Goal: Task Accomplishment & Management: Manage account settings

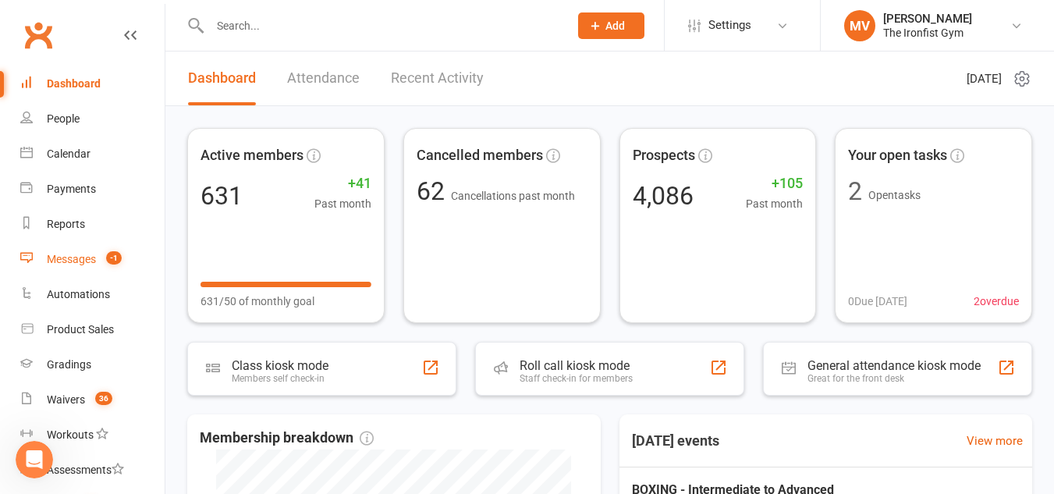
click at [78, 252] on link "Messages -1" at bounding box center [92, 259] width 144 height 35
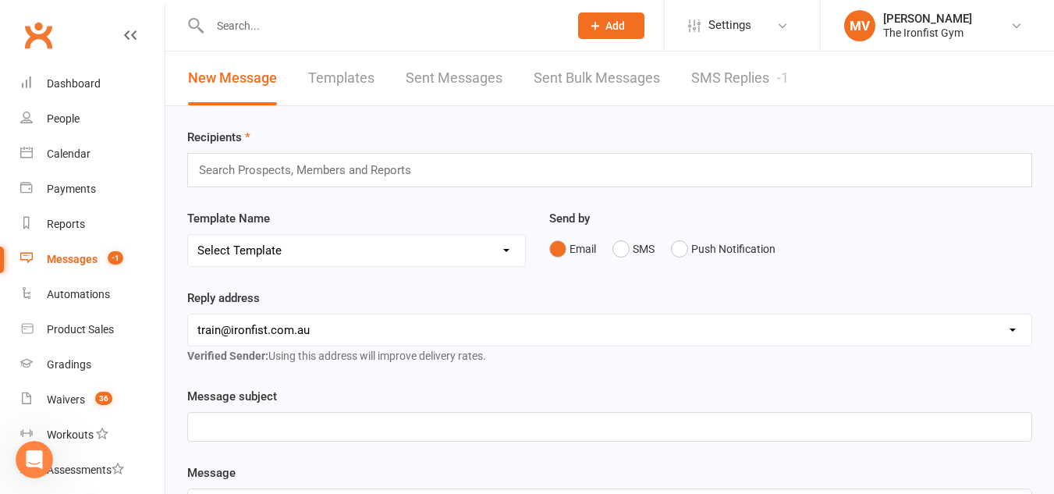
click at [702, 76] on link "SMS Replies -1" at bounding box center [740, 79] width 98 height 54
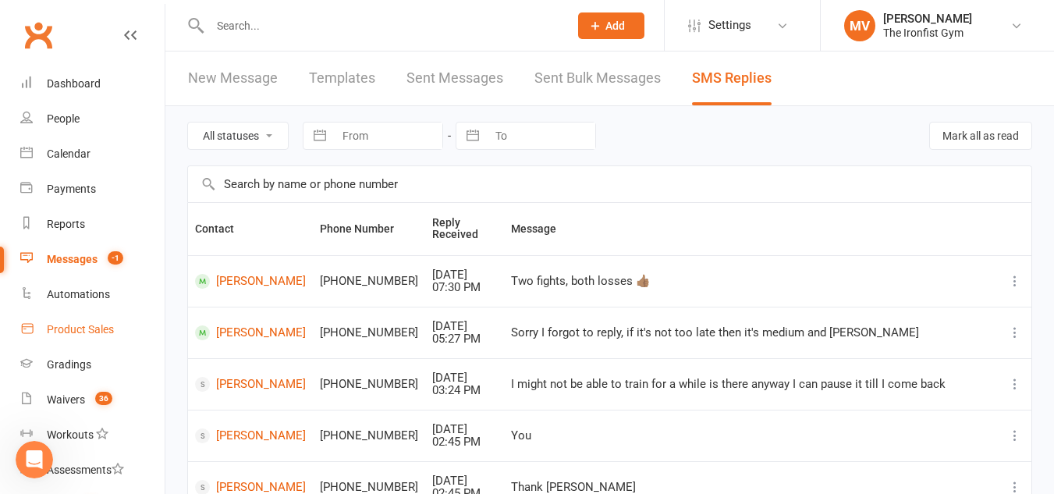
scroll to position [78, 0]
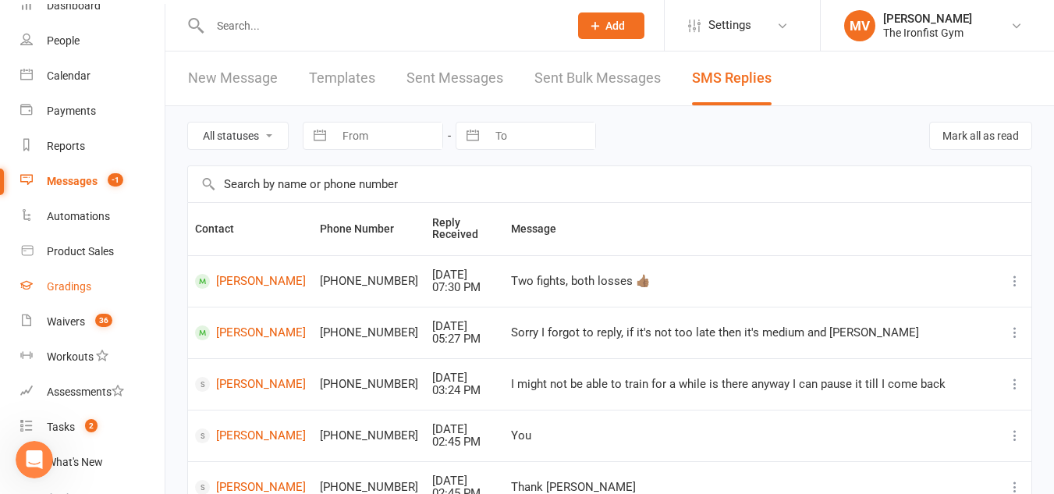
click at [76, 288] on div "Gradings" at bounding box center [69, 286] width 44 height 12
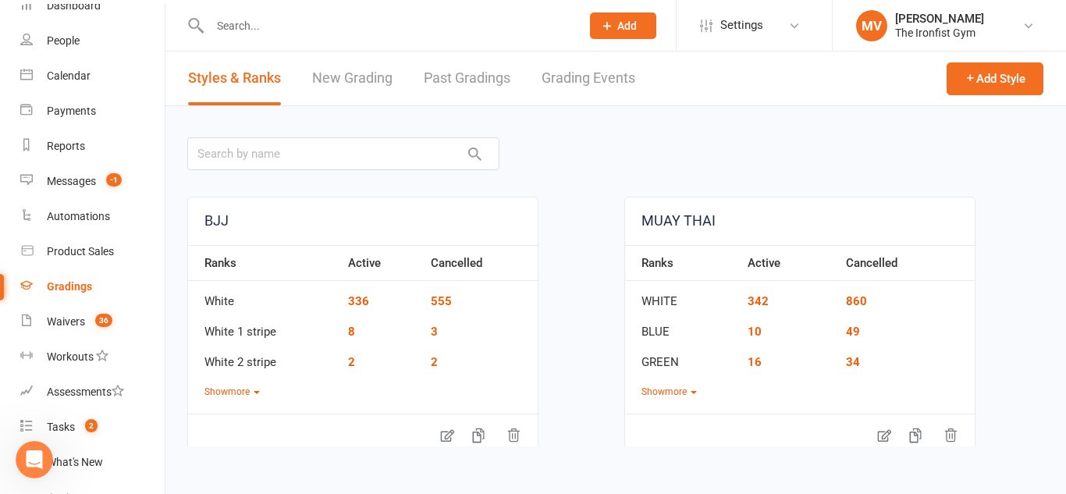
click at [385, 86] on link "New Grading" at bounding box center [352, 79] width 80 height 54
click at [385, 86] on html "Prospect Member Non-attending contact Class / event Appointment Grading event T…" at bounding box center [533, 234] width 1066 height 468
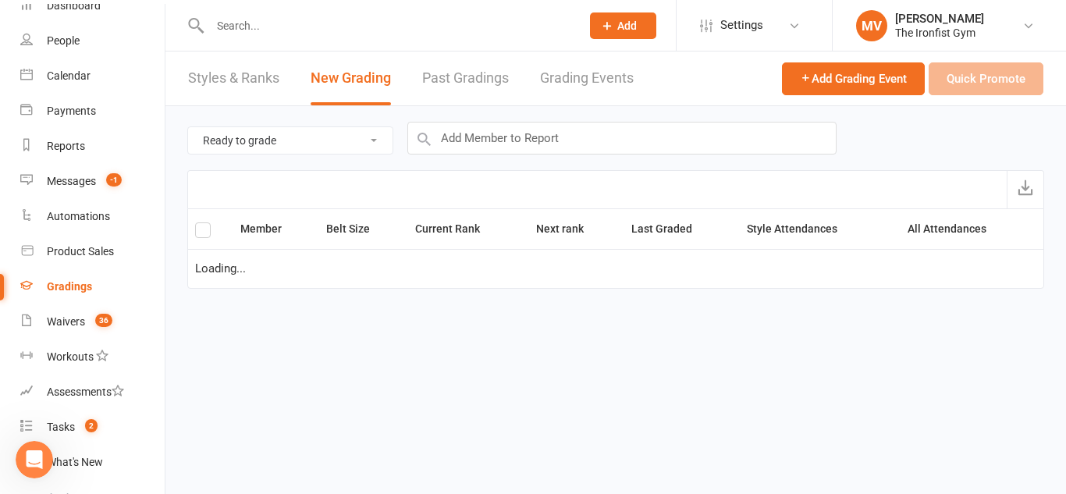
click at [559, 78] on link "Grading Events" at bounding box center [587, 79] width 94 height 54
click at [559, 78] on html "Prospect Member Non-attending contact Class / event Appointment Grading event T…" at bounding box center [533, 166] width 1066 height 332
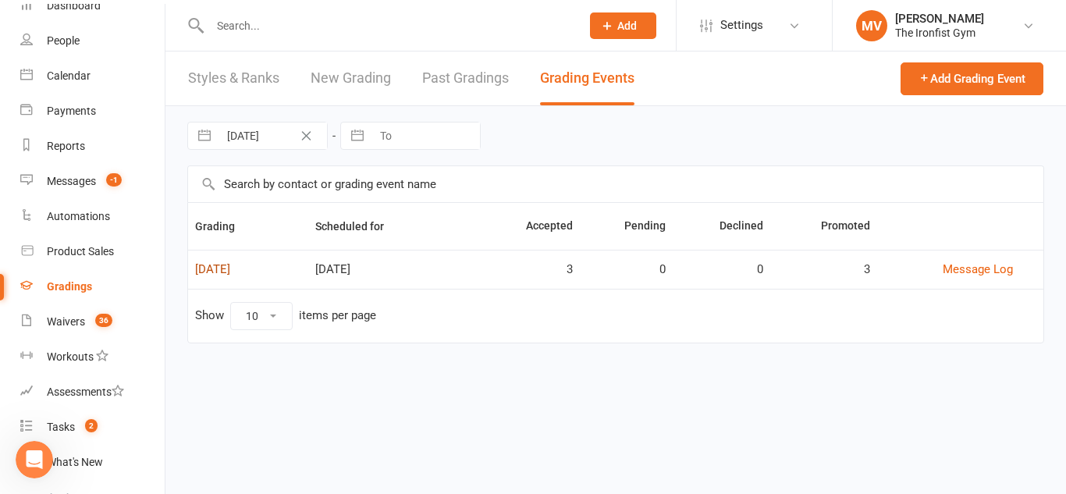
click at [230, 269] on link "[DATE]" at bounding box center [212, 269] width 35 height 14
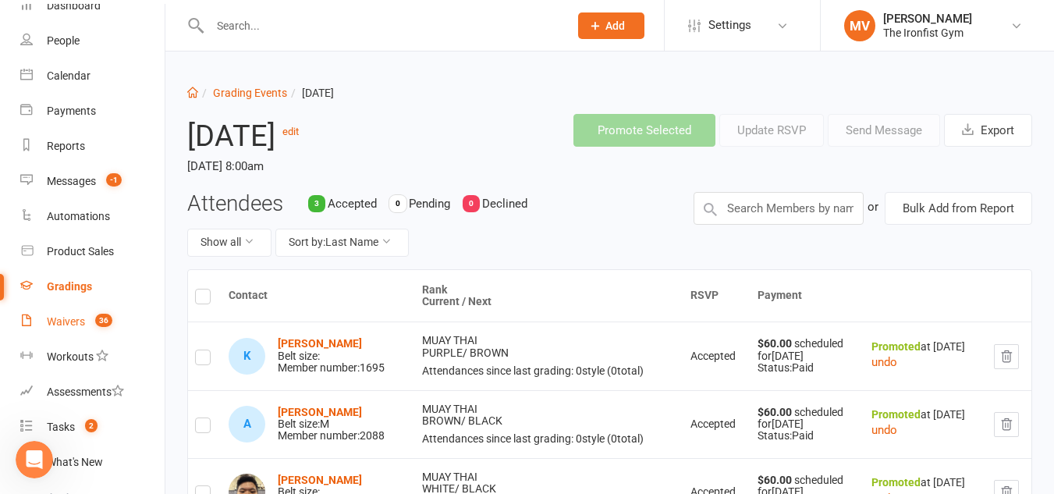
click at [67, 318] on div "Waivers" at bounding box center [66, 321] width 38 height 12
select select "100"
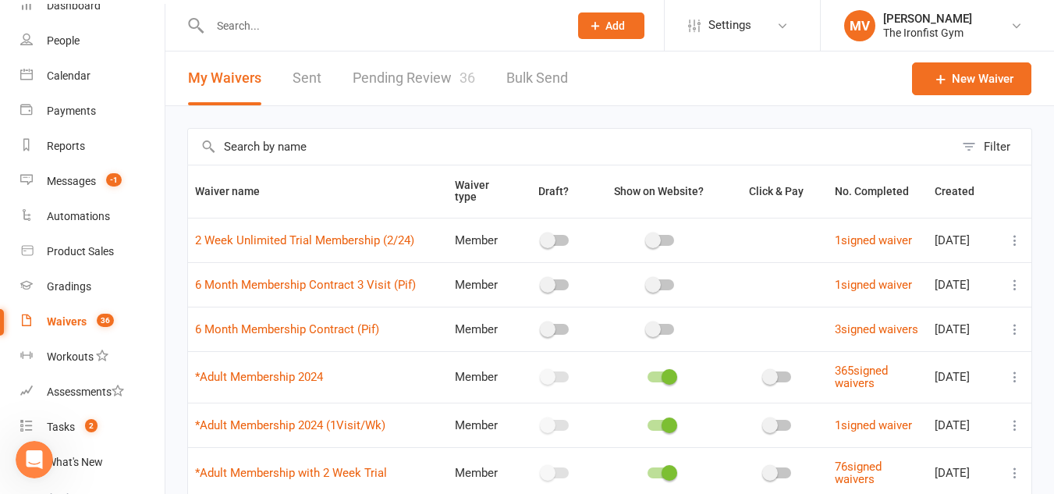
click at [414, 74] on link "Pending Review 36" at bounding box center [414, 79] width 123 height 54
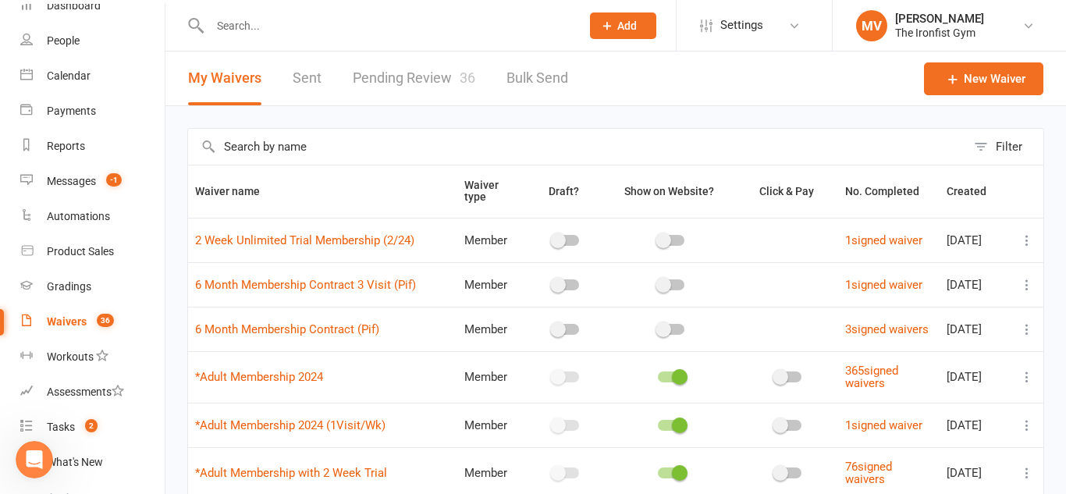
select select "100"
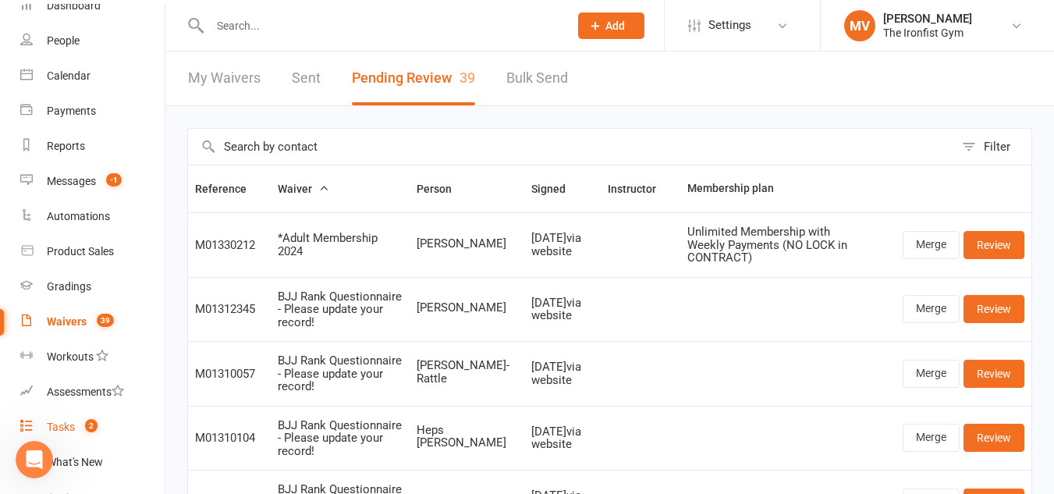
click at [60, 425] on div "Tasks" at bounding box center [61, 427] width 28 height 12
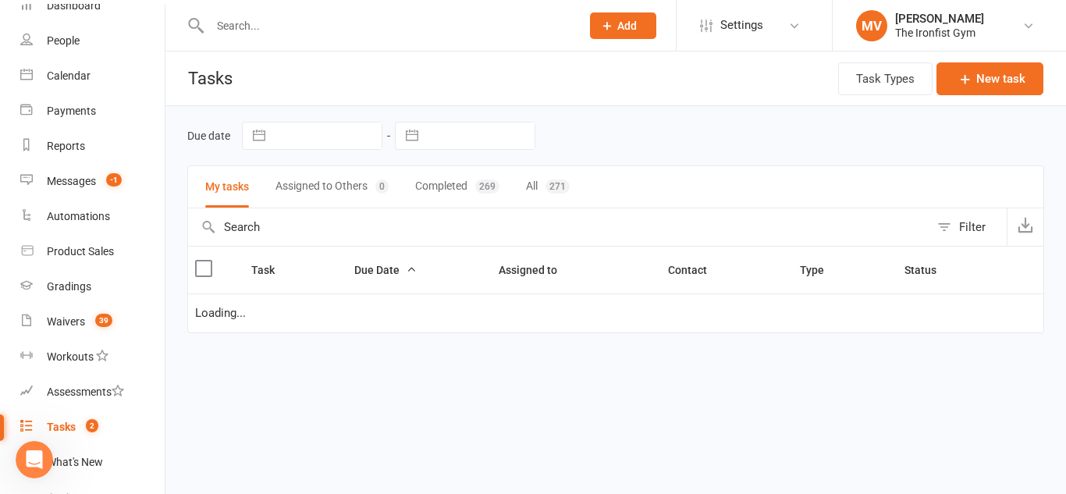
select select "started"
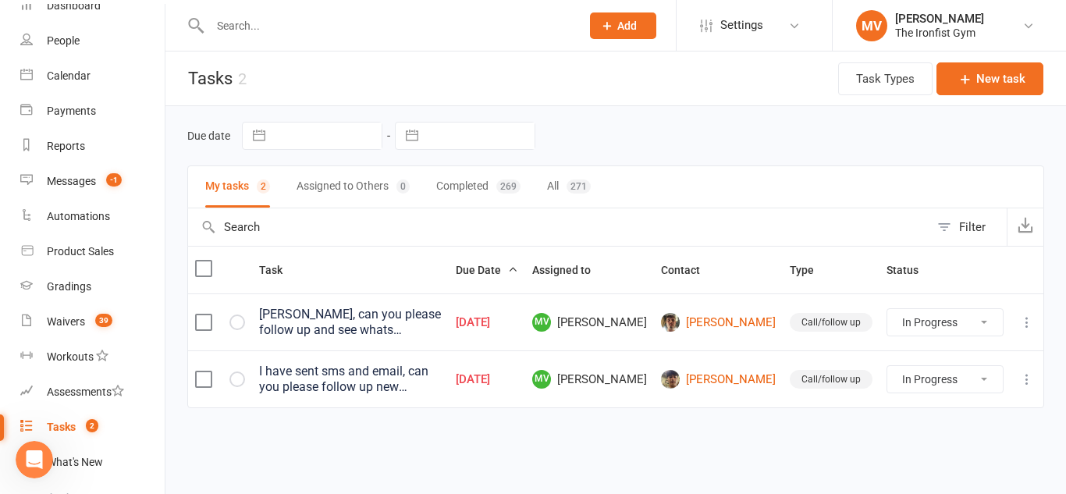
click at [72, 432] on div "Tasks" at bounding box center [61, 427] width 29 height 12
click at [62, 288] on div "Gradings" at bounding box center [69, 286] width 44 height 12
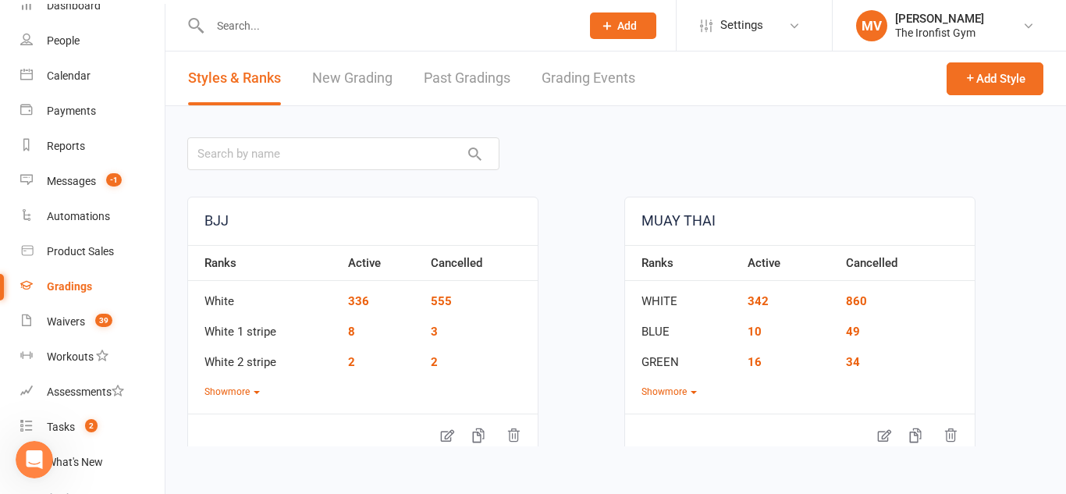
click at [595, 76] on link "Grading Events" at bounding box center [589, 79] width 94 height 54
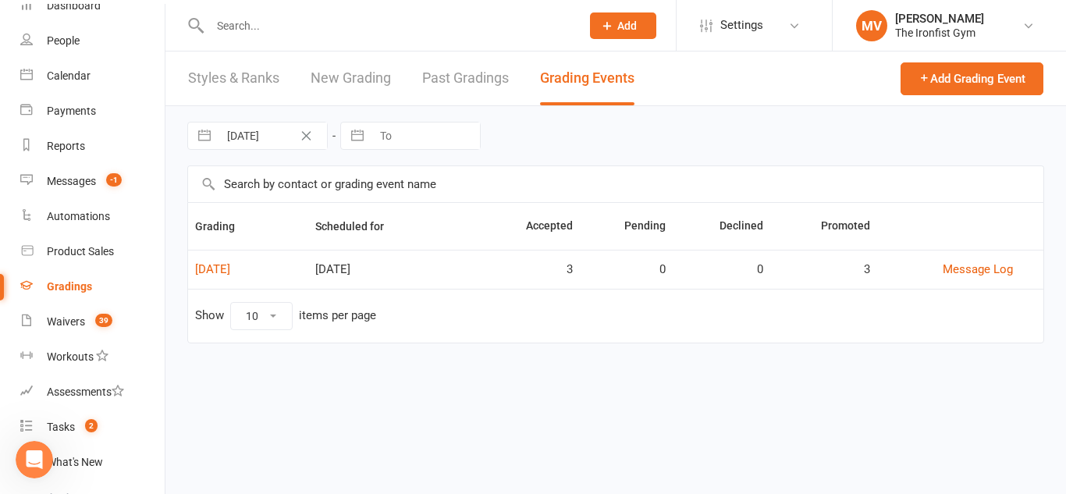
click at [343, 30] on input "text" at bounding box center [387, 26] width 364 height 22
click at [298, 25] on input "text" at bounding box center [387, 26] width 364 height 22
paste input "[PERSON_NAME]"
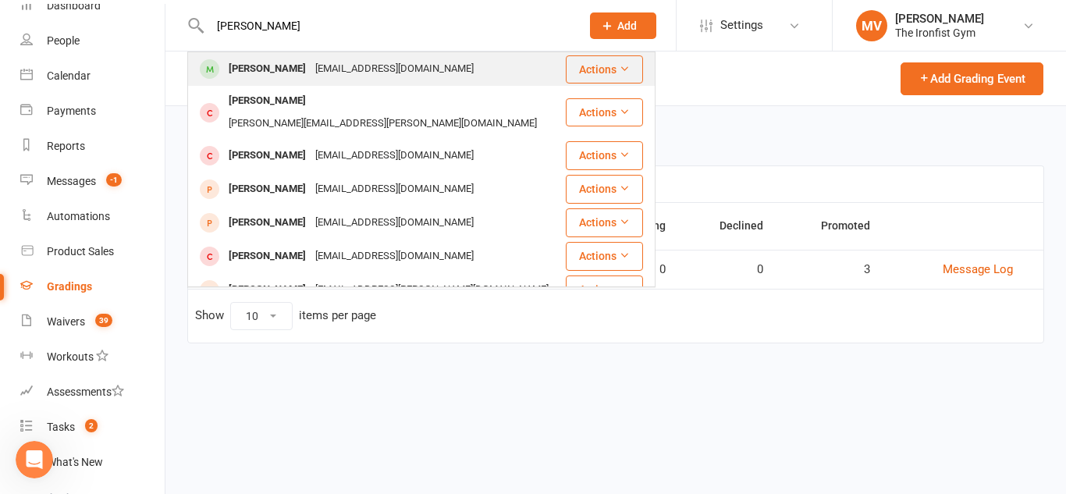
type input "[PERSON_NAME]"
click at [269, 66] on div "[PERSON_NAME]" at bounding box center [267, 69] width 87 height 23
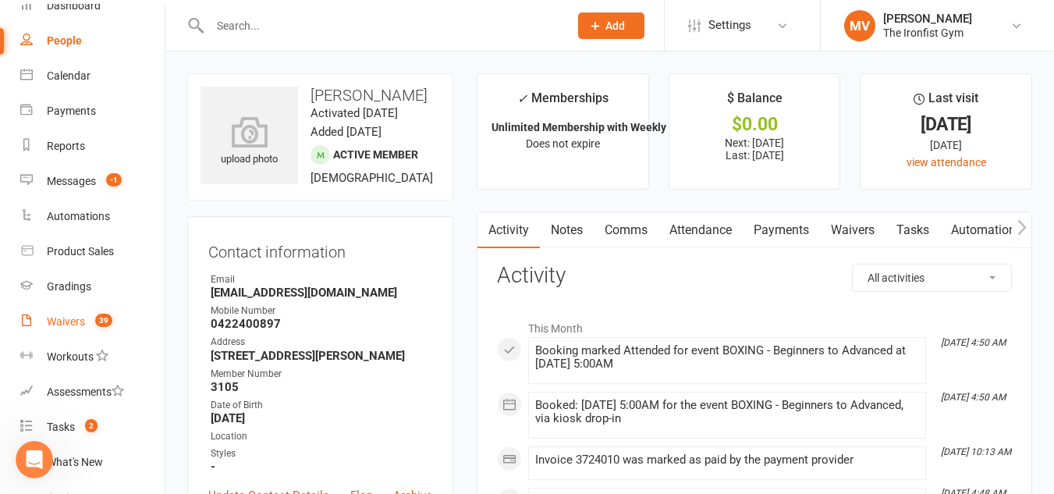
click at [76, 312] on link "Waivers 39" at bounding box center [92, 321] width 144 height 35
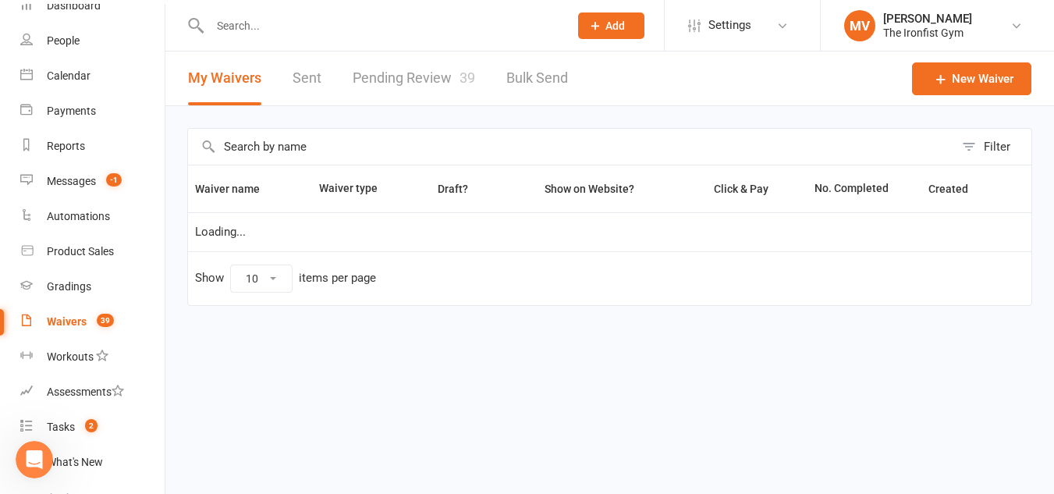
select select "100"
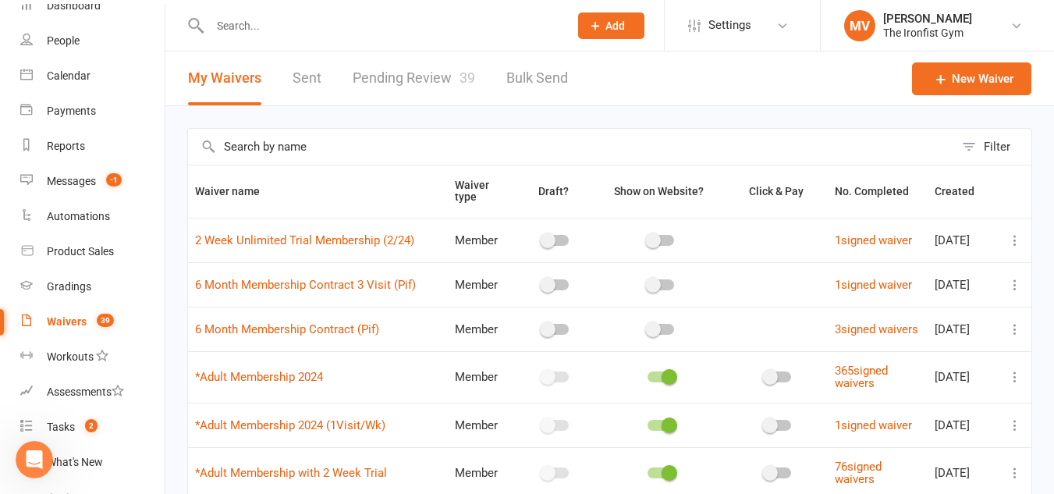
click at [404, 72] on link "Pending Review 39" at bounding box center [414, 79] width 123 height 54
select select "100"
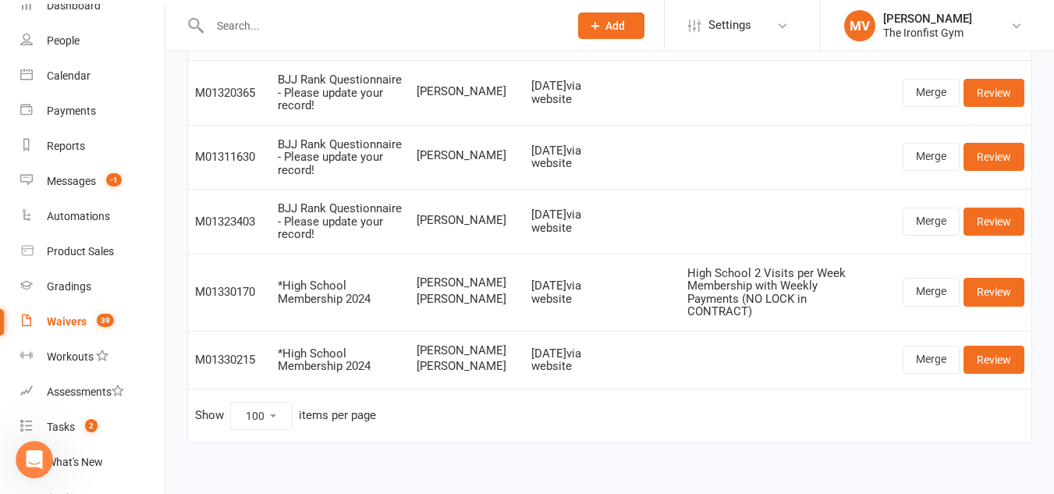
scroll to position [2363, 0]
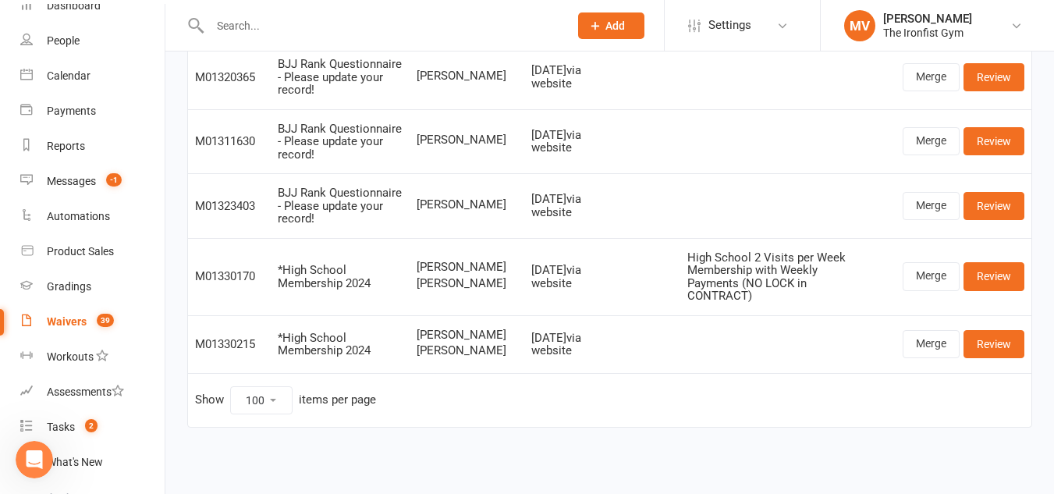
click at [421, 261] on span "[PERSON_NAME]" at bounding box center [467, 267] width 101 height 13
click at [942, 341] on link "Merge" at bounding box center [931, 344] width 57 height 28
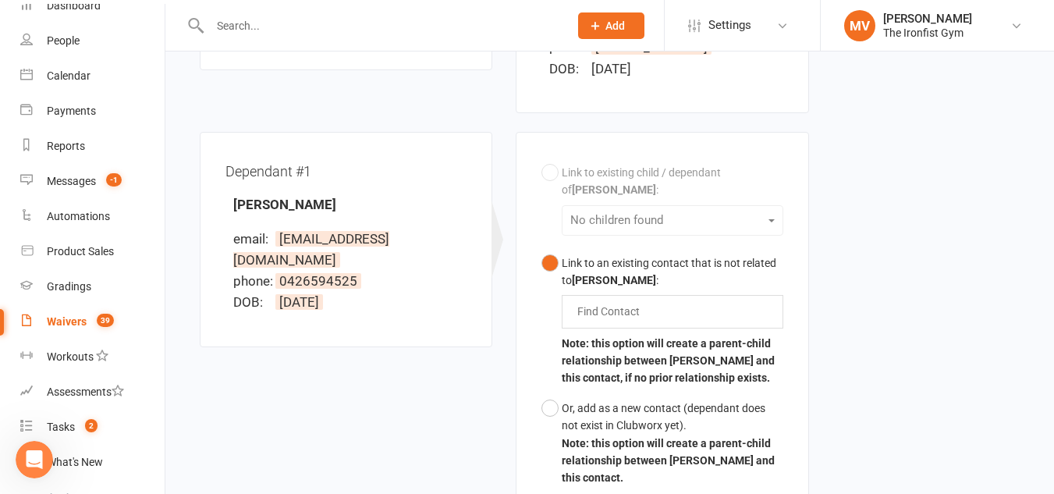
scroll to position [390, 0]
click at [597, 300] on input "text" at bounding box center [612, 309] width 73 height 19
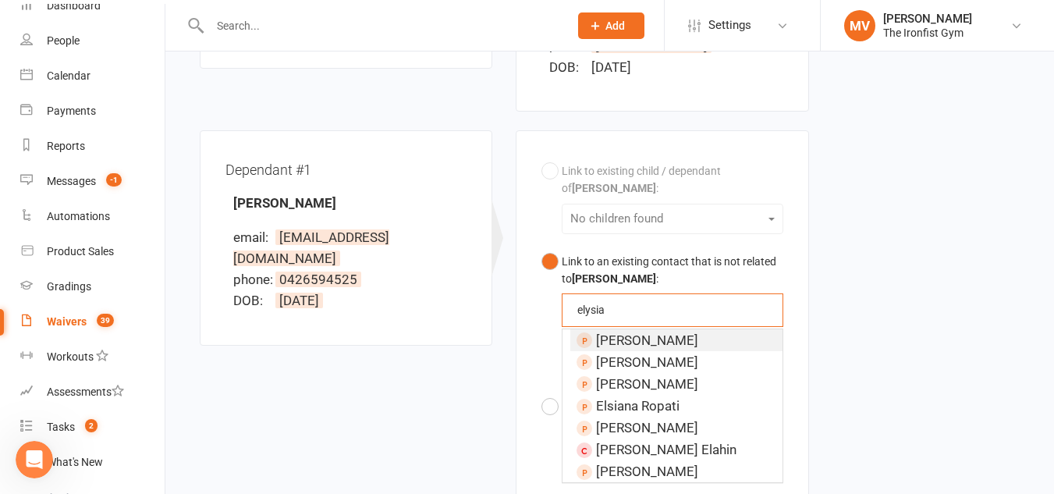
click at [542, 247] on button "Link to an existing contact that is not related to [PERSON_NAME] : [PERSON_NAME…" at bounding box center [662, 319] width 241 height 145
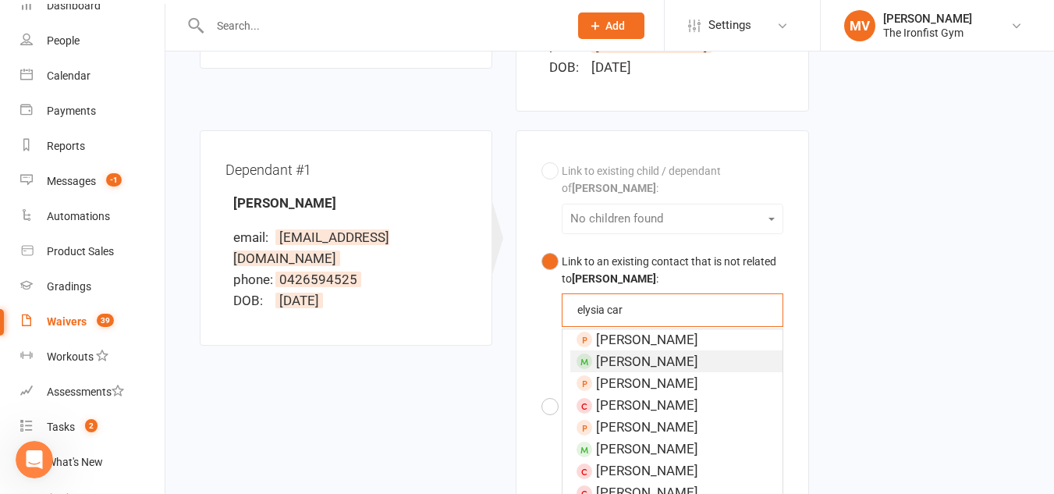
scroll to position [0, 0]
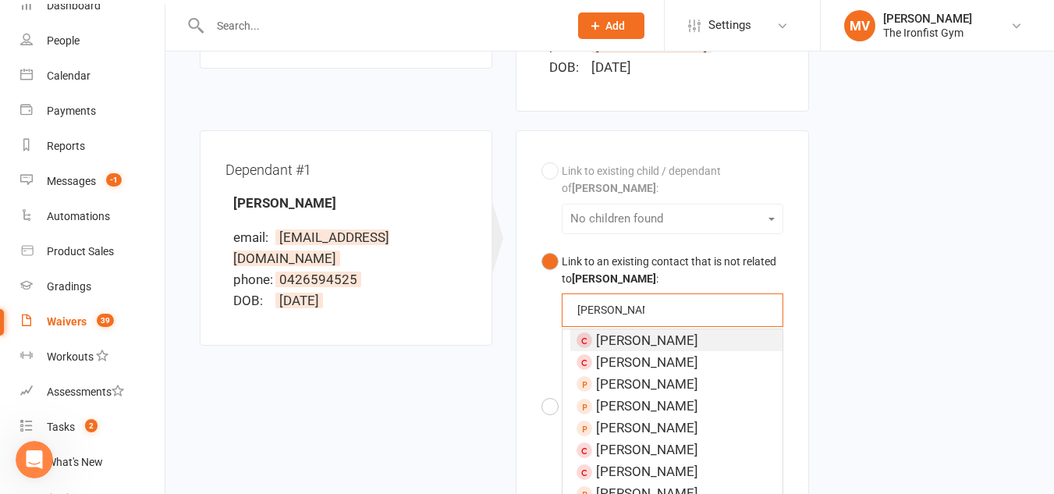
drag, startPoint x: 610, startPoint y: 287, endPoint x: 537, endPoint y: 291, distance: 73.5
click at [538, 289] on div "Link to existing child / dependant of [PERSON_NAME] : No children found Link to…" at bounding box center [662, 323] width 293 height 387
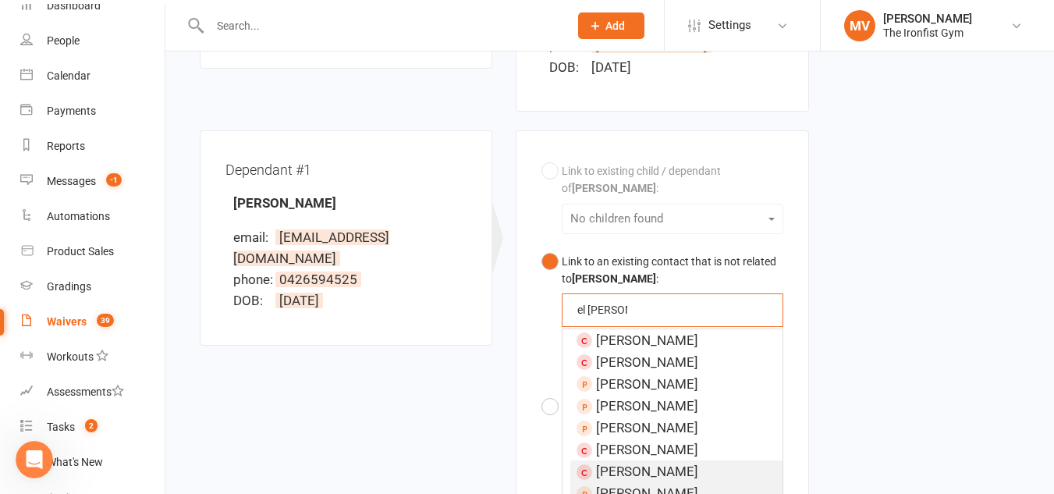
click at [542, 247] on button "Link to an existing contact that is not related to [PERSON_NAME] : el [PERSON_N…" at bounding box center [662, 319] width 241 height 145
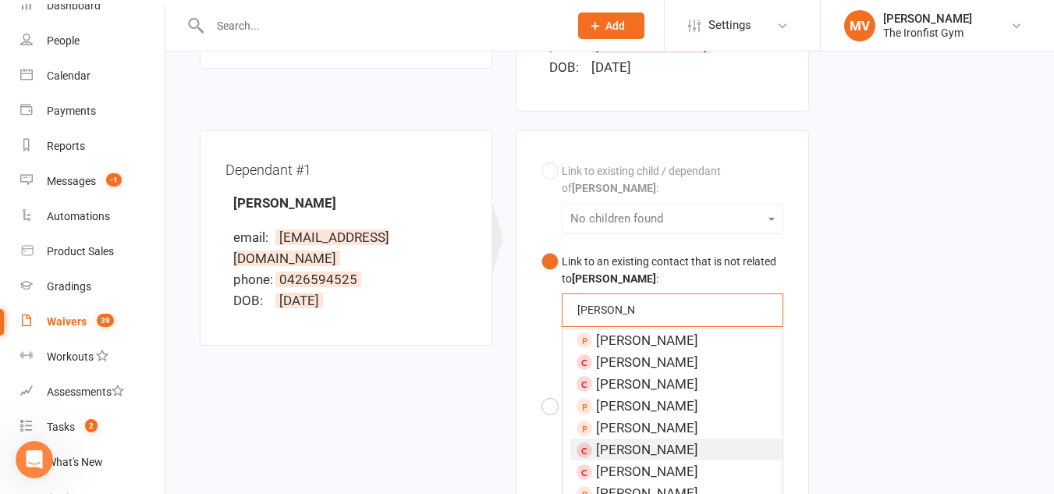
click at [542, 247] on button "Link to an existing contact that is not related to [PERSON_NAME] : [PERSON_NAME…" at bounding box center [662, 319] width 241 height 145
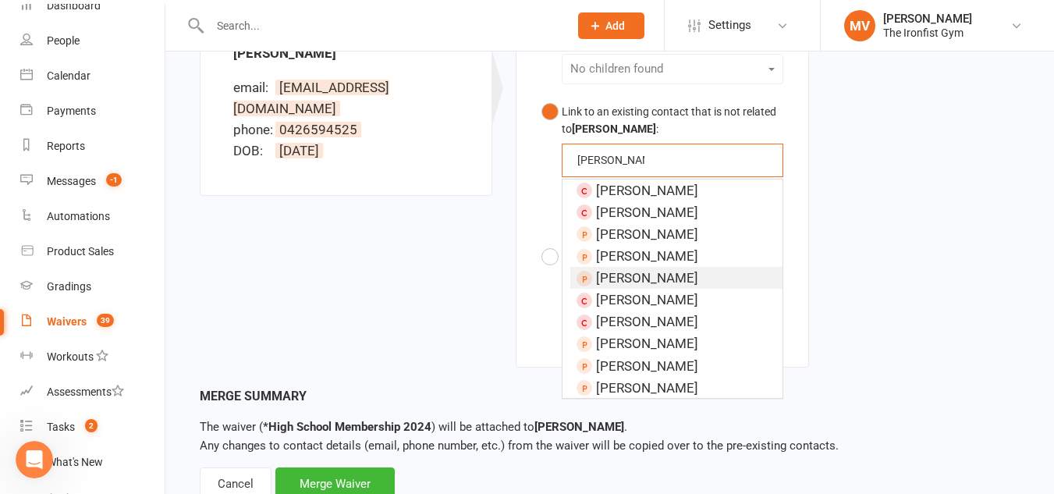
scroll to position [573, 0]
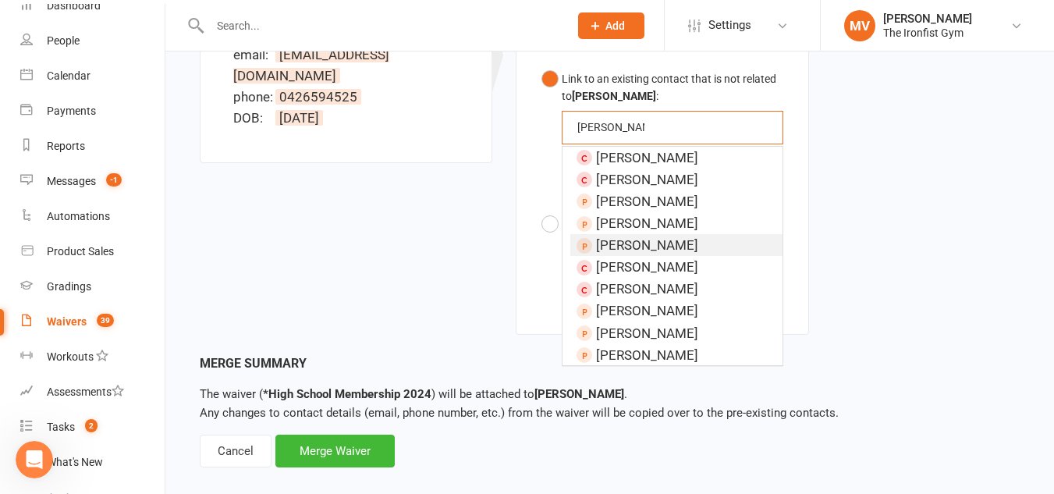
type input "[PERSON_NAME]"
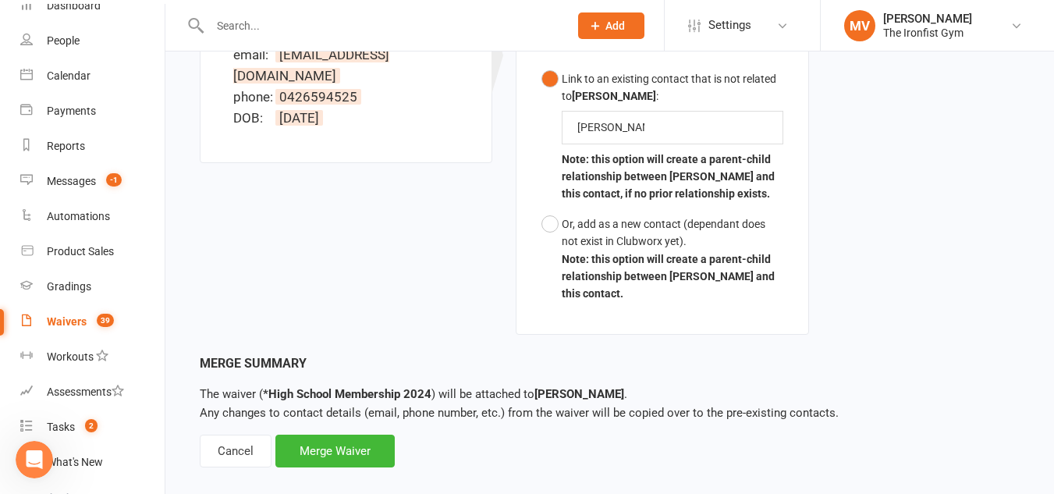
click at [477, 236] on div "Dependant #1 [PERSON_NAME] email: [EMAIL_ADDRESS][DOMAIN_NAME] phone: [PHONE_NU…" at bounding box center [504, 151] width 633 height 406
click at [558, 209] on button "Or, add as a new contact (dependant does not exist in Clubworx yet). Note: this…" at bounding box center [662, 259] width 241 height 100
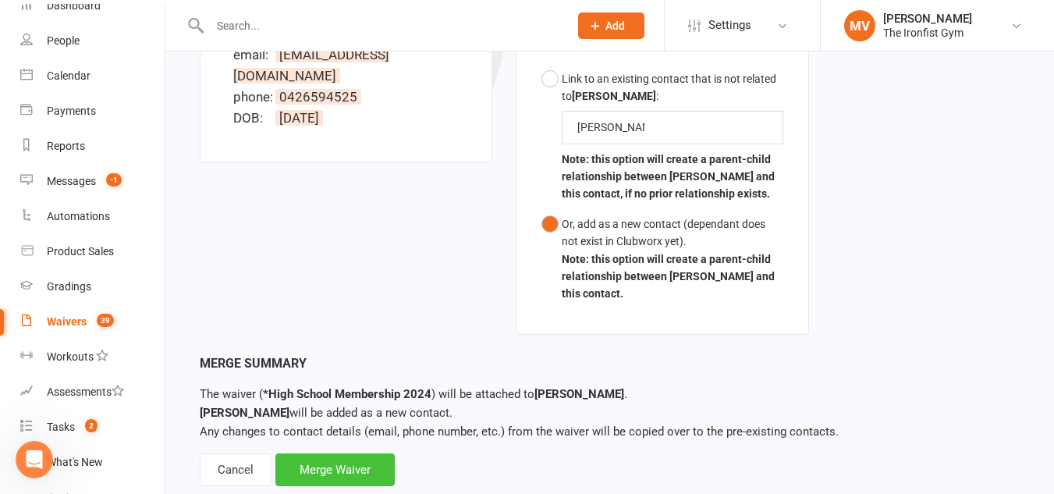
click at [361, 453] on div "Merge Waiver" at bounding box center [334, 469] width 119 height 33
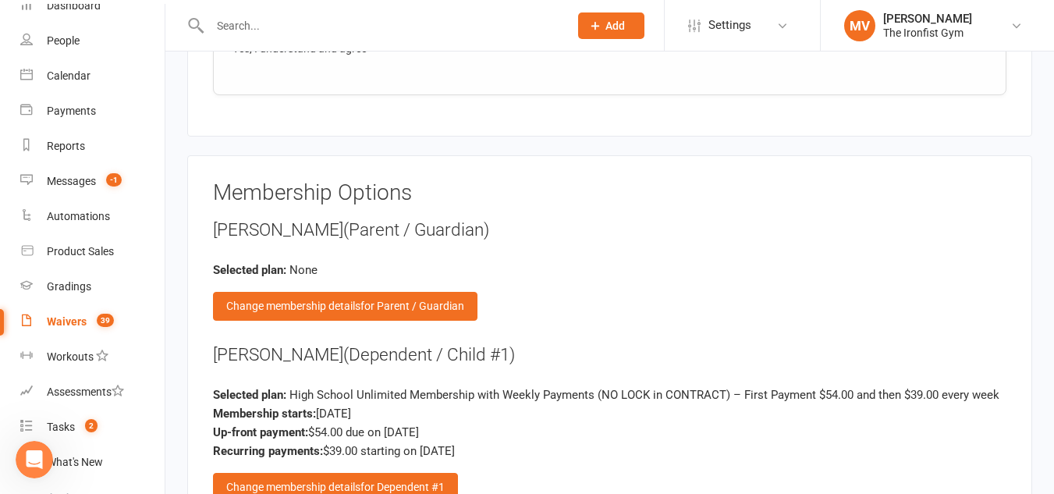
scroll to position [2107, 0]
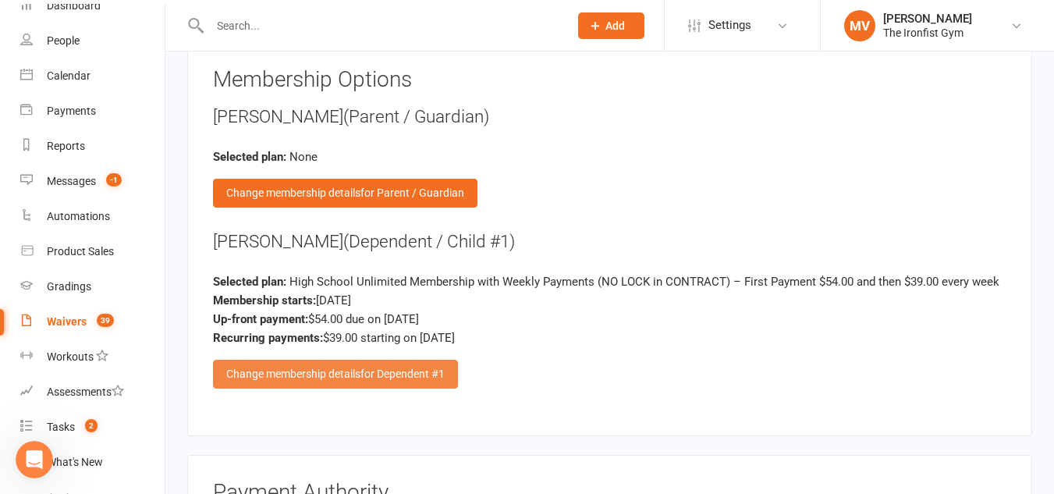
click at [405, 378] on span "for Dependent #1" at bounding box center [403, 374] width 84 height 12
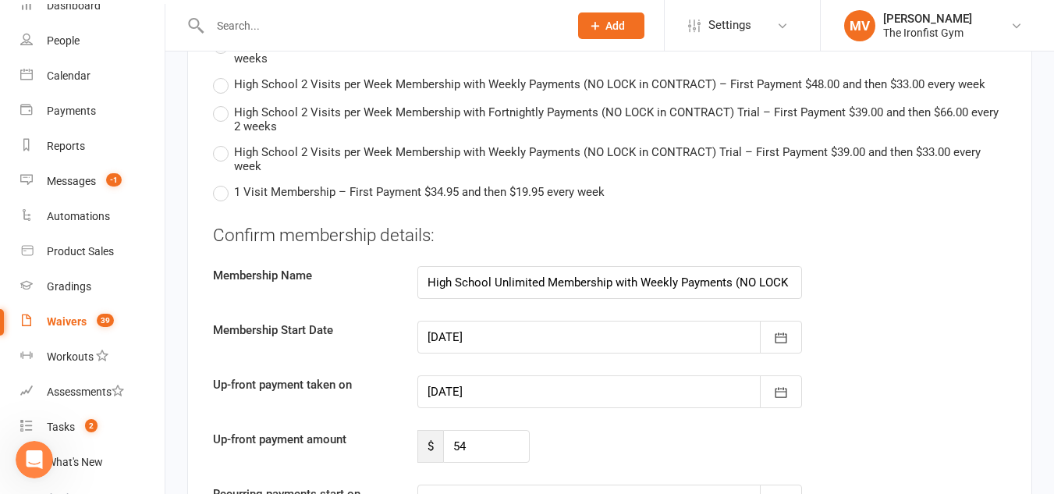
scroll to position [3902, 0]
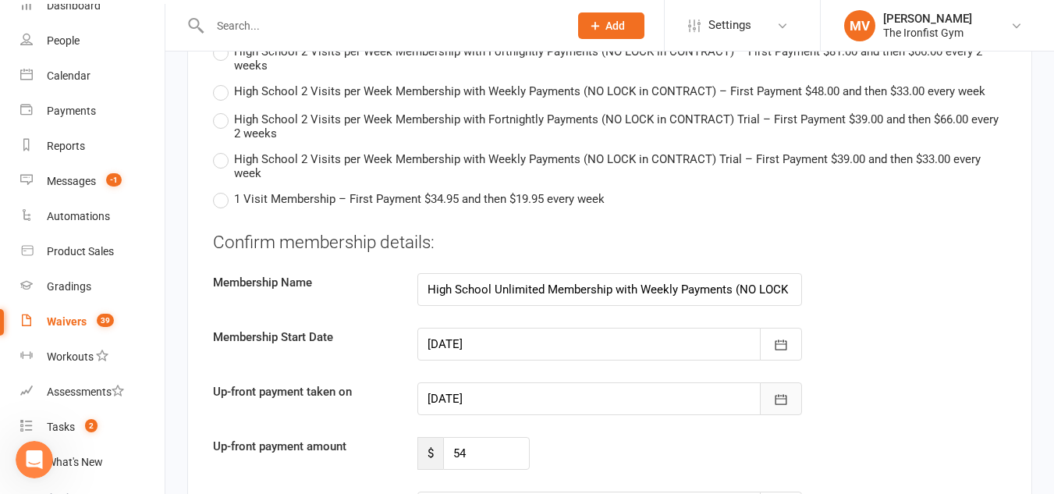
click at [780, 394] on icon "button" at bounding box center [781, 400] width 16 height 16
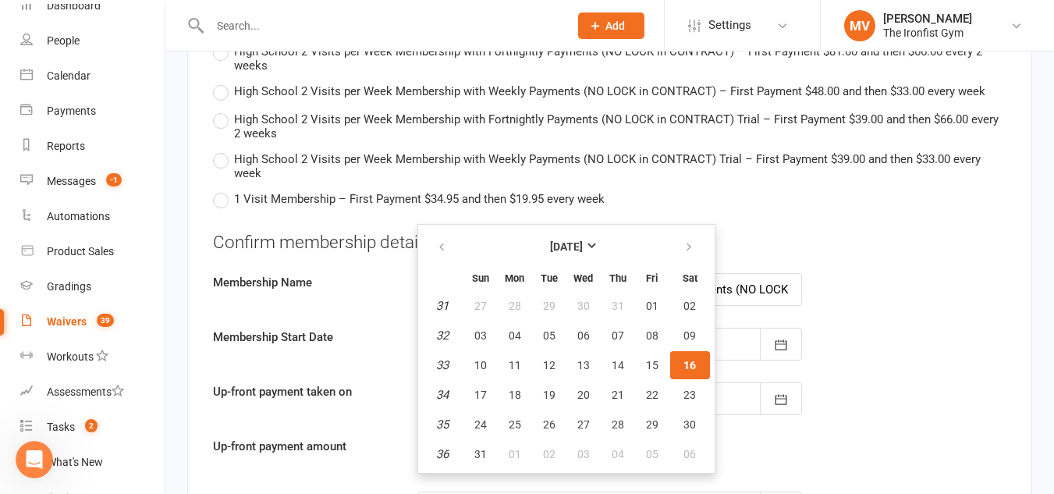
click at [859, 357] on div "Membership Start Date [DATE] [DATE] Sun Mon Tue Wed Thu Fri Sat 31 27 28 29 30 …" at bounding box center [609, 344] width 817 height 33
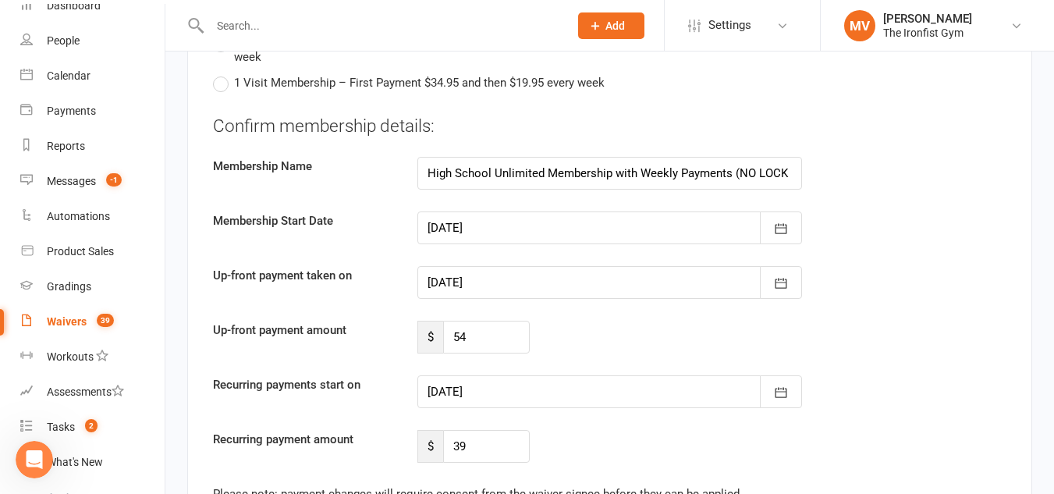
scroll to position [4058, 0]
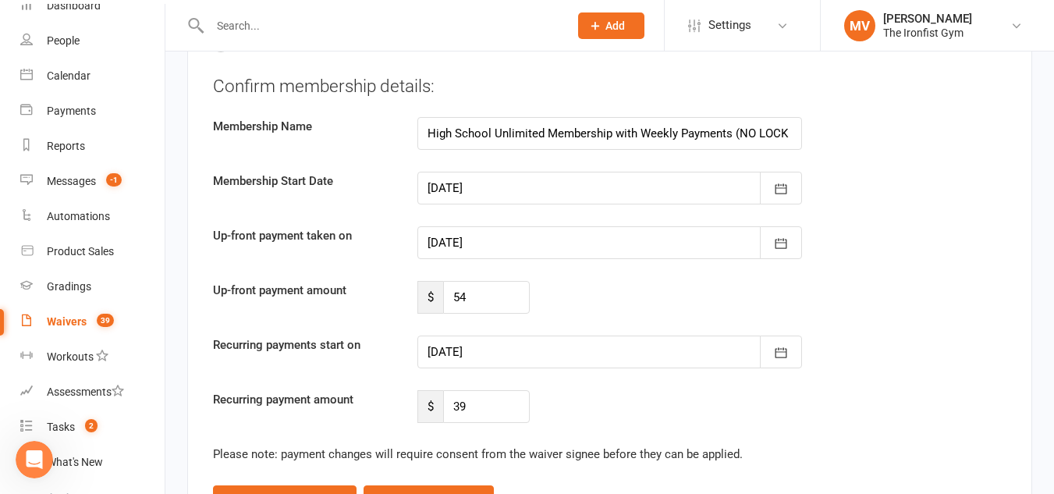
click at [552, 345] on div at bounding box center [609, 352] width 385 height 33
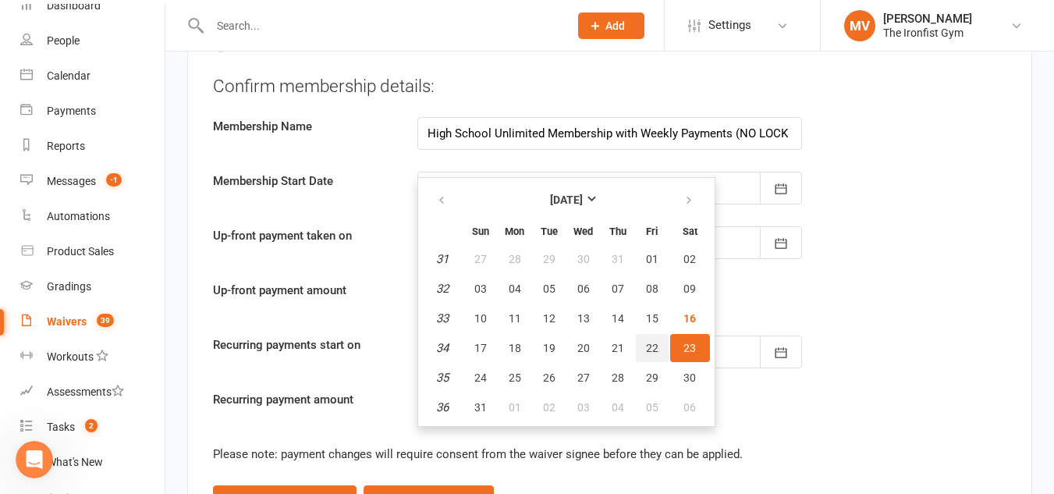
click at [644, 350] on button "22" at bounding box center [652, 348] width 33 height 28
type input "[DATE]"
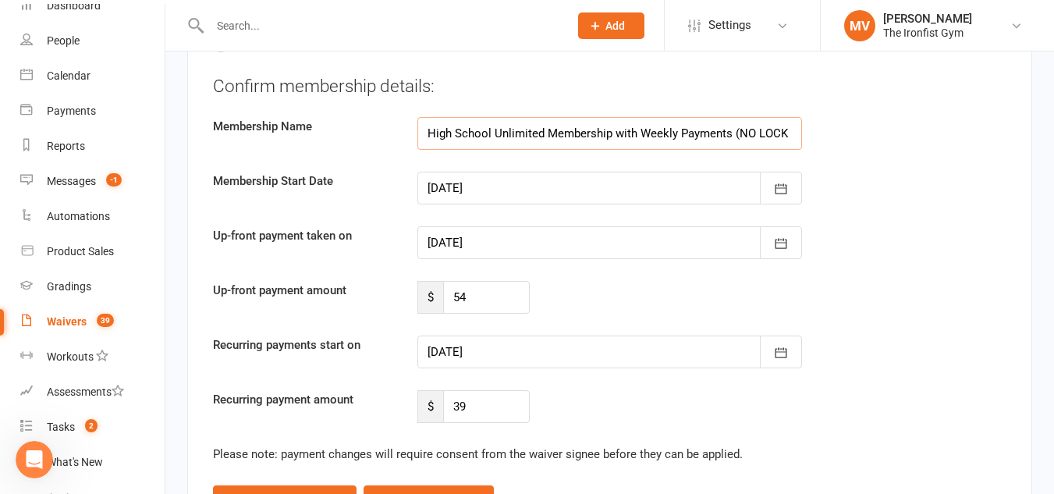
drag, startPoint x: 636, startPoint y: 131, endPoint x: 679, endPoint y: 135, distance: 43.1
click at [679, 135] on input "High School Unlimited Membership with Weekly Payments (NO LOCK in CONTRACT)" at bounding box center [609, 133] width 385 height 33
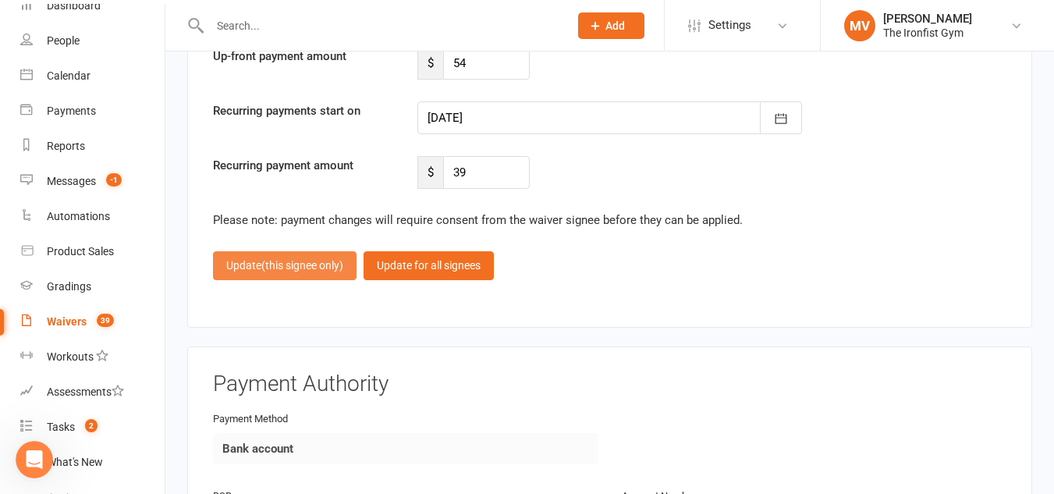
click at [305, 261] on span "(this signee only)" at bounding box center [302, 265] width 82 height 12
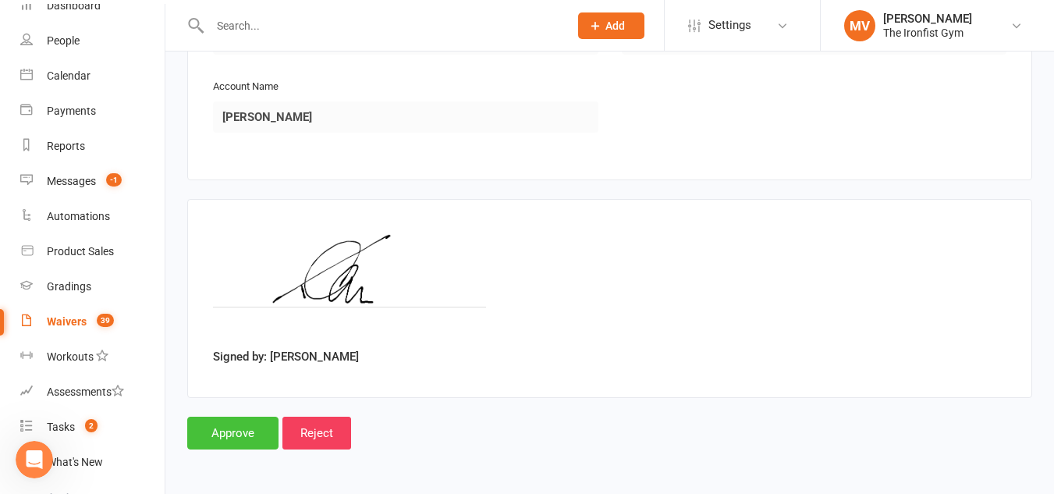
click at [247, 439] on input "Approve" at bounding box center [232, 433] width 91 height 33
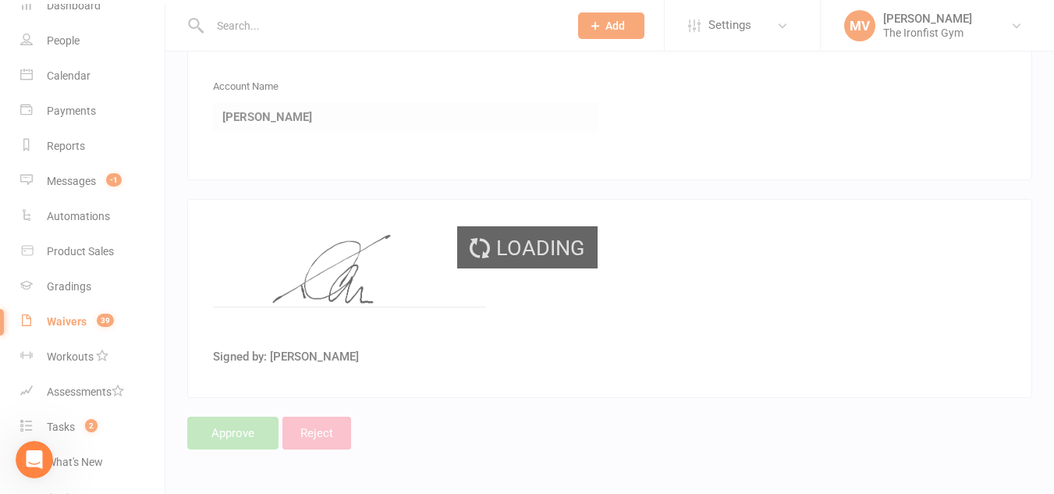
select select "100"
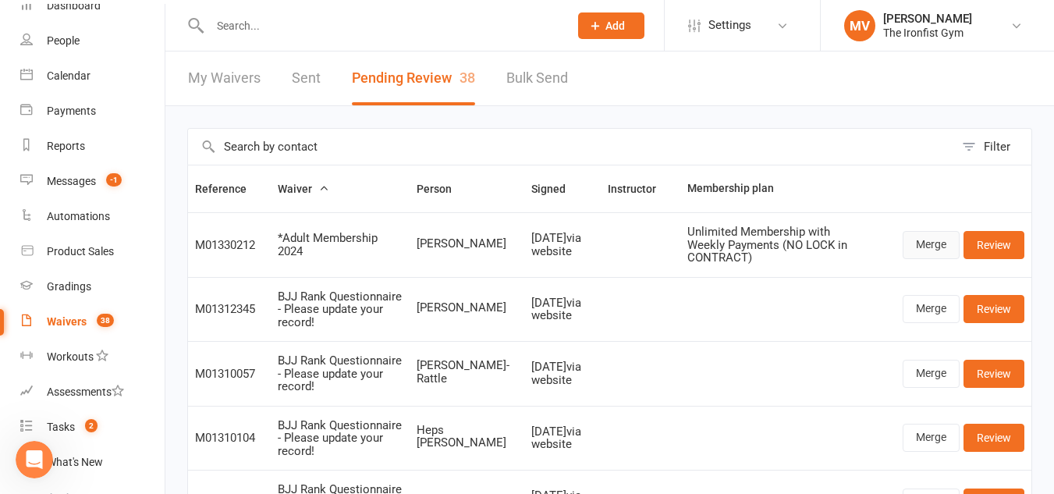
click at [926, 241] on link "Merge" at bounding box center [931, 245] width 57 height 28
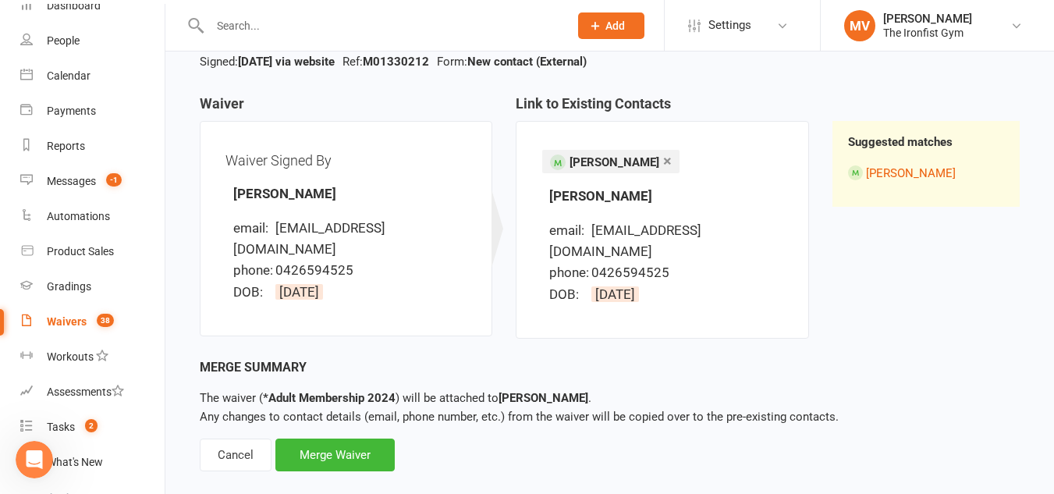
scroll to position [126, 0]
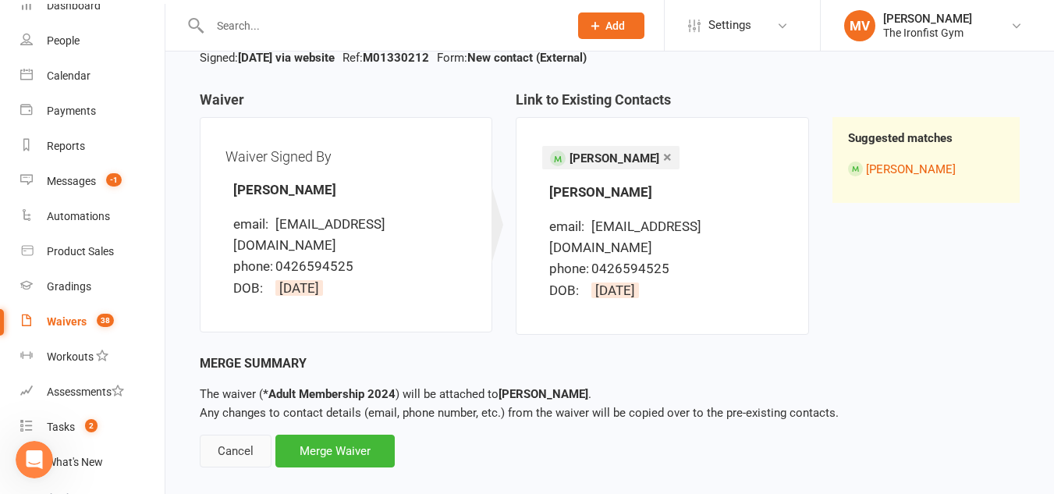
click at [236, 435] on div "Cancel" at bounding box center [236, 451] width 72 height 33
select select "100"
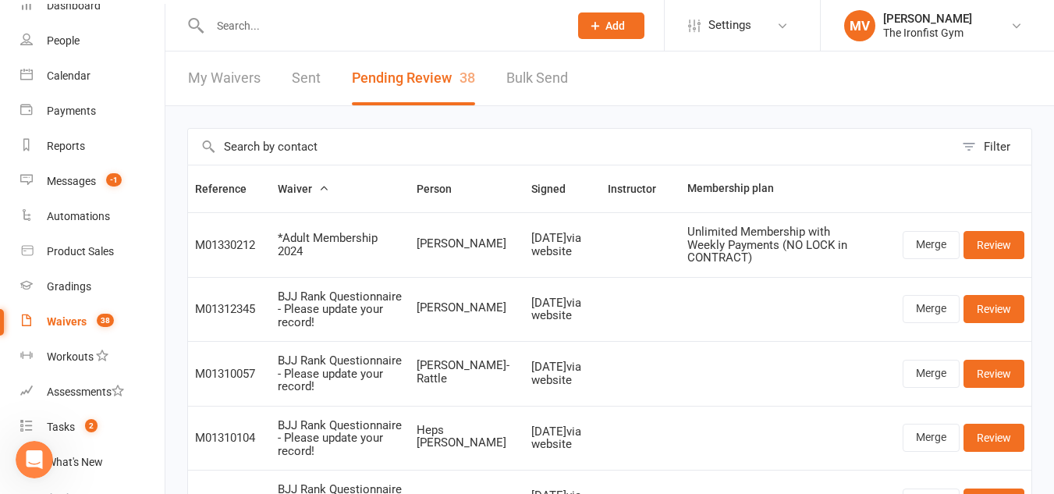
click at [303, 36] on input "text" at bounding box center [381, 26] width 353 height 22
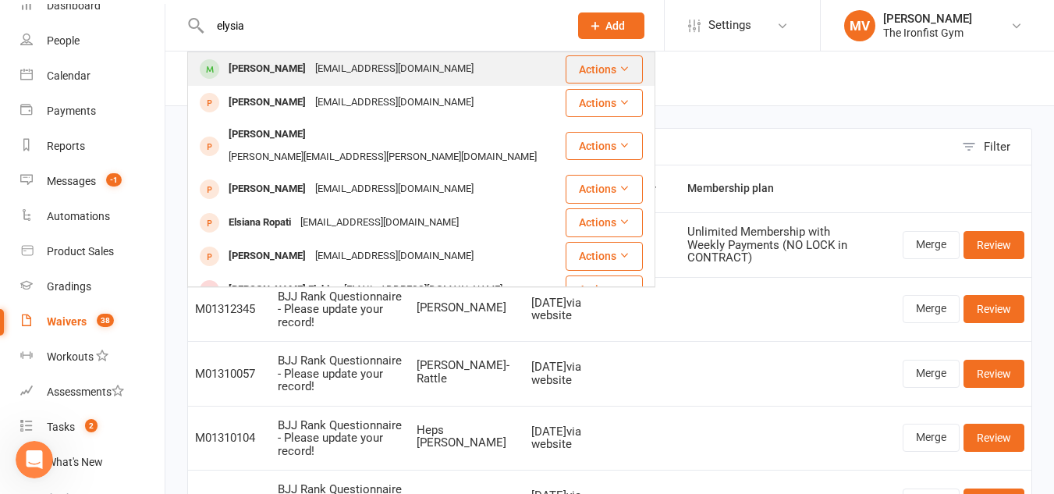
type input "elysia"
click at [260, 72] on div "[PERSON_NAME]" at bounding box center [267, 69] width 87 height 23
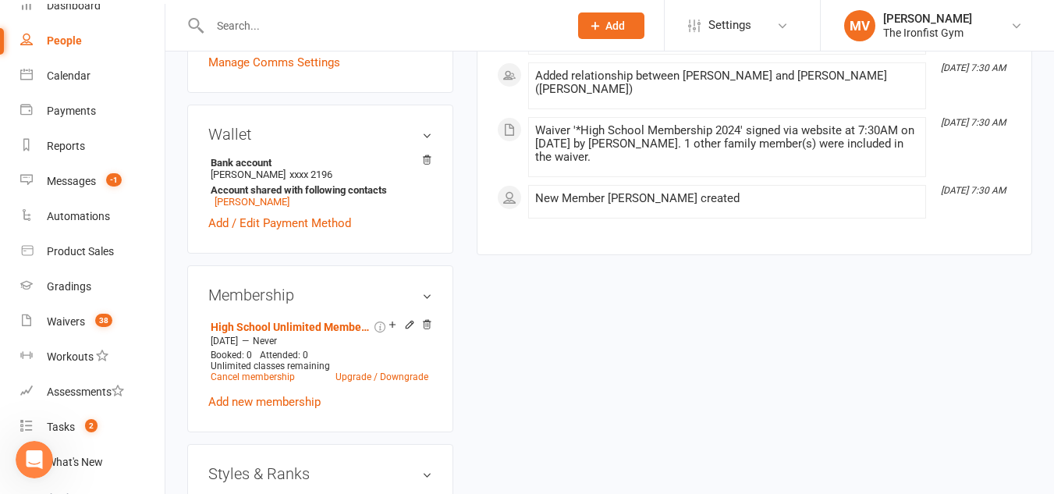
scroll to position [468, 0]
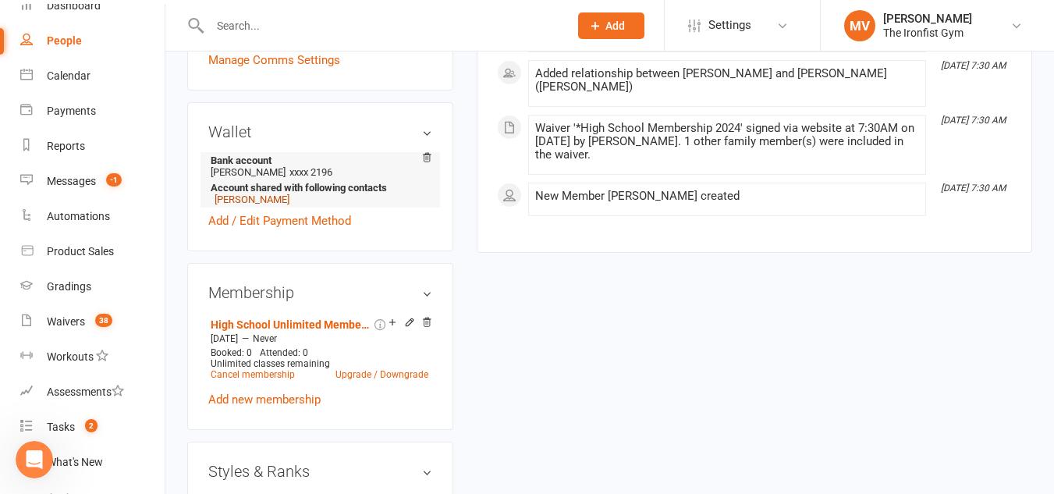
click at [243, 204] on link "[PERSON_NAME]" at bounding box center [252, 200] width 75 height 12
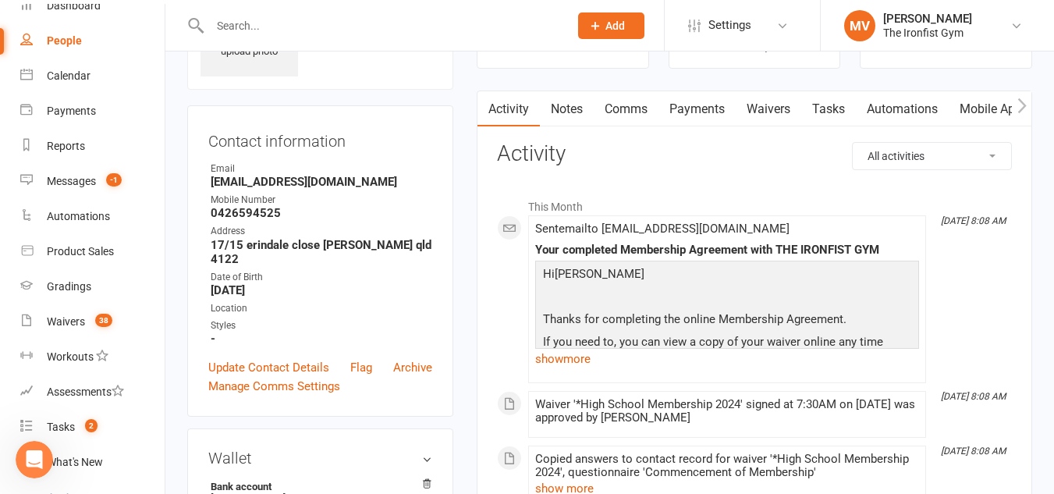
scroll to position [78, 0]
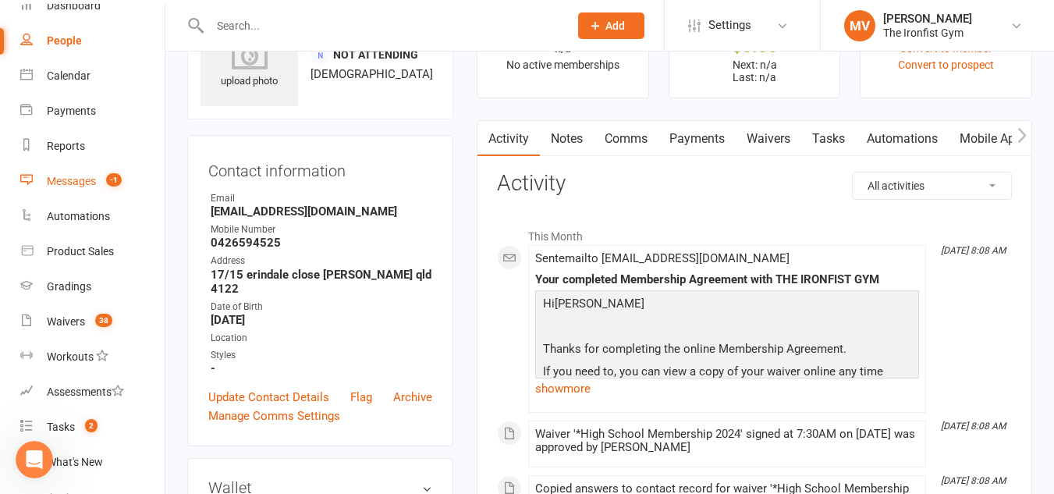
click at [66, 179] on div "Messages" at bounding box center [71, 181] width 49 height 12
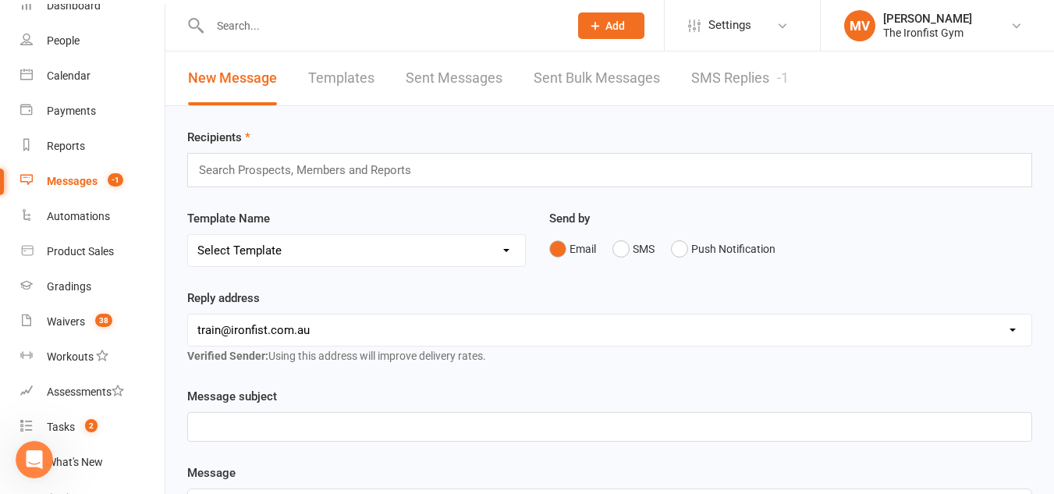
click at [734, 72] on link "SMS Replies -1" at bounding box center [740, 79] width 98 height 54
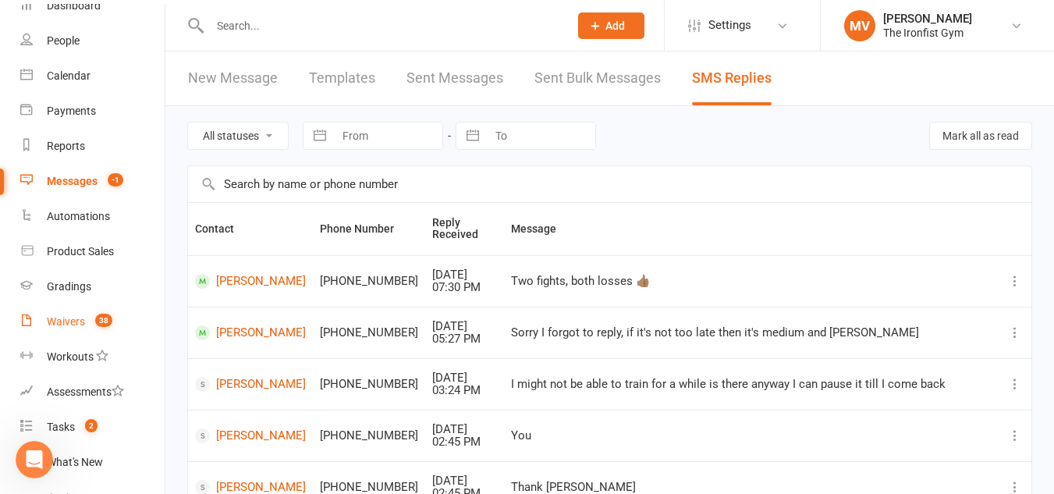
click at [60, 316] on div "Waivers" at bounding box center [66, 321] width 38 height 12
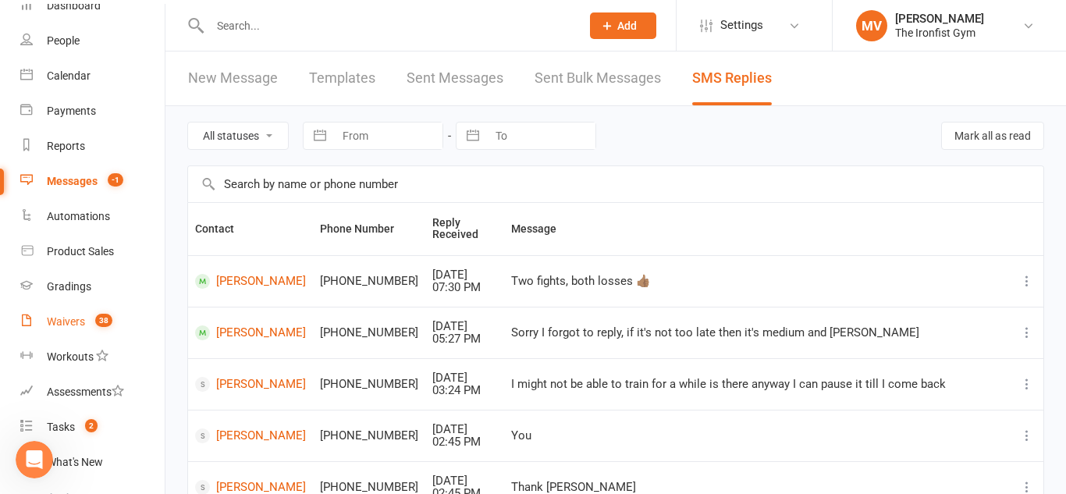
select select "100"
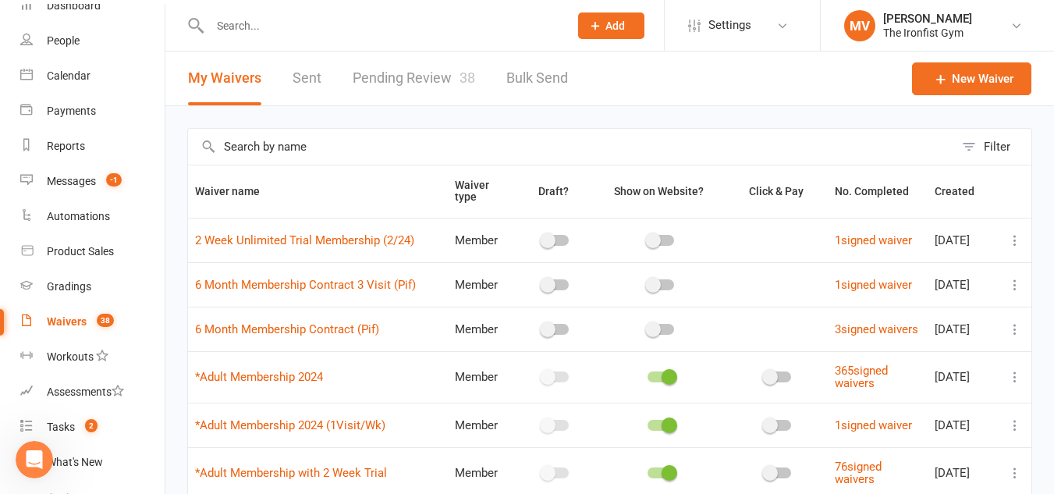
click at [411, 69] on link "Pending Review 38" at bounding box center [414, 79] width 123 height 54
select select "100"
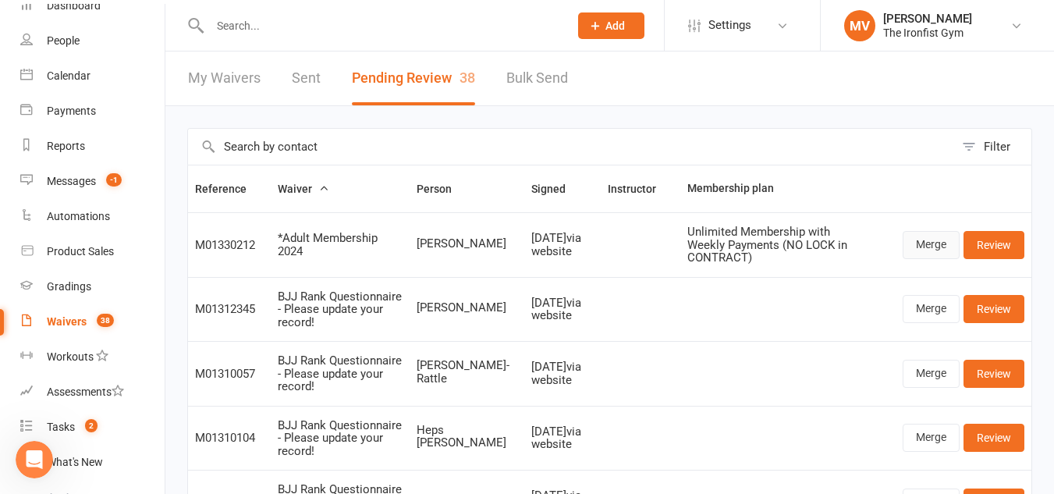
click at [923, 240] on link "Merge" at bounding box center [931, 245] width 57 height 28
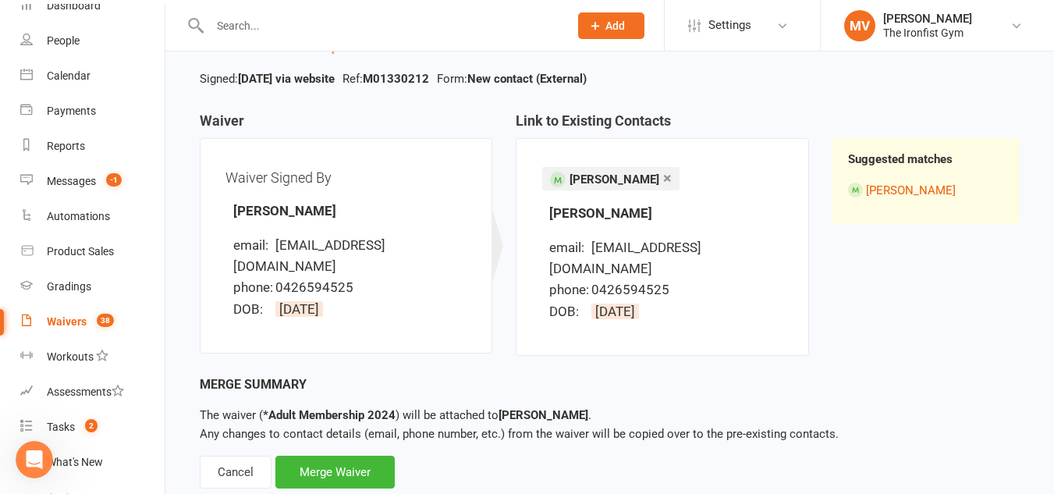
scroll to position [126, 0]
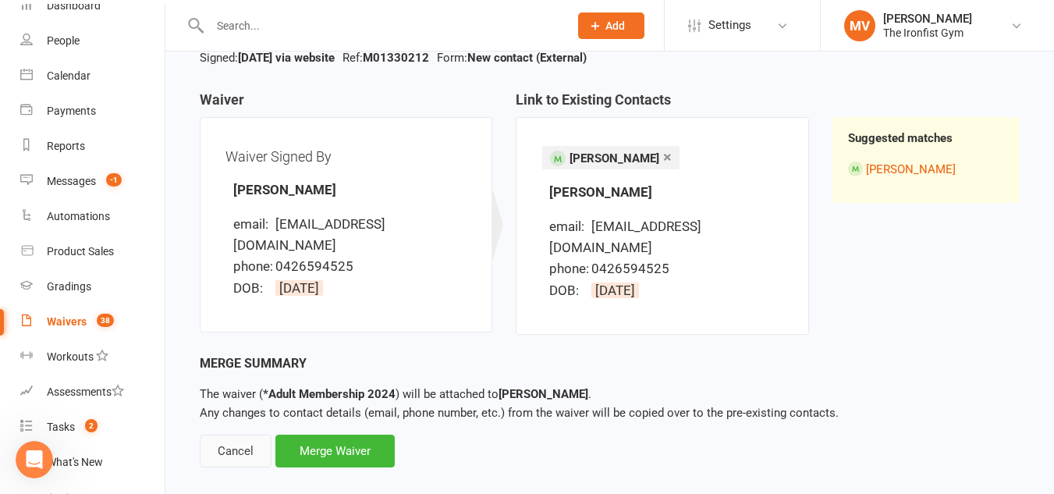
click at [237, 438] on div "Cancel" at bounding box center [236, 451] width 72 height 33
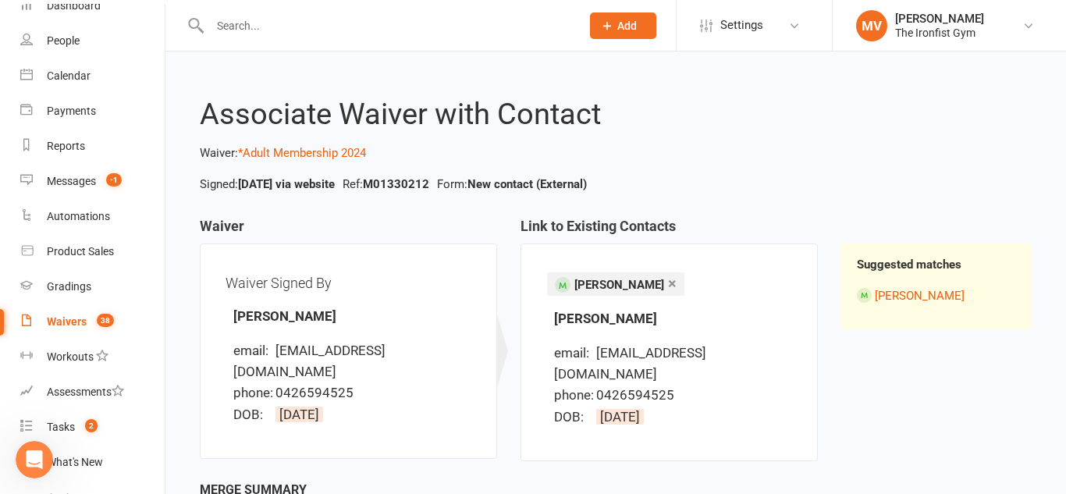
select select "100"
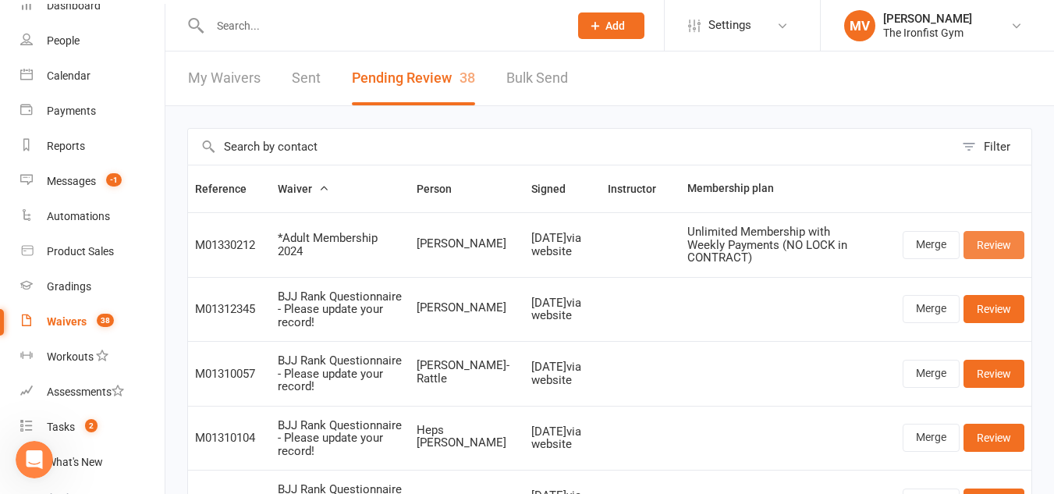
click at [1006, 243] on link "Review" at bounding box center [994, 245] width 61 height 28
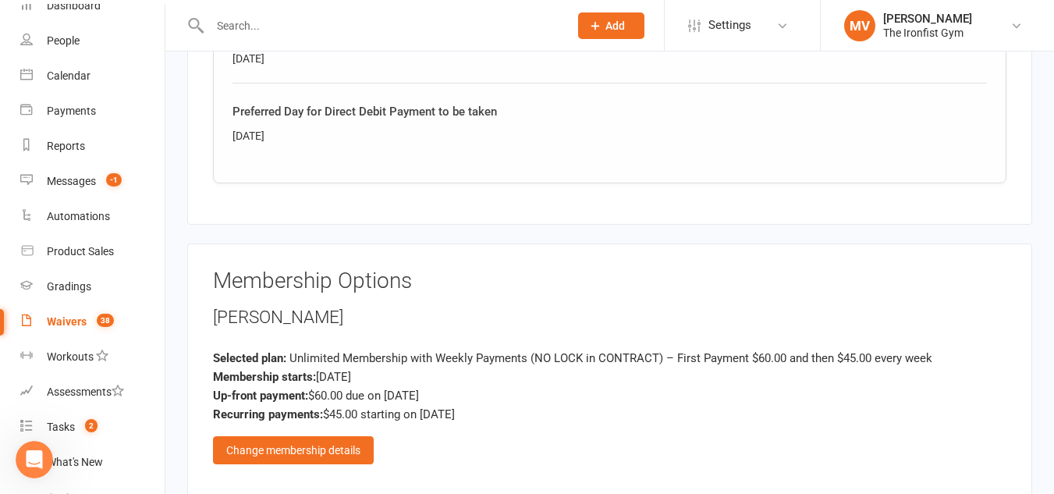
scroll to position [1405, 0]
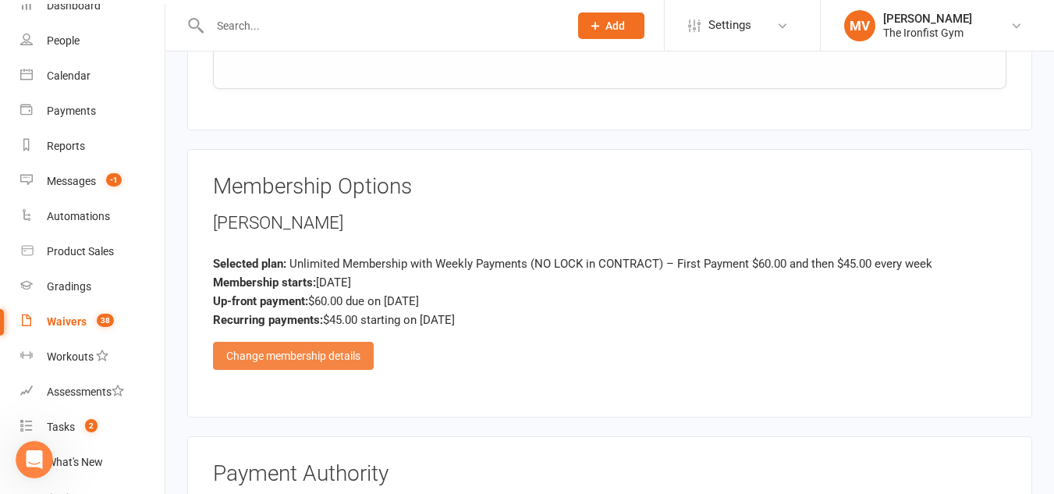
click at [307, 356] on div "Change membership details" at bounding box center [293, 356] width 161 height 28
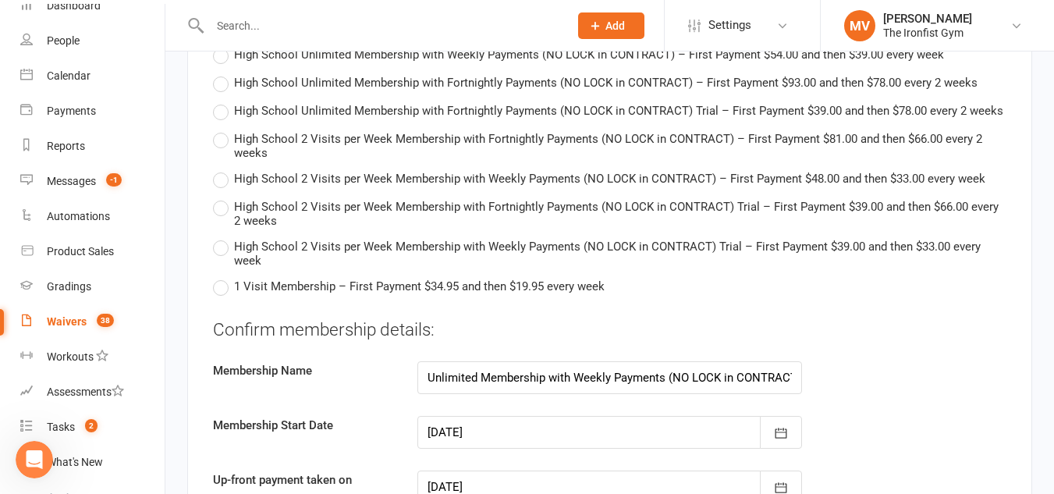
scroll to position [3434, 0]
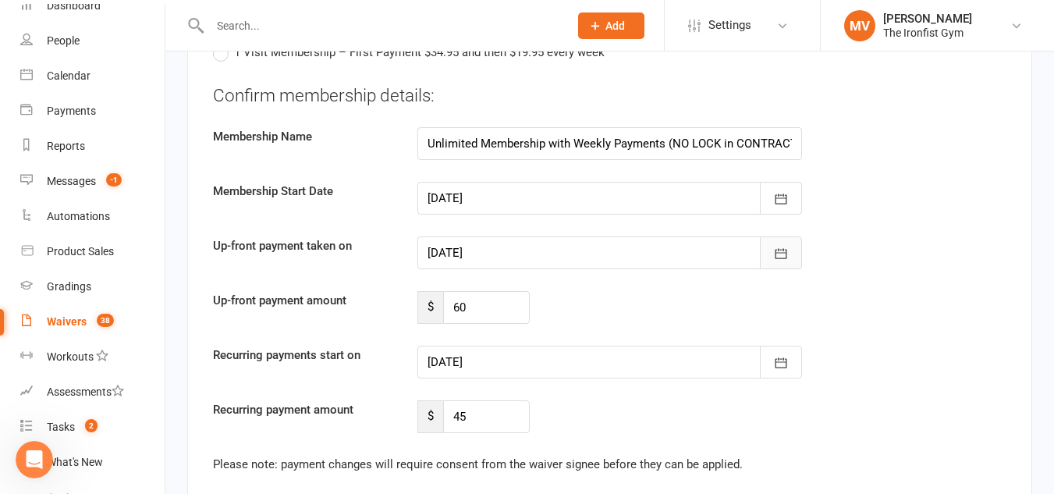
click at [778, 264] on button "button" at bounding box center [781, 252] width 42 height 33
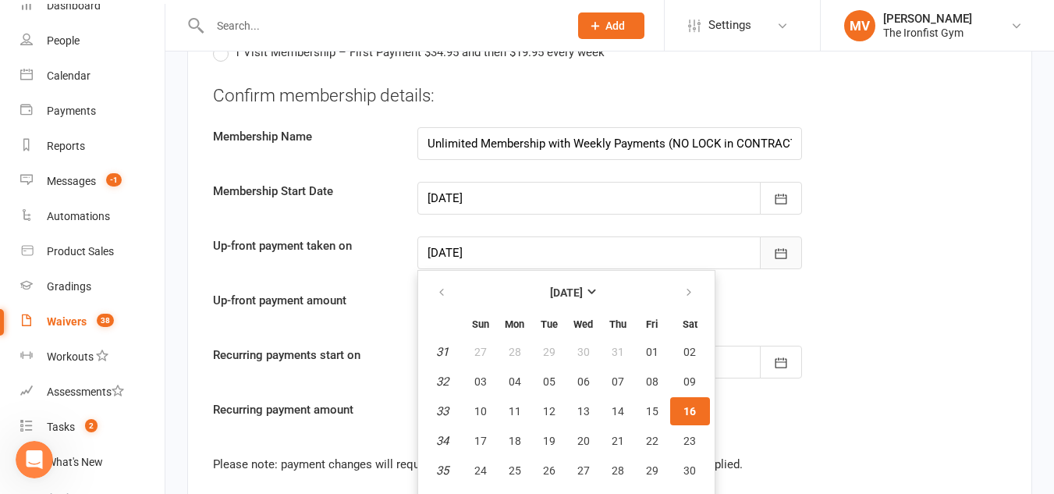
scroll to position [3455, 0]
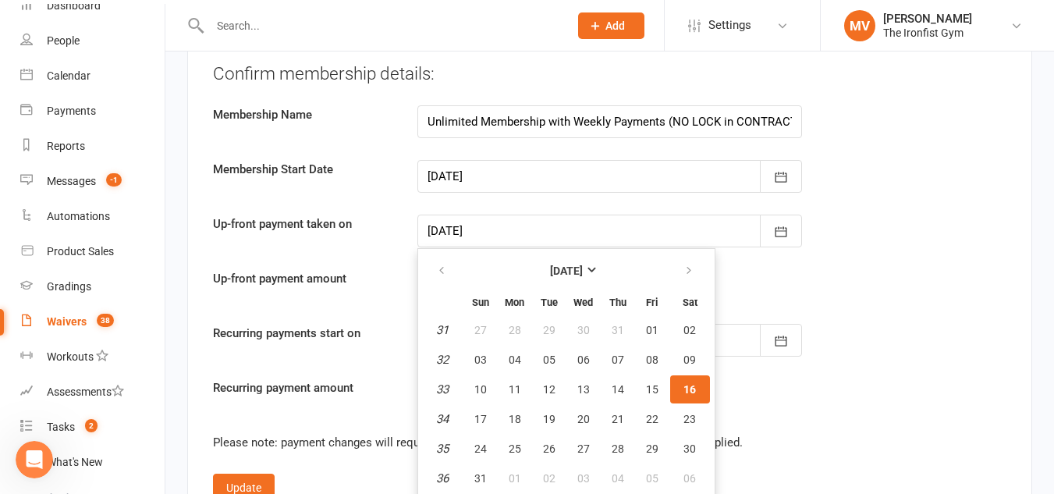
click at [700, 392] on button "16" at bounding box center [690, 389] width 40 height 28
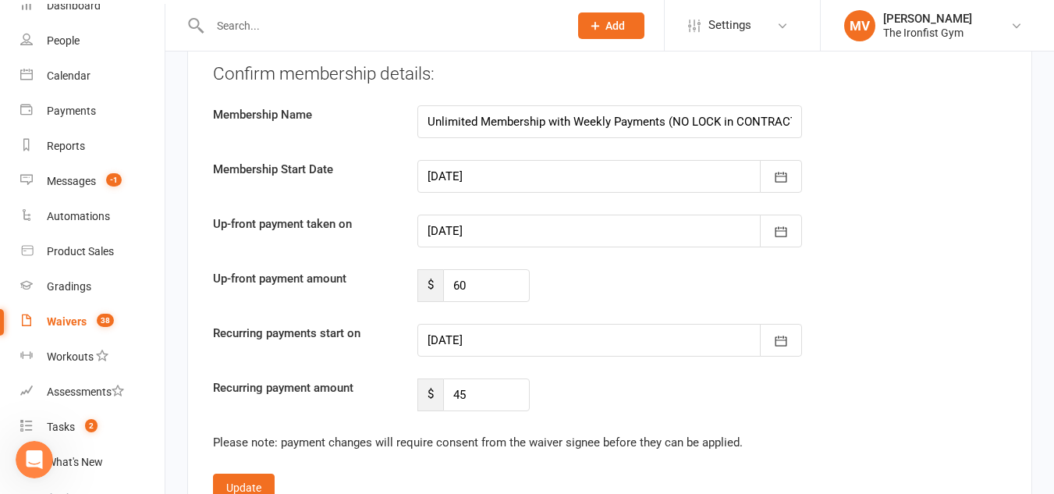
click at [874, 276] on div "Up-front payment amount $ 60" at bounding box center [609, 285] width 817 height 33
click at [781, 340] on icon "button" at bounding box center [782, 341] width 12 height 10
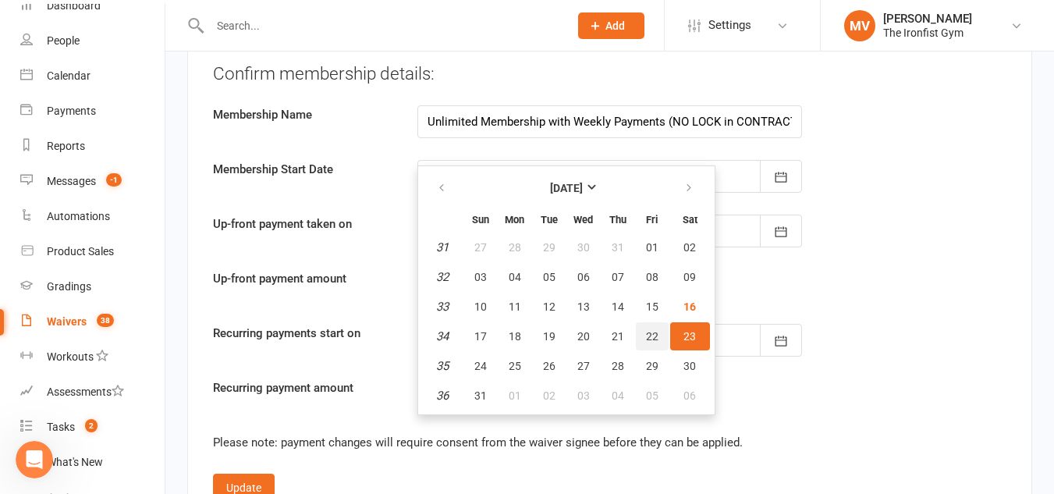
click at [652, 338] on span "22" at bounding box center [652, 336] width 12 height 12
type input "[DATE]"
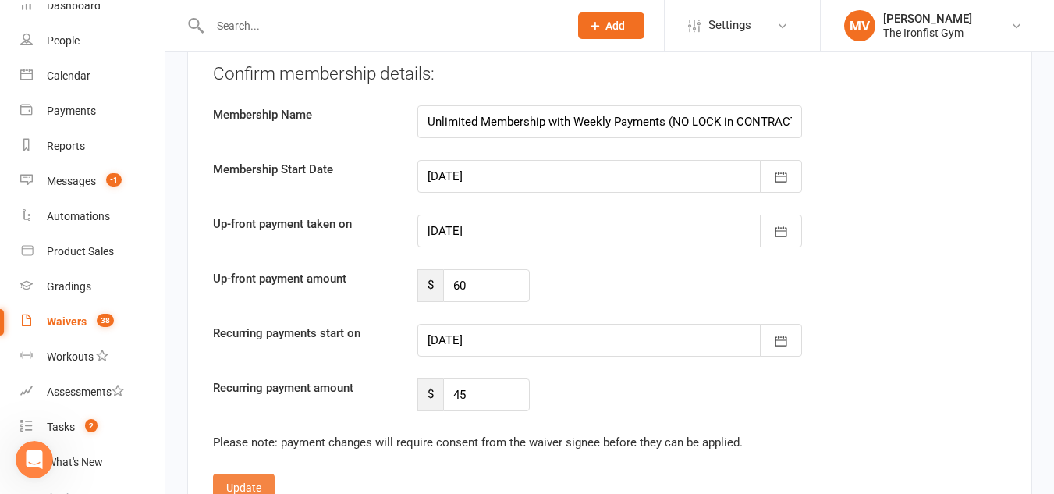
click at [250, 485] on button "Update" at bounding box center [244, 488] width 62 height 28
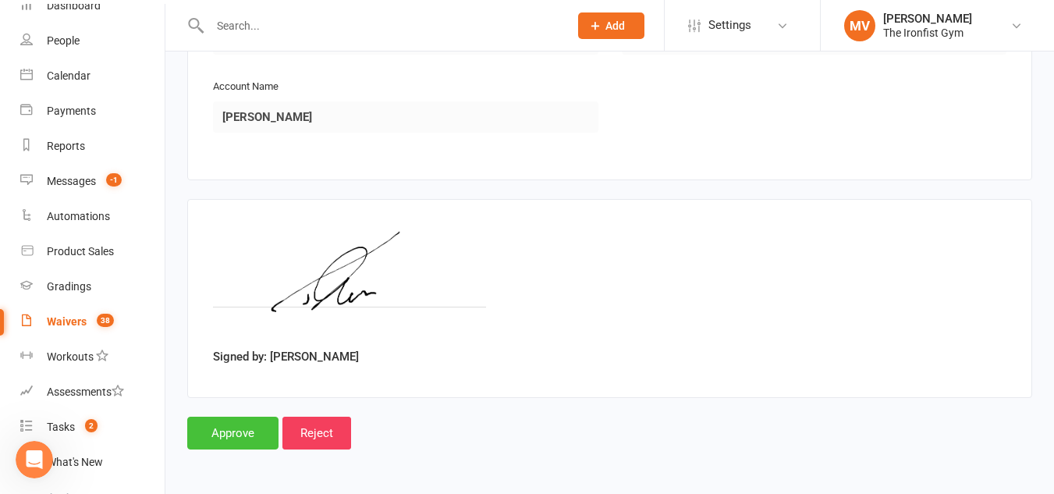
click at [232, 442] on input "Approve" at bounding box center [232, 433] width 91 height 33
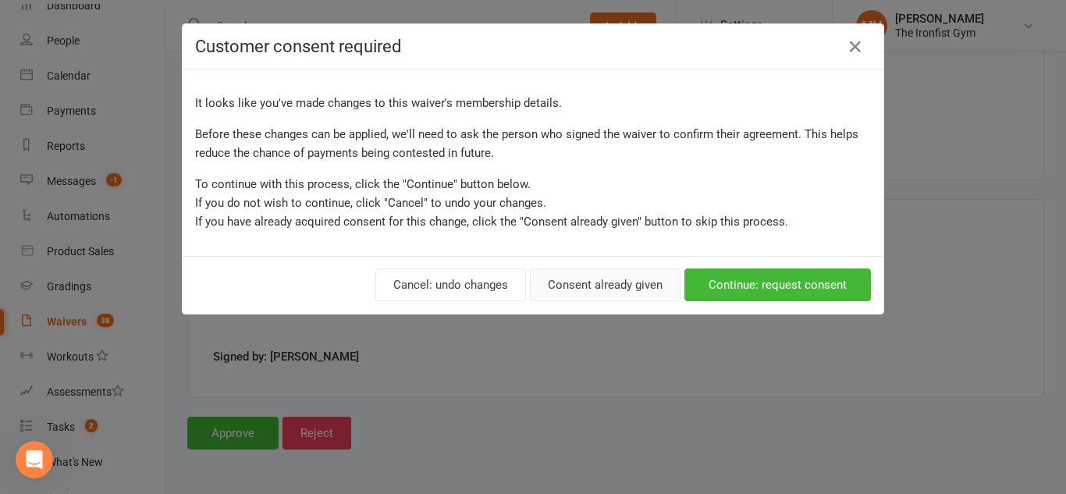
click at [600, 285] on button "Consent already given" at bounding box center [605, 284] width 151 height 33
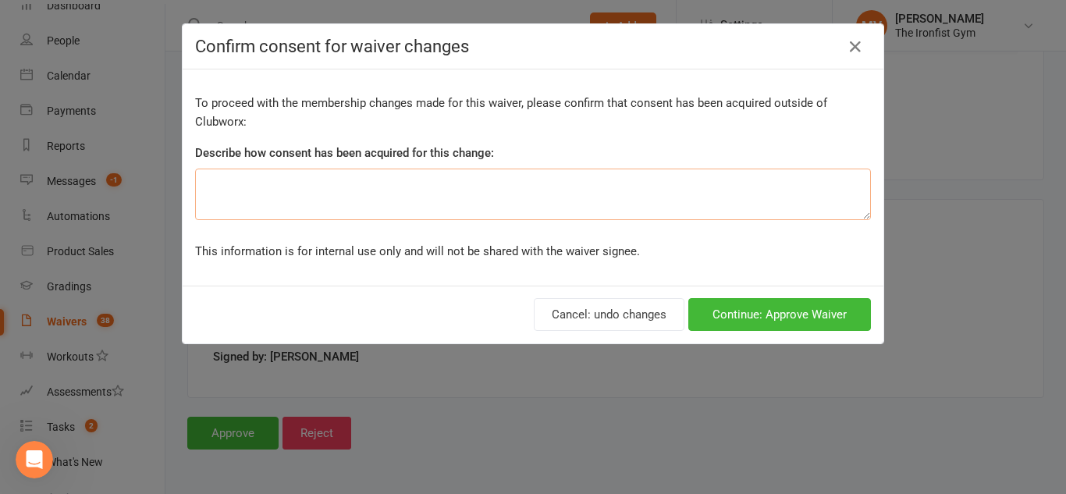
click at [284, 189] on textarea at bounding box center [533, 195] width 676 height 52
type textarea "Verbal consent"
click at [790, 321] on button "Continue: Approve Waiver" at bounding box center [779, 314] width 183 height 33
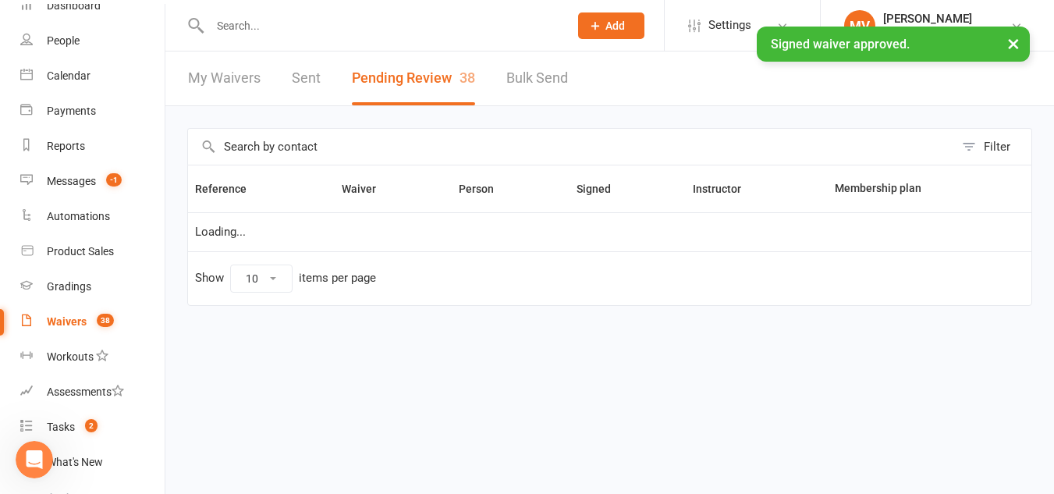
select select "100"
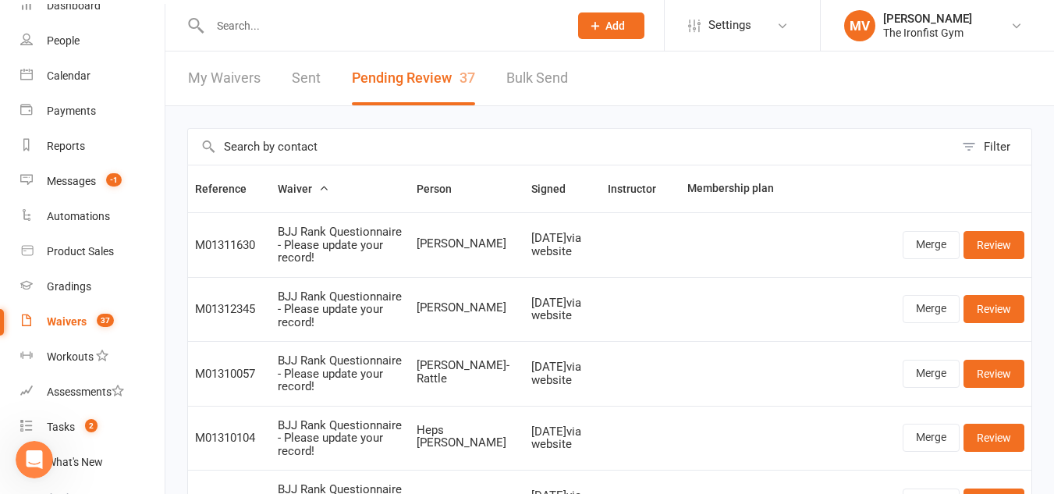
click at [280, 27] on input "text" at bounding box center [381, 26] width 353 height 22
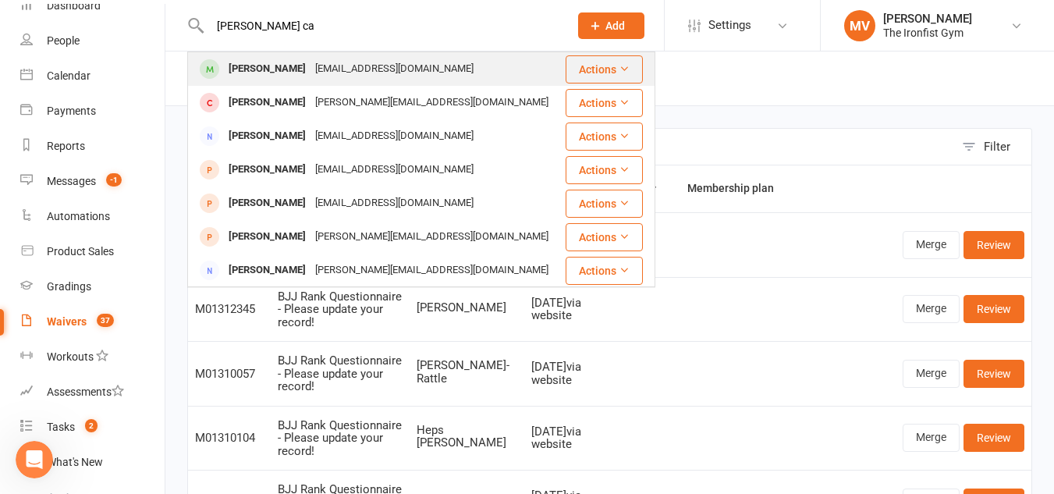
type input "[PERSON_NAME] ca"
click at [257, 67] on div "[PERSON_NAME]" at bounding box center [267, 69] width 87 height 23
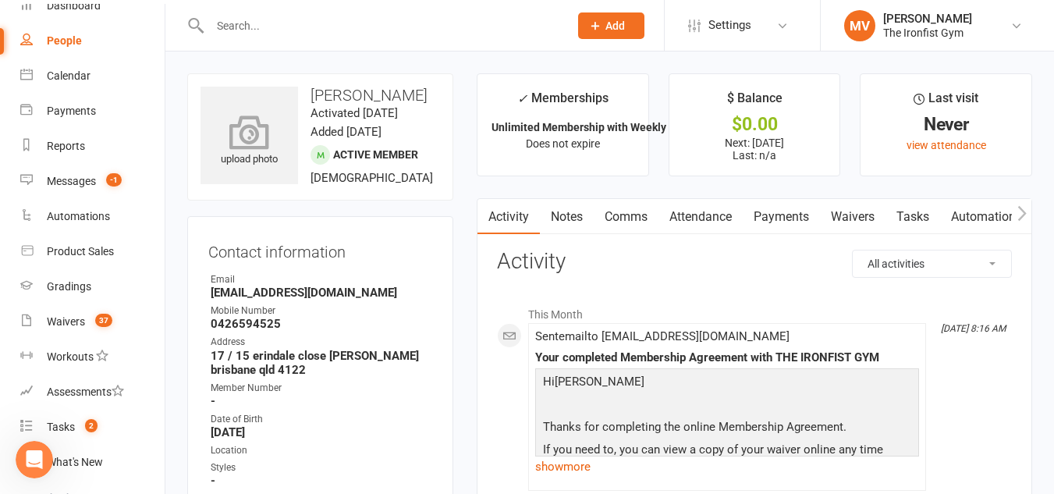
click at [230, 144] on icon at bounding box center [250, 132] width 108 height 34
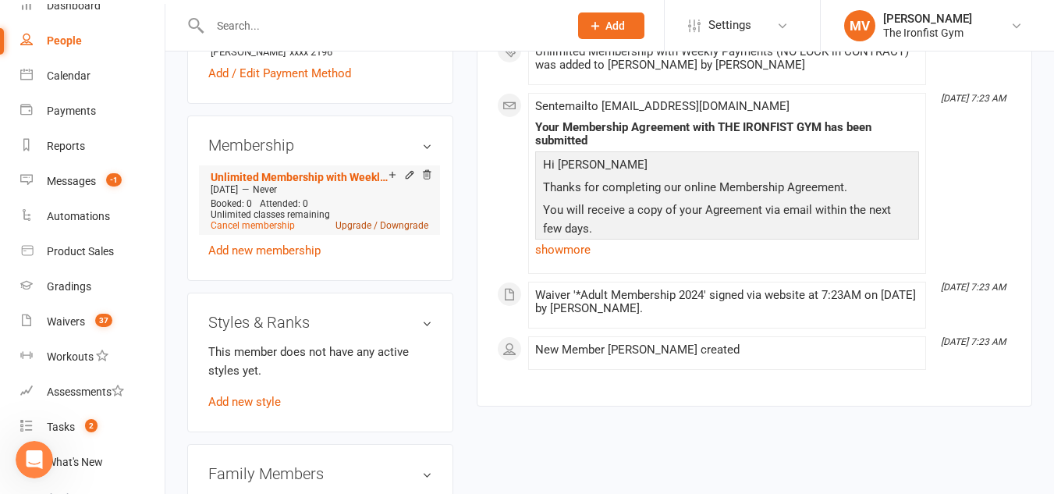
scroll to position [624, 0]
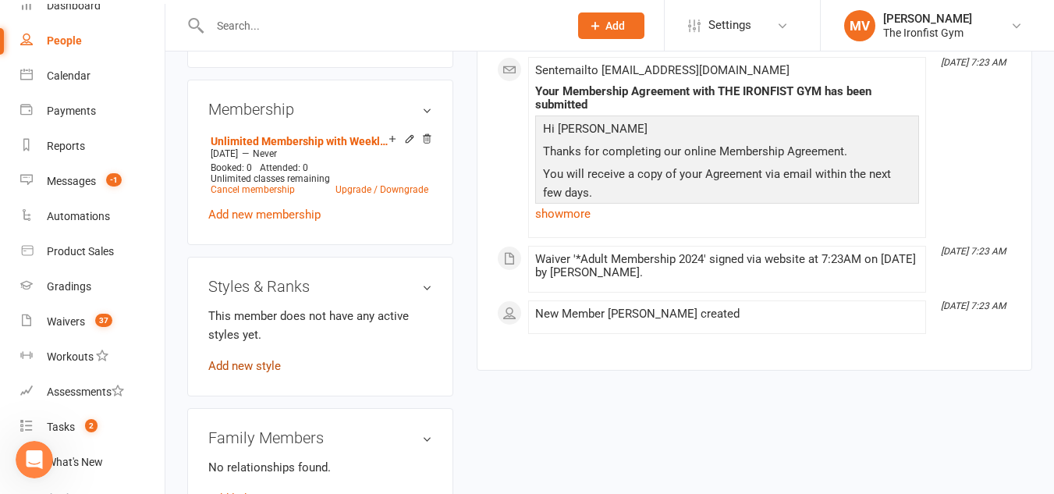
click at [257, 373] on link "Add new style" at bounding box center [244, 366] width 73 height 14
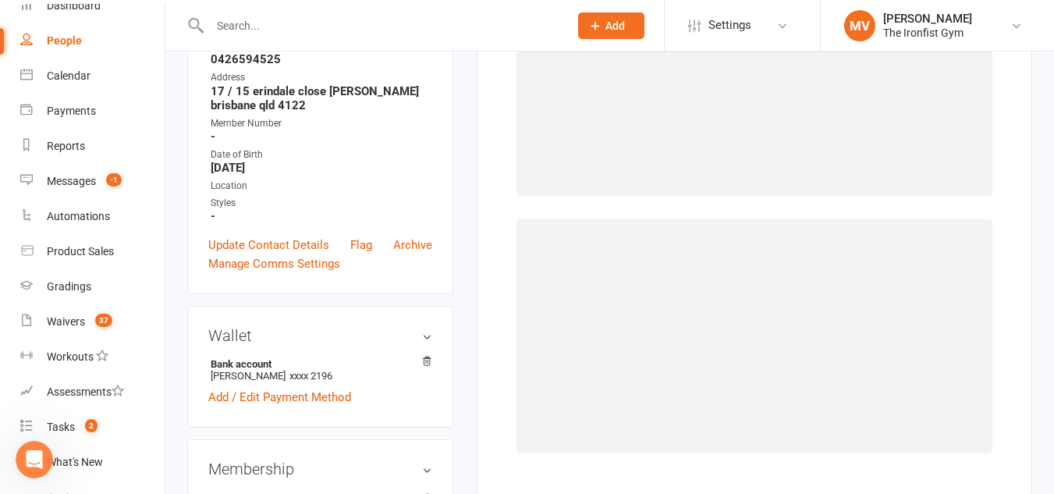
scroll to position [120, 0]
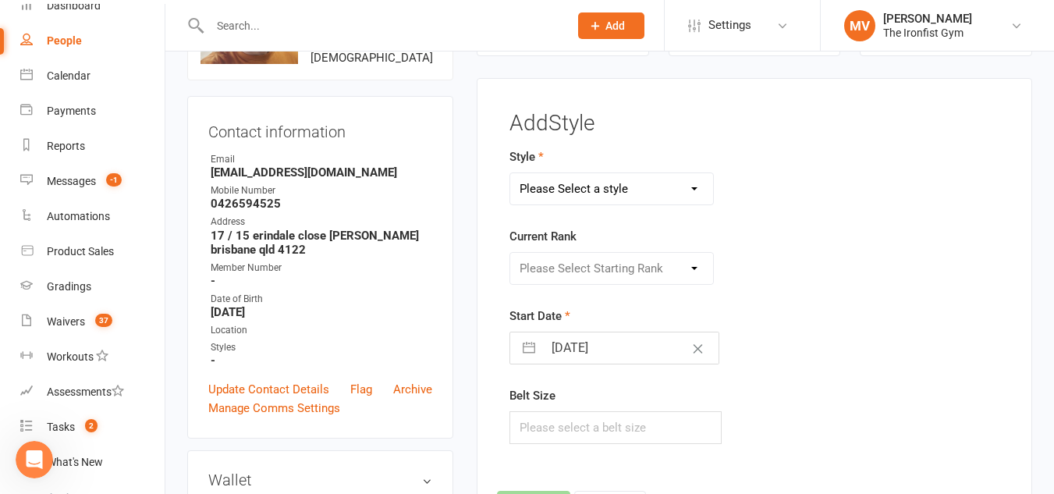
click at [676, 186] on select "Please Select a style BJJ MUAY THAI" at bounding box center [611, 188] width 203 height 31
select select "2451"
click at [510, 173] on select "Please Select a style BJJ MUAY THAI" at bounding box center [611, 188] width 203 height 31
click at [573, 272] on select "Please Select Starting Rank White White 1 stripe White 2 stripe White 3 stripe …" at bounding box center [611, 268] width 203 height 31
select select "44105"
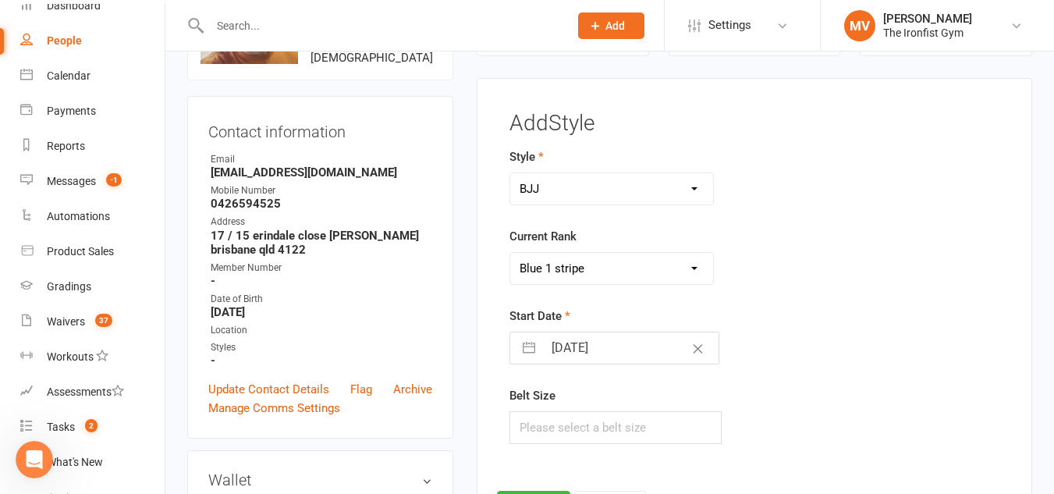
click at [510, 253] on select "Please Select Starting Rank White White 1 stripe White 2 stripe White 3 stripe …" at bounding box center [611, 268] width 203 height 31
click at [645, 345] on input "[DATE]" at bounding box center [631, 347] width 176 height 31
select select "6"
select select "2025"
select select "7"
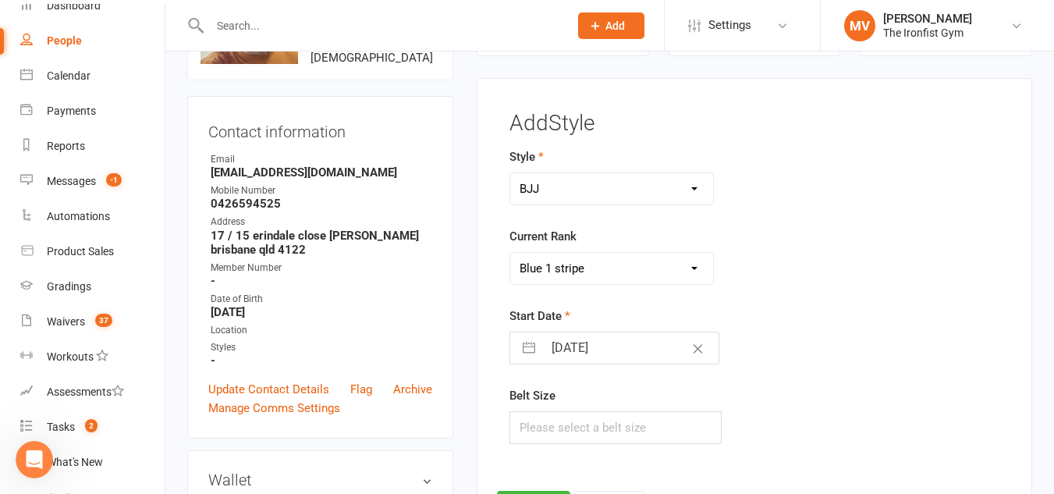
select select "2025"
select select "8"
select select "2025"
click at [641, 410] on select "January February March April May June July August September October November De…" at bounding box center [610, 411] width 85 height 18
click at [568, 402] on select "January February March April May June July August September October November De…" at bounding box center [610, 411] width 85 height 18
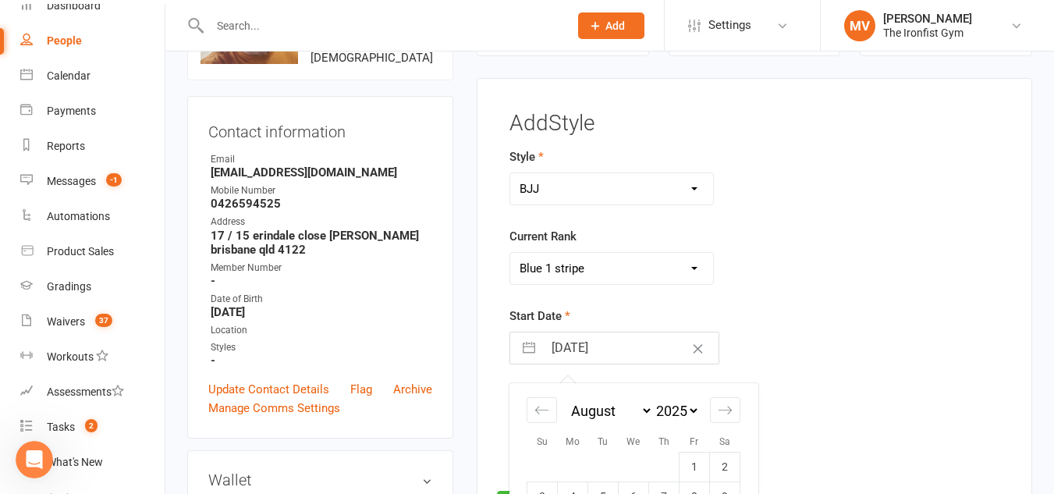
click at [691, 406] on select "2035 2034 2033 2032 2031 2030 2029 2028 2027 2026 2025 2024 2023 2022 2021 2020…" at bounding box center [676, 411] width 47 height 18
select select "6"
select select "2023"
select select "7"
select select "2023"
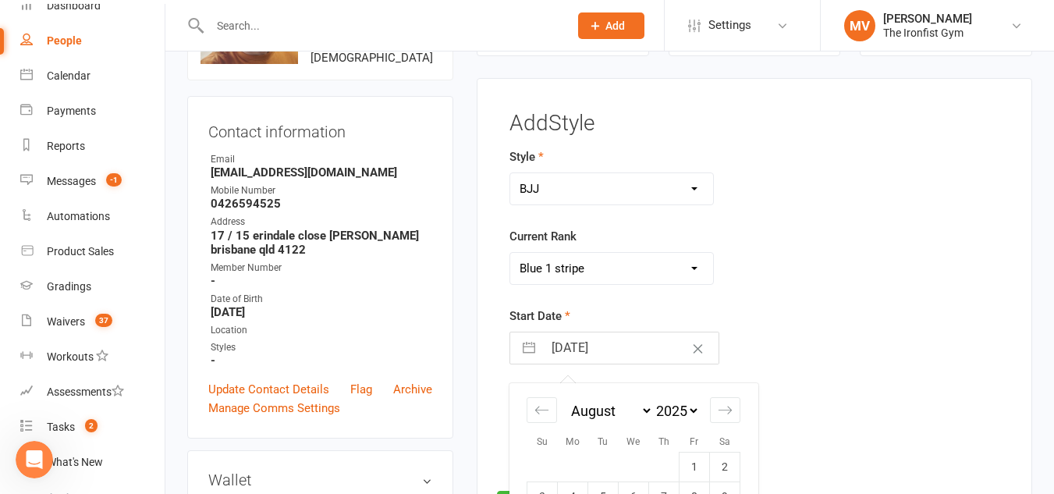
select select "8"
select select "2023"
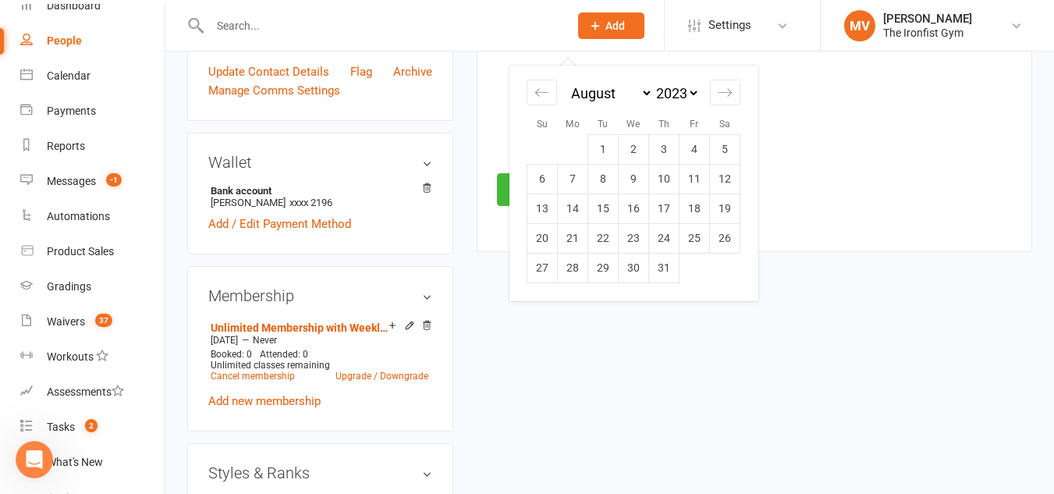
scroll to position [400, 0]
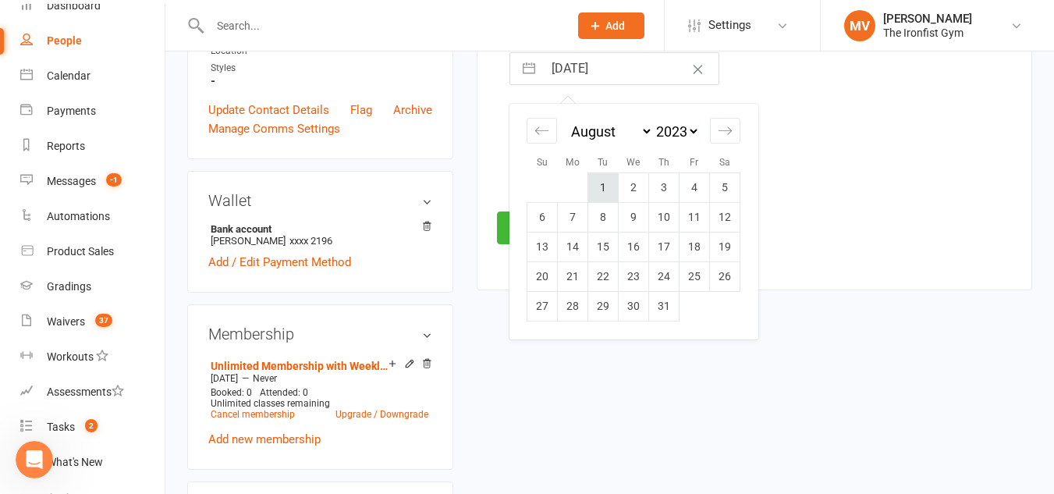
click at [609, 183] on td "1" at bounding box center [603, 188] width 30 height 30
type input "[DATE]"
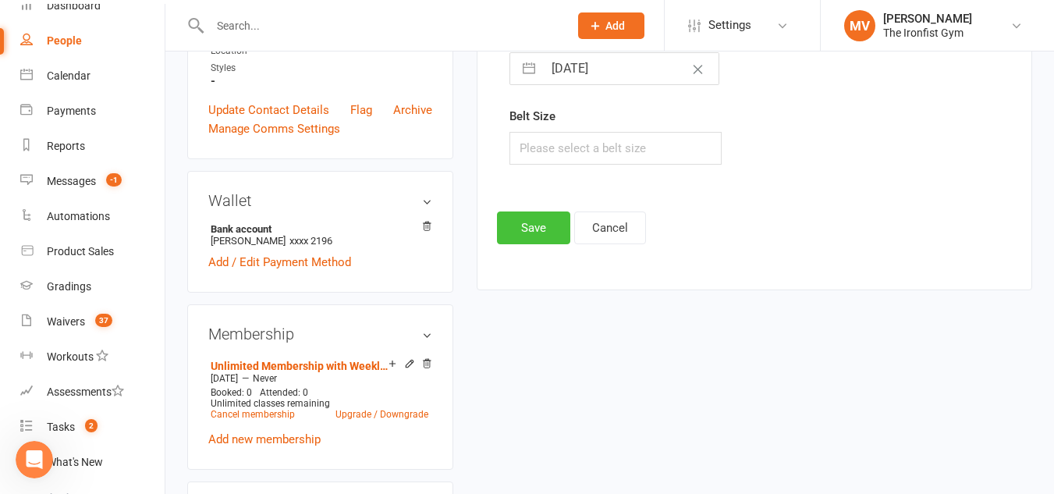
click at [541, 227] on button "Save" at bounding box center [533, 227] width 73 height 33
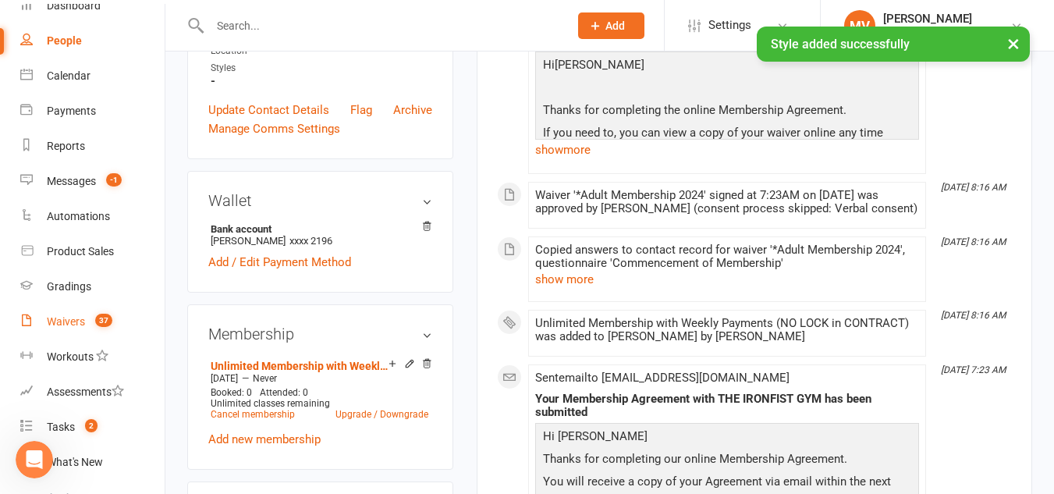
click at [69, 318] on div "Waivers" at bounding box center [66, 321] width 38 height 12
select select "100"
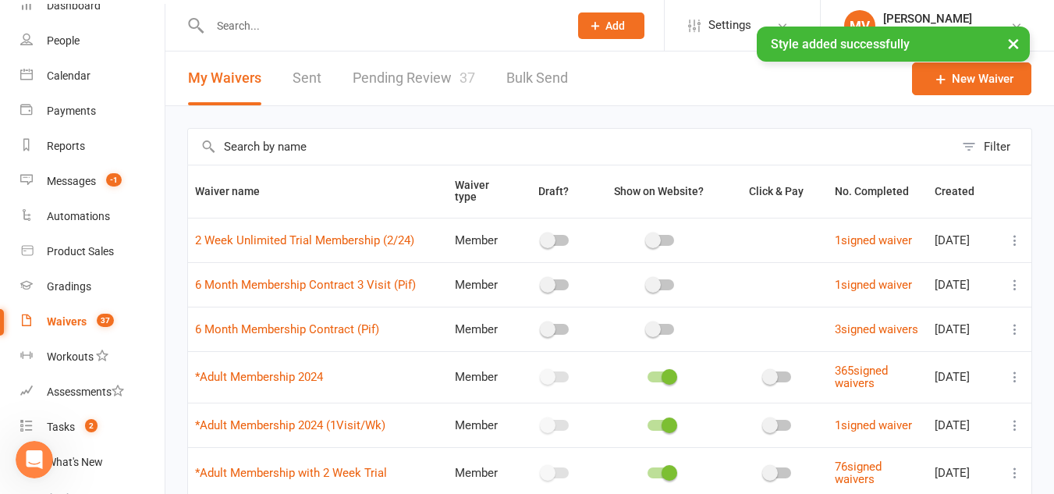
click at [402, 70] on link "Pending Review 37" at bounding box center [414, 79] width 123 height 54
select select "100"
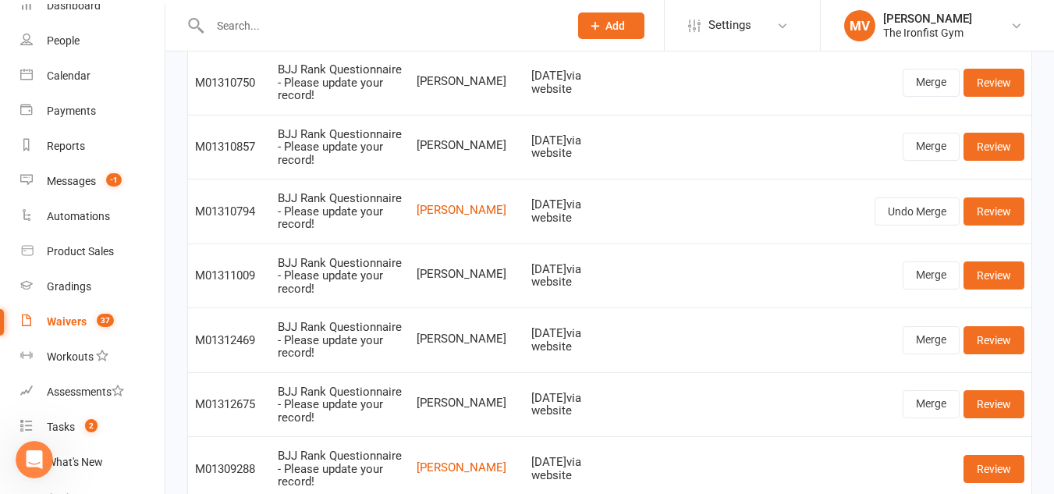
scroll to position [1327, 0]
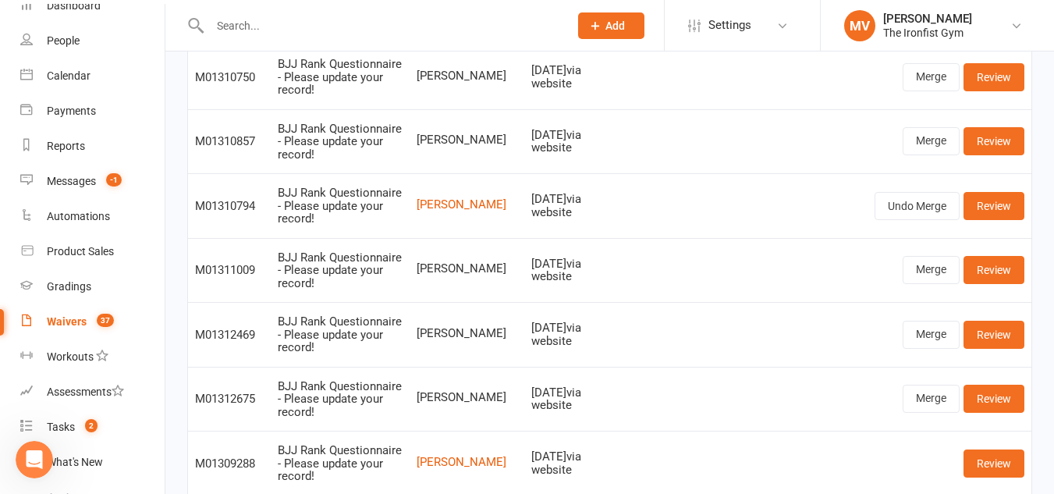
click at [54, 319] on div "Waivers" at bounding box center [67, 321] width 40 height 12
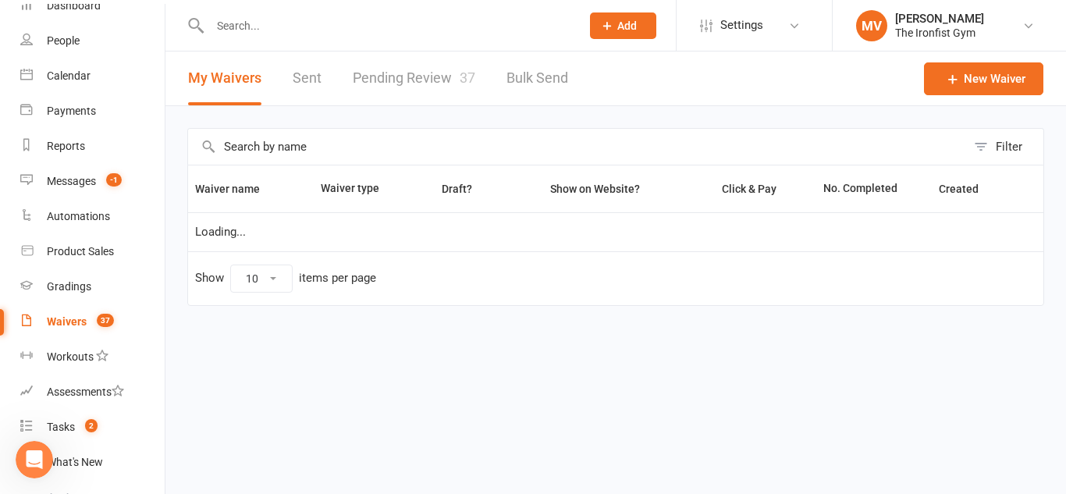
select select "100"
click at [54, 428] on div "Tasks" at bounding box center [61, 427] width 28 height 12
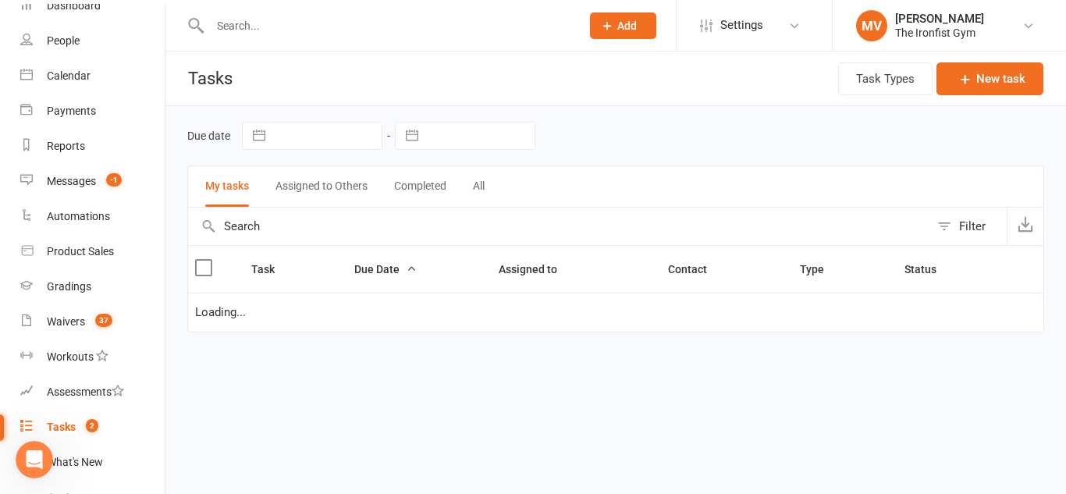
select select "started"
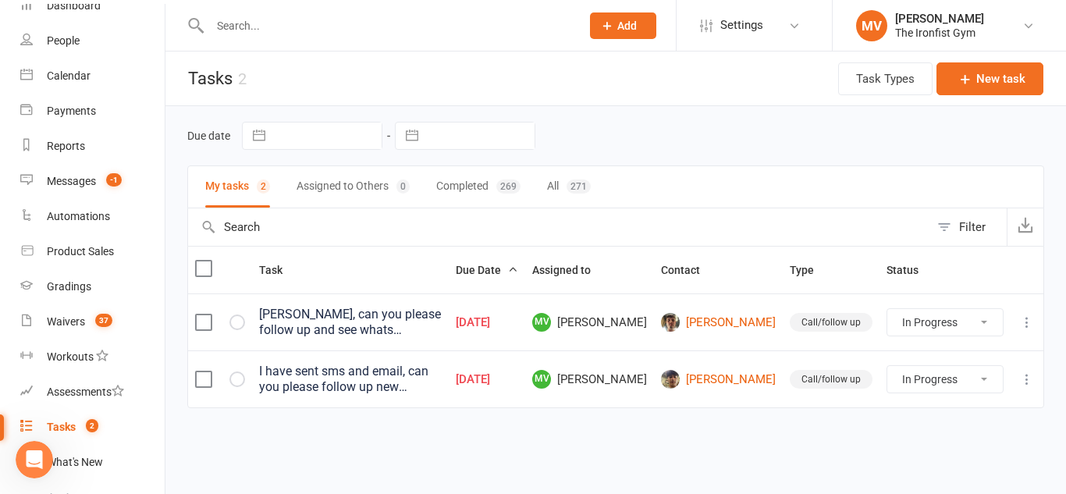
click at [293, 28] on input "text" at bounding box center [387, 26] width 364 height 22
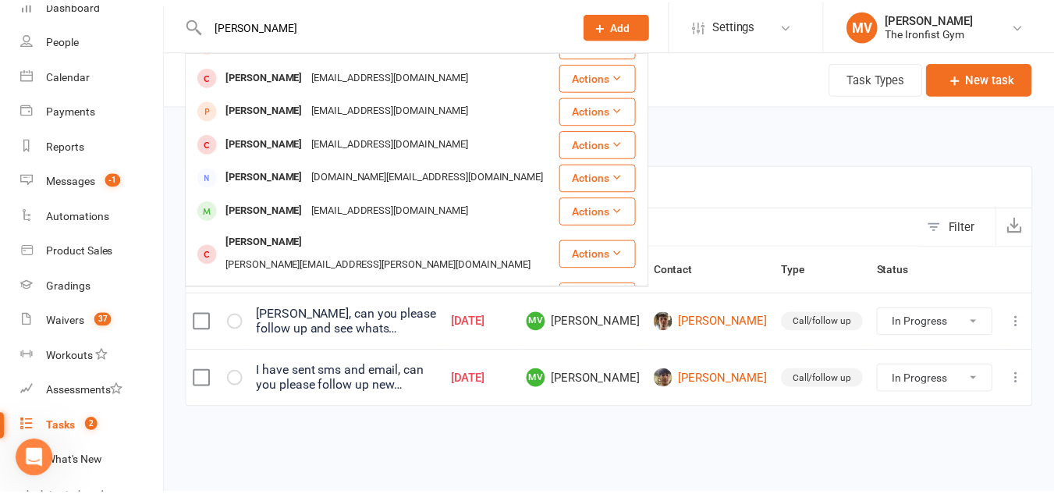
scroll to position [156, 0]
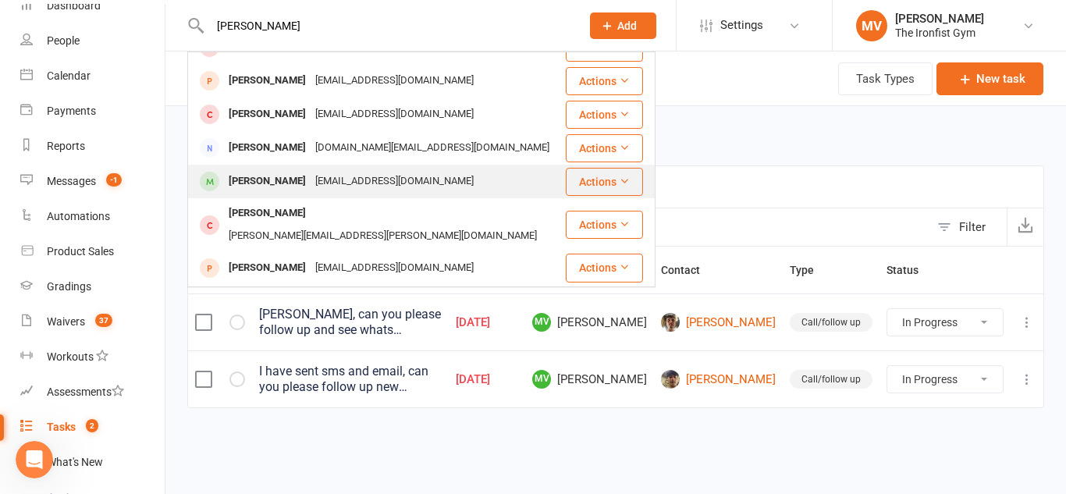
type input "[PERSON_NAME]"
click at [324, 175] on div "[EMAIL_ADDRESS][DOMAIN_NAME]" at bounding box center [395, 181] width 168 height 23
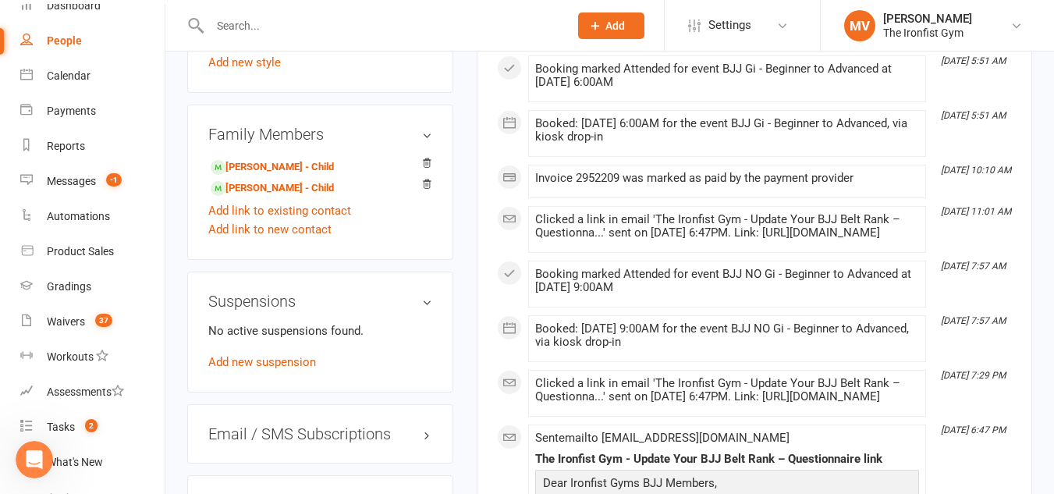
scroll to position [1171, 0]
click at [63, 430] on div "Tasks" at bounding box center [61, 427] width 28 height 12
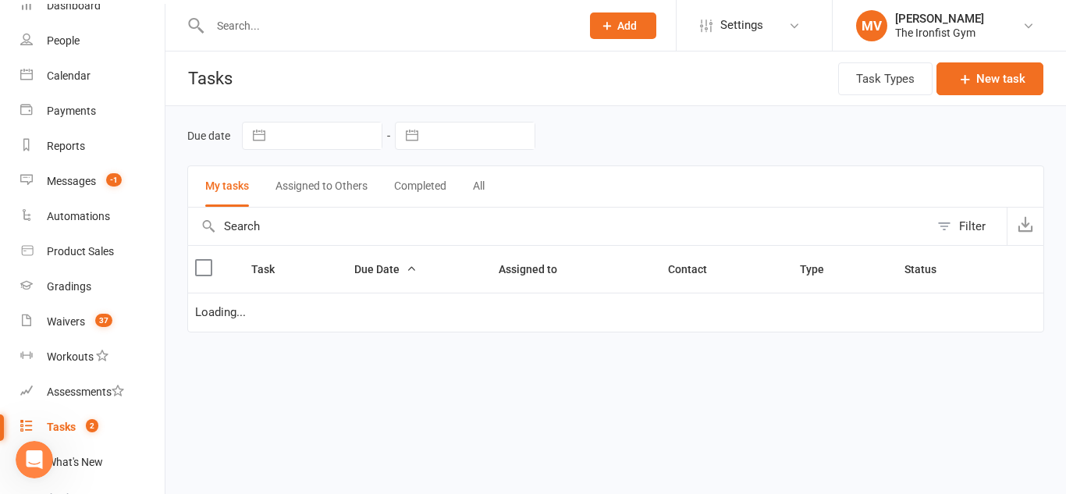
select select "started"
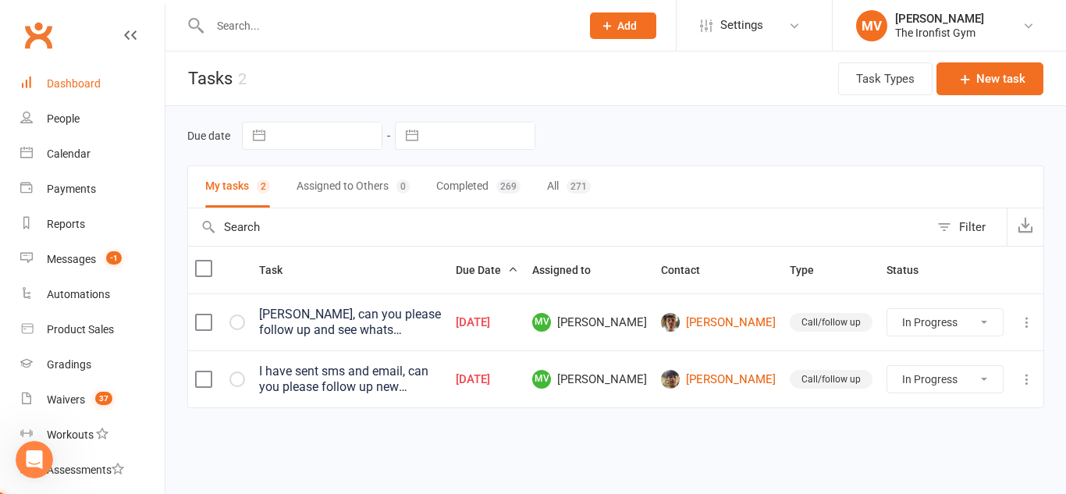
click at [76, 80] on div "Dashboard" at bounding box center [74, 83] width 54 height 12
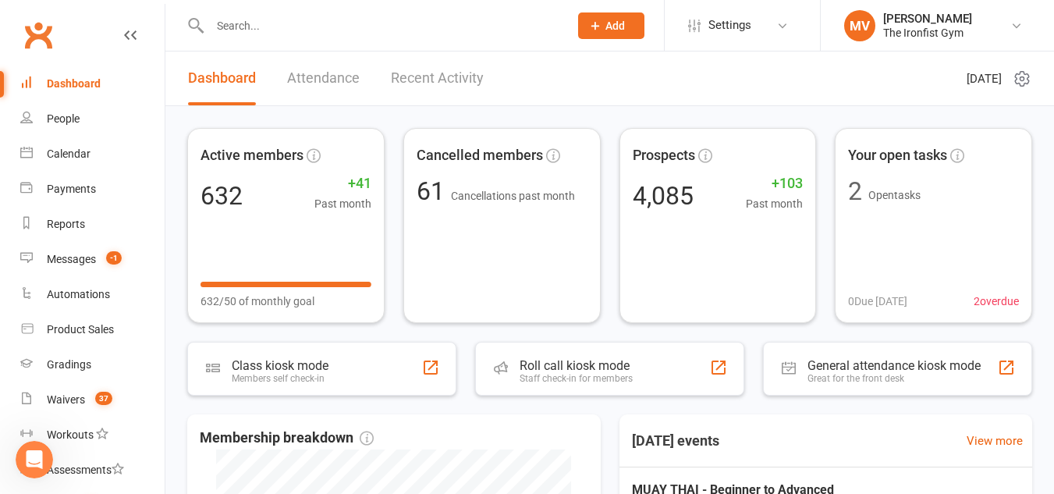
click at [74, 77] on div "Dashboard" at bounding box center [74, 83] width 54 height 12
click at [68, 405] on div "Waivers" at bounding box center [66, 399] width 38 height 12
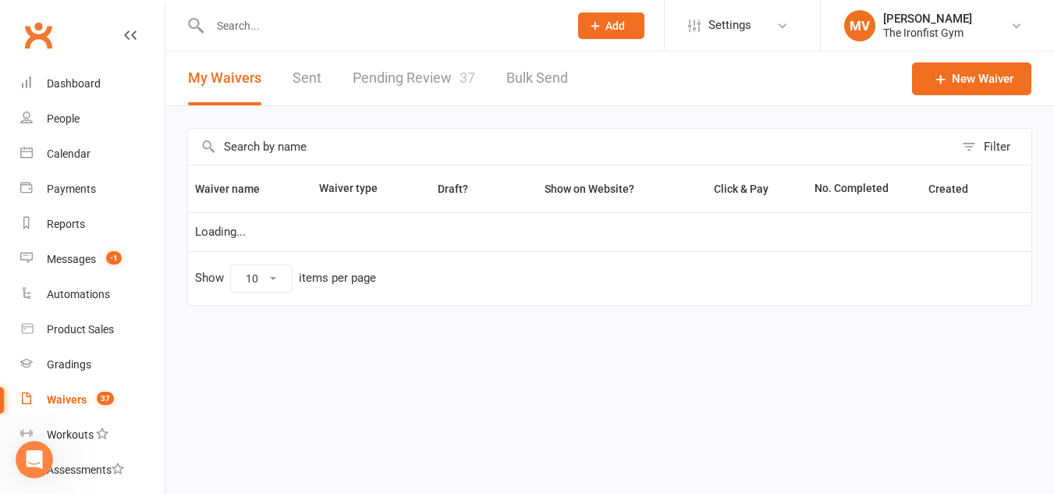
select select "100"
click at [395, 80] on link "Pending Review 37" at bounding box center [414, 79] width 123 height 54
select select "100"
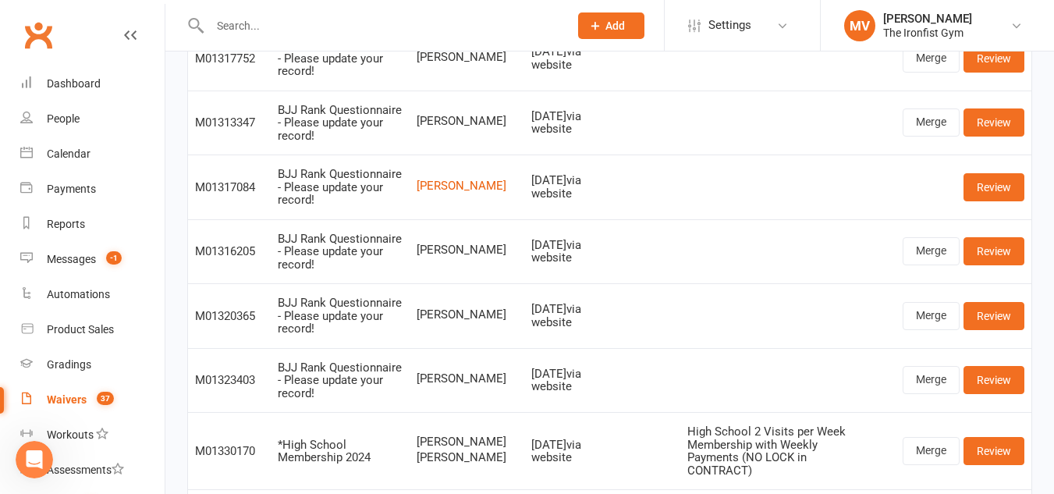
scroll to position [2240, 0]
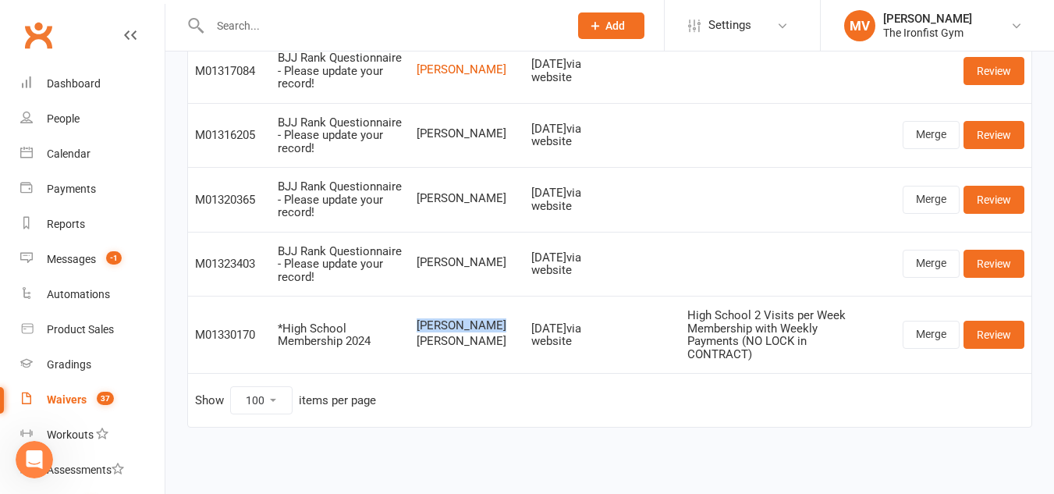
drag, startPoint x: 424, startPoint y: 307, endPoint x: 470, endPoint y: 322, distance: 48.4
click at [470, 322] on span "[PERSON_NAME]" at bounding box center [467, 325] width 101 height 13
copy span "[PERSON_NAME]"
click at [1014, 325] on link "Review" at bounding box center [994, 335] width 61 height 28
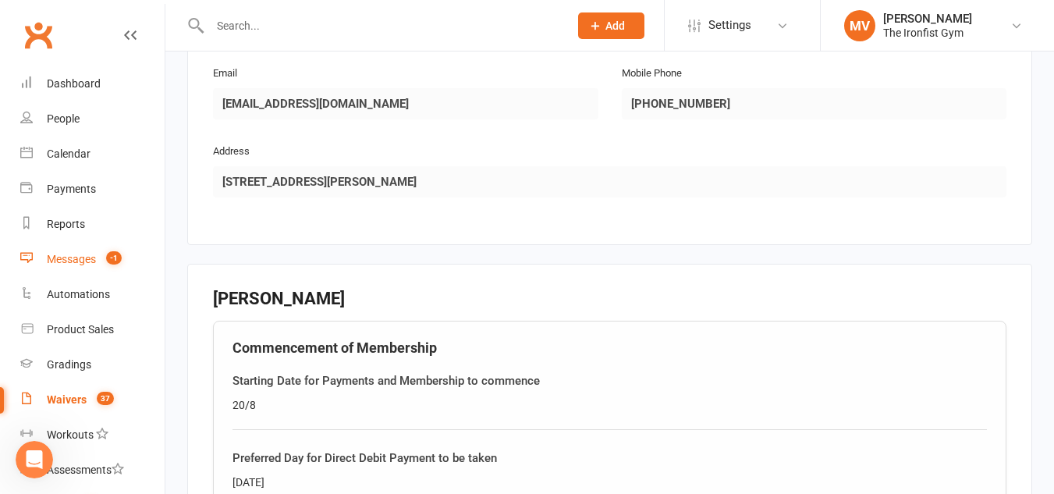
scroll to position [1249, 0]
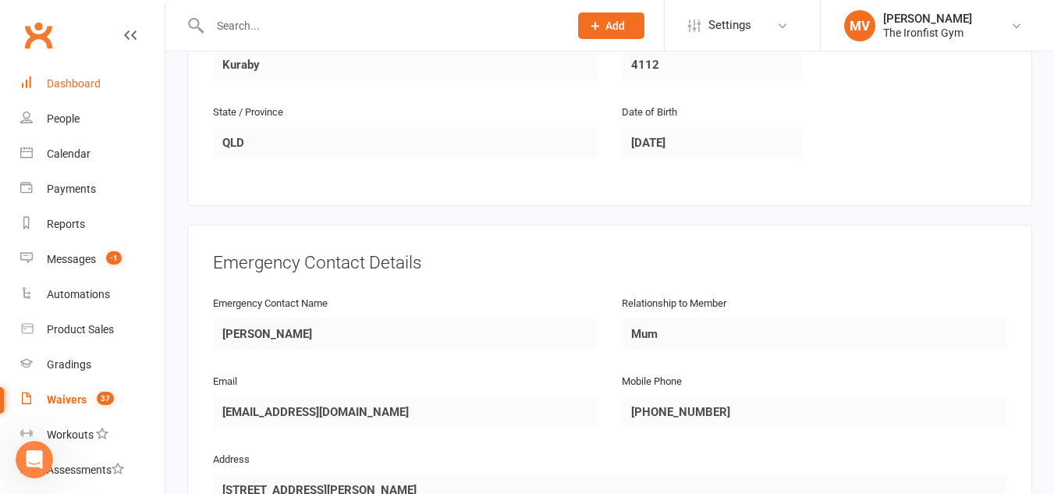
click at [75, 83] on div "Dashboard" at bounding box center [74, 83] width 54 height 12
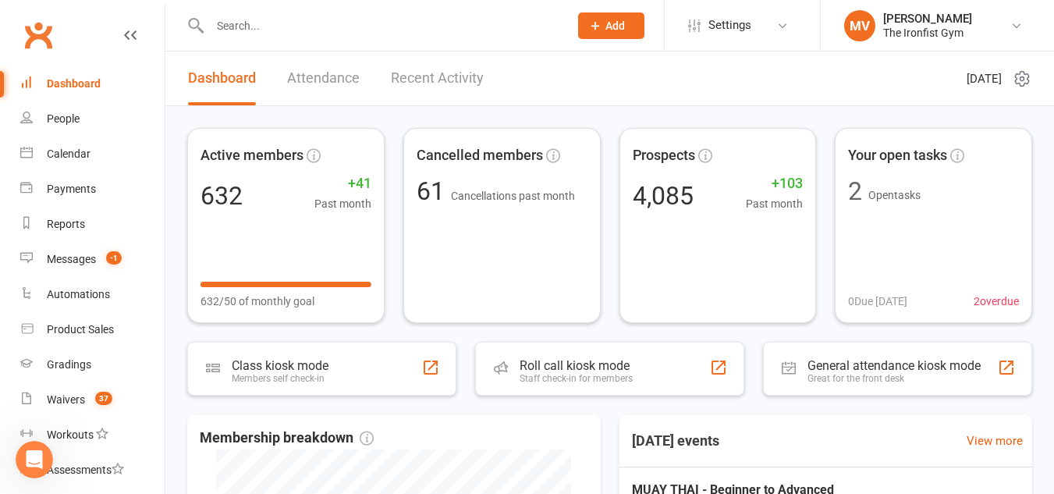
click at [279, 28] on input "text" at bounding box center [381, 26] width 353 height 22
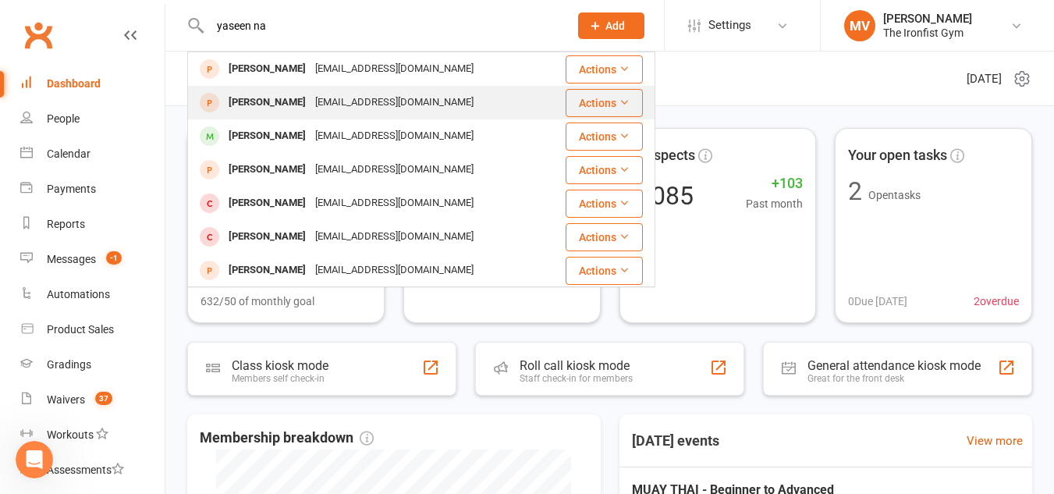
type input "yaseen na"
click at [598, 97] on button "Actions" at bounding box center [604, 103] width 77 height 28
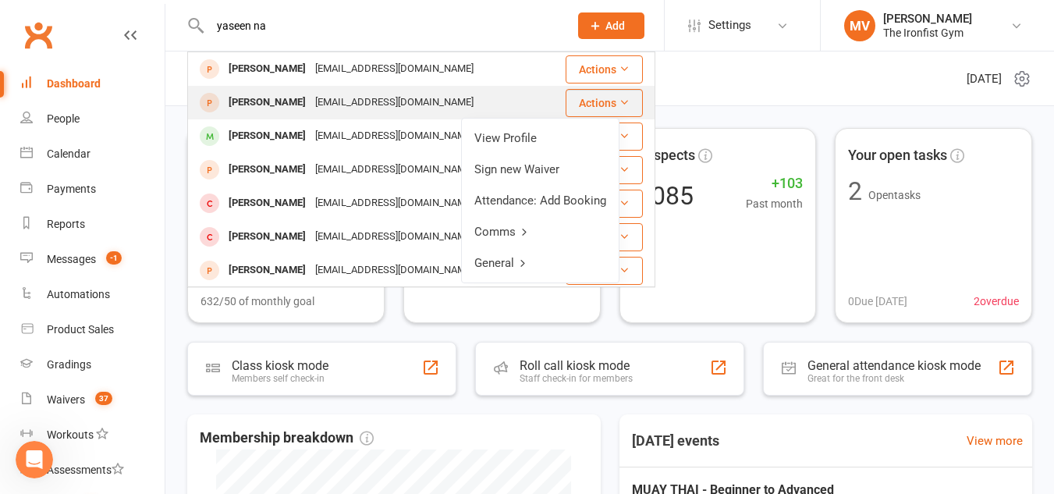
click at [272, 98] on div "[PERSON_NAME]" at bounding box center [267, 102] width 87 height 23
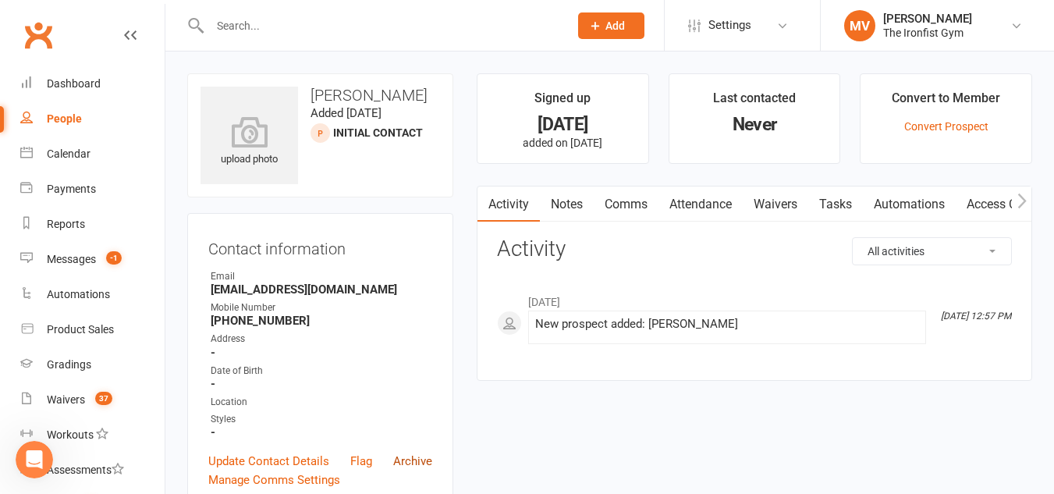
click at [420, 457] on link "Archive" at bounding box center [412, 461] width 39 height 19
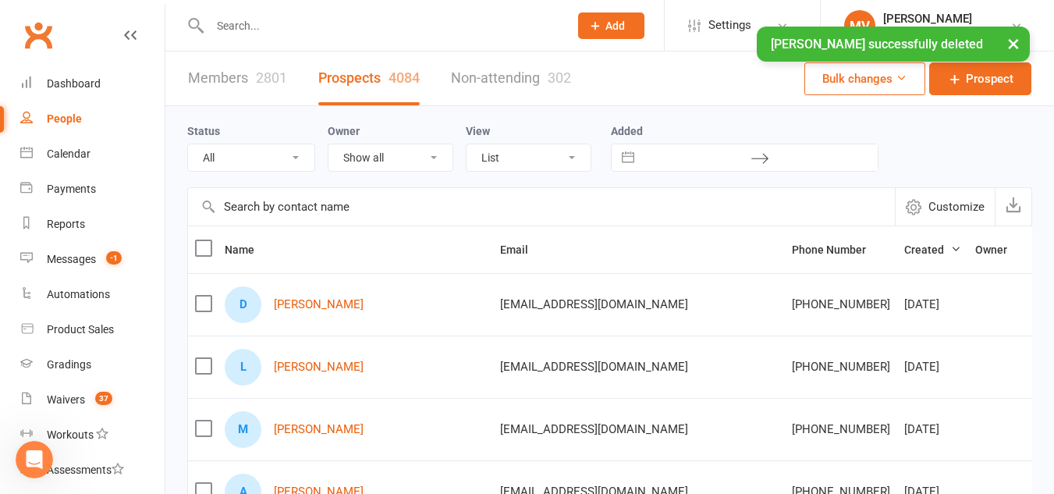
click at [247, 24] on input "text" at bounding box center [381, 26] width 353 height 22
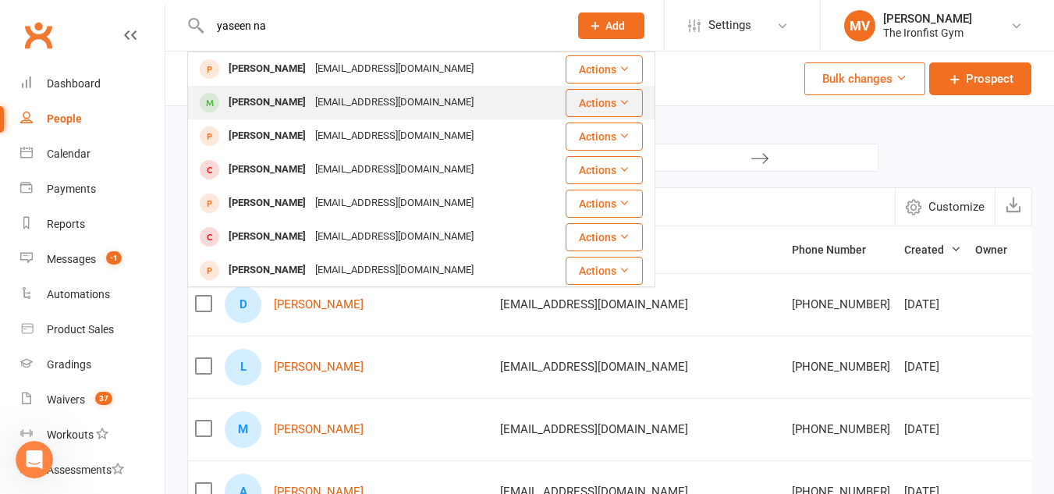
type input "yaseen na"
click at [271, 101] on div "[PERSON_NAME]" at bounding box center [267, 102] width 87 height 23
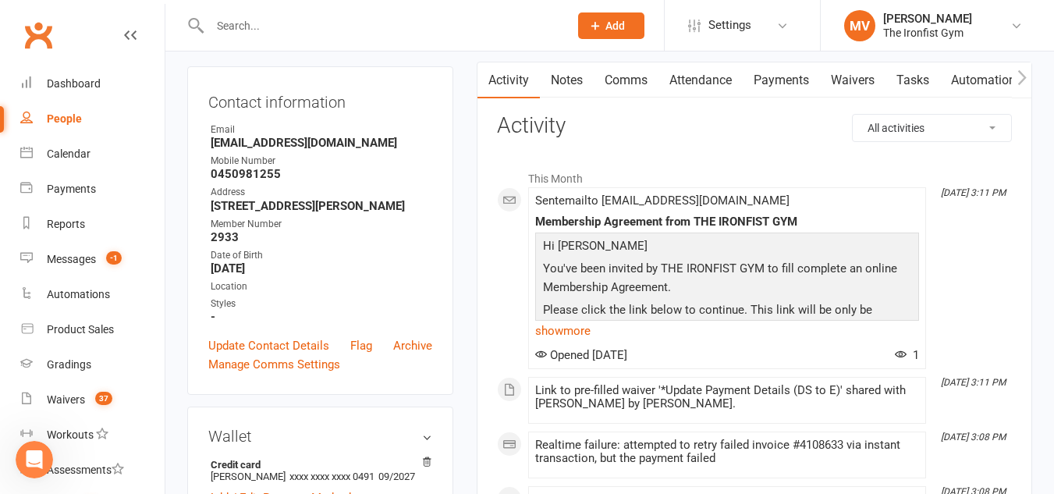
scroll to position [156, 0]
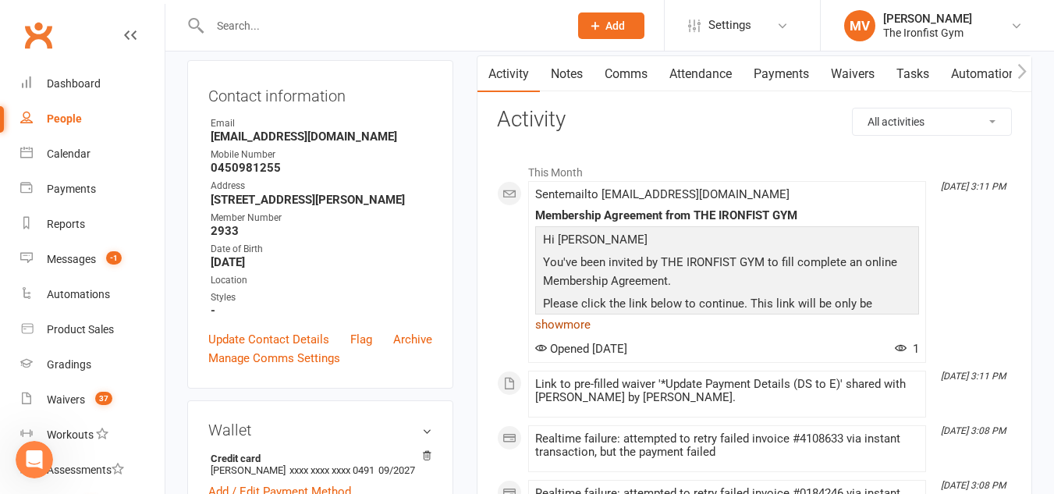
click at [557, 321] on link "show more" at bounding box center [727, 325] width 384 height 22
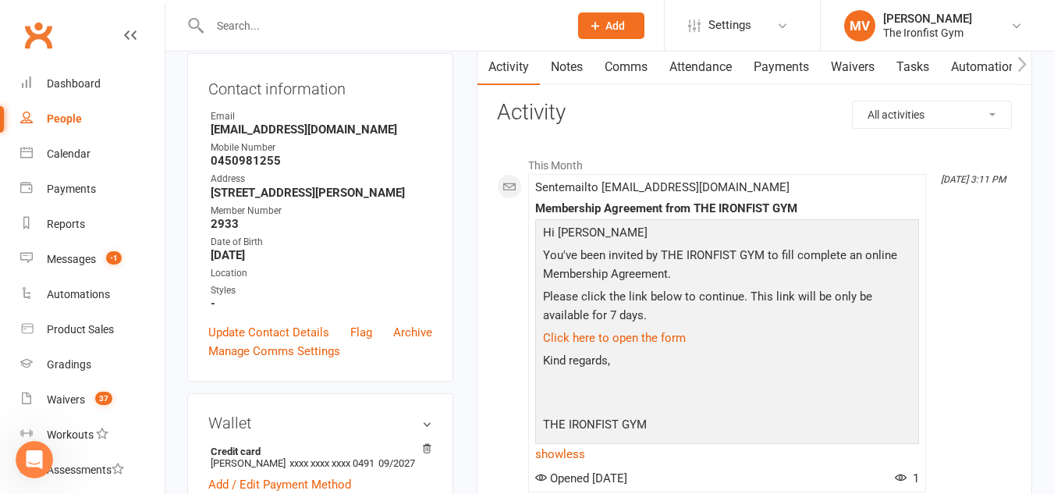
scroll to position [0, 0]
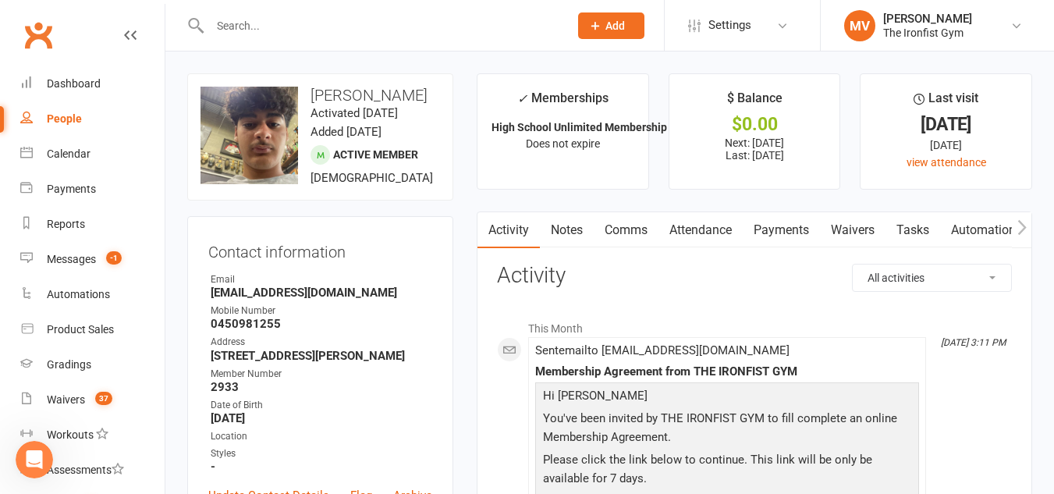
click at [854, 229] on link "Waivers" at bounding box center [853, 230] width 66 height 36
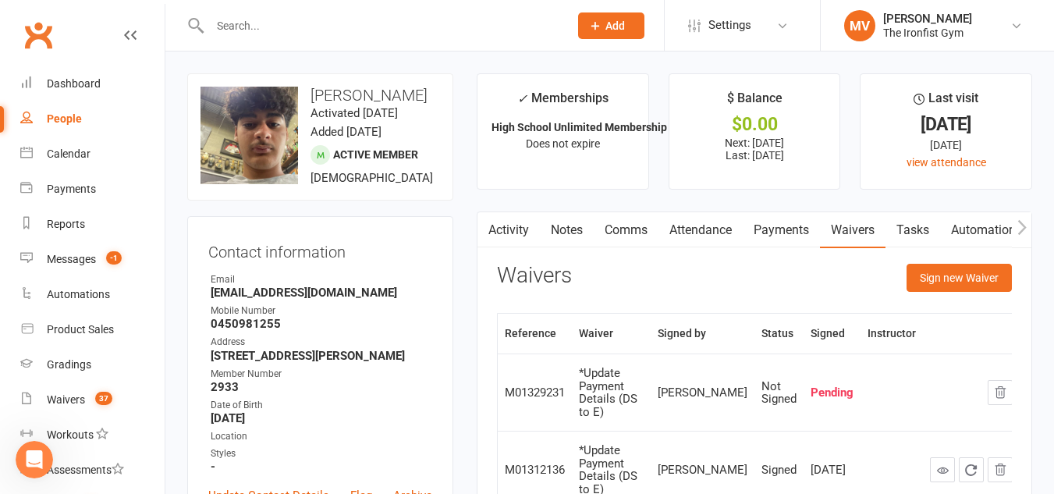
click at [783, 226] on link "Payments" at bounding box center [781, 230] width 77 height 36
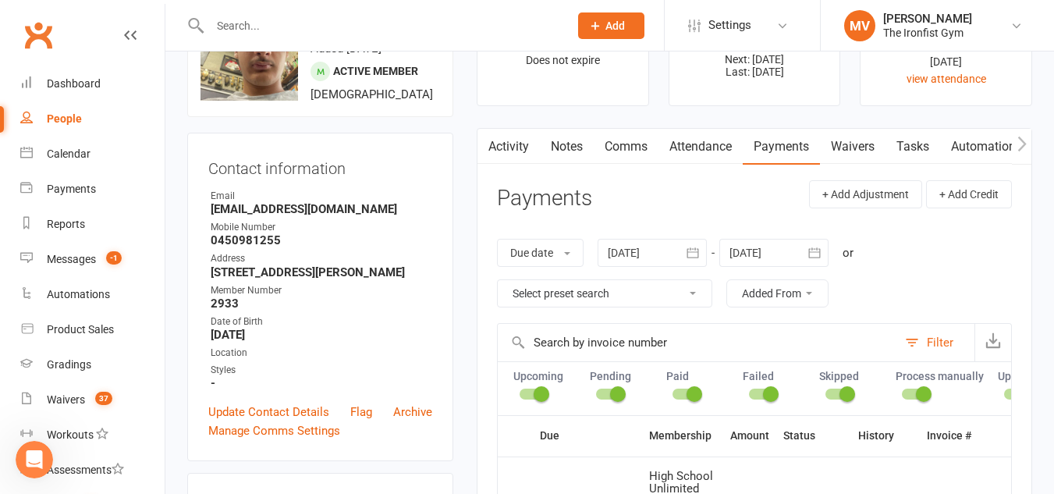
scroll to position [78, 0]
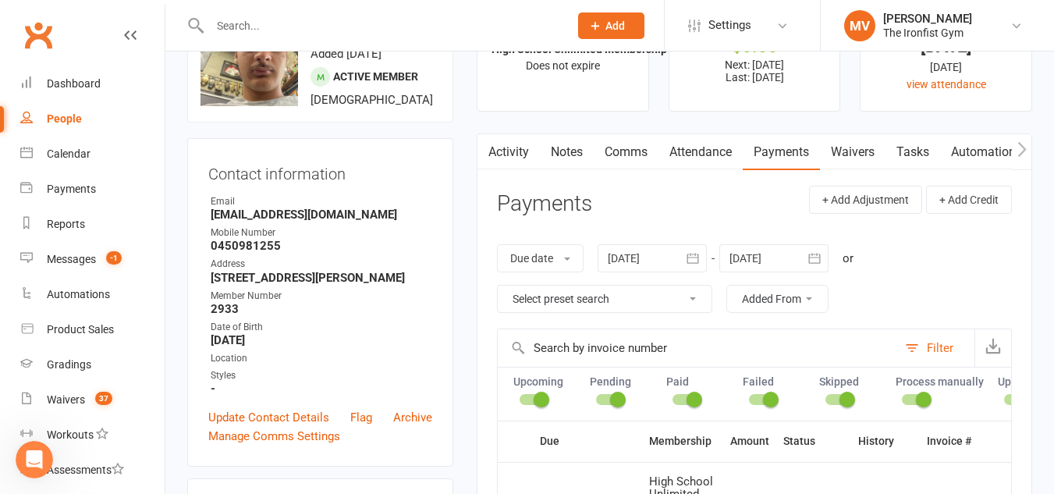
click at [862, 145] on link "Waivers" at bounding box center [853, 152] width 66 height 36
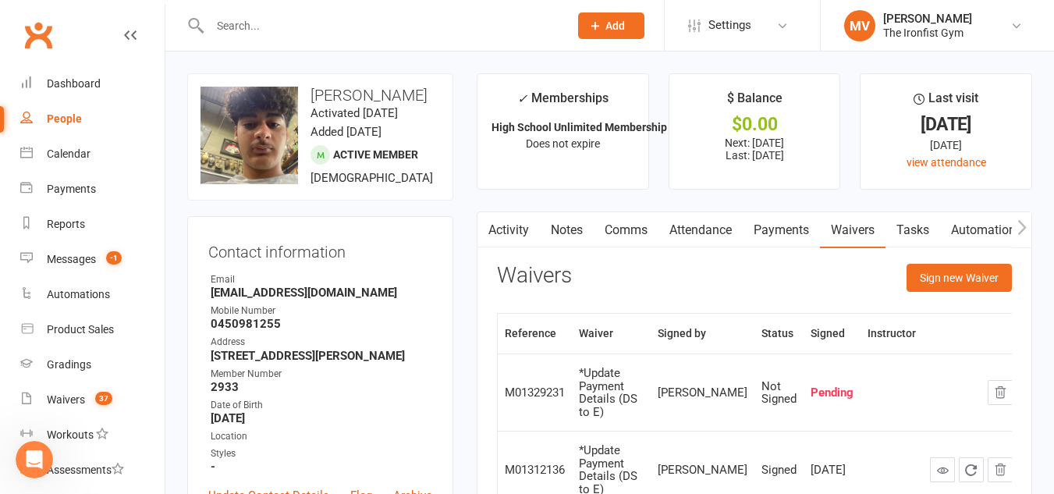
click at [797, 229] on link "Payments" at bounding box center [781, 230] width 77 height 36
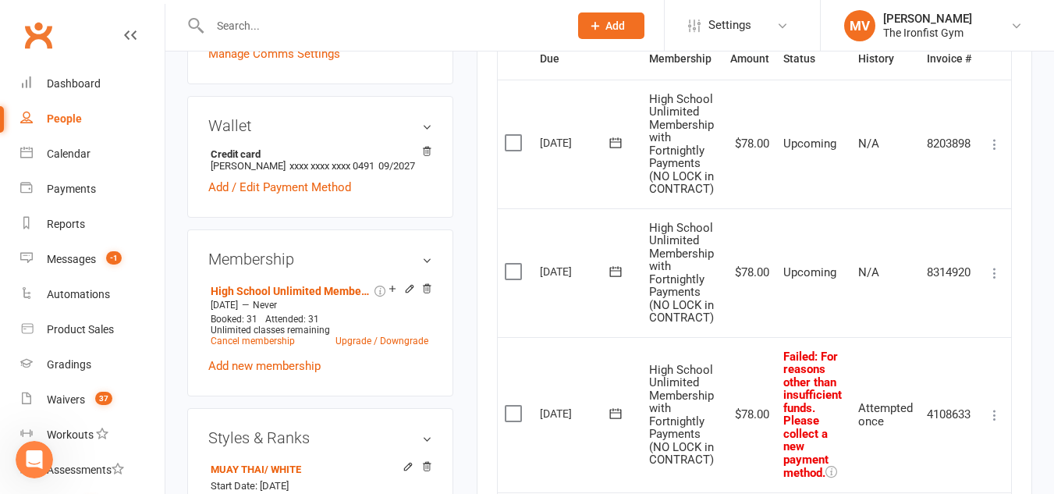
scroll to position [468, 0]
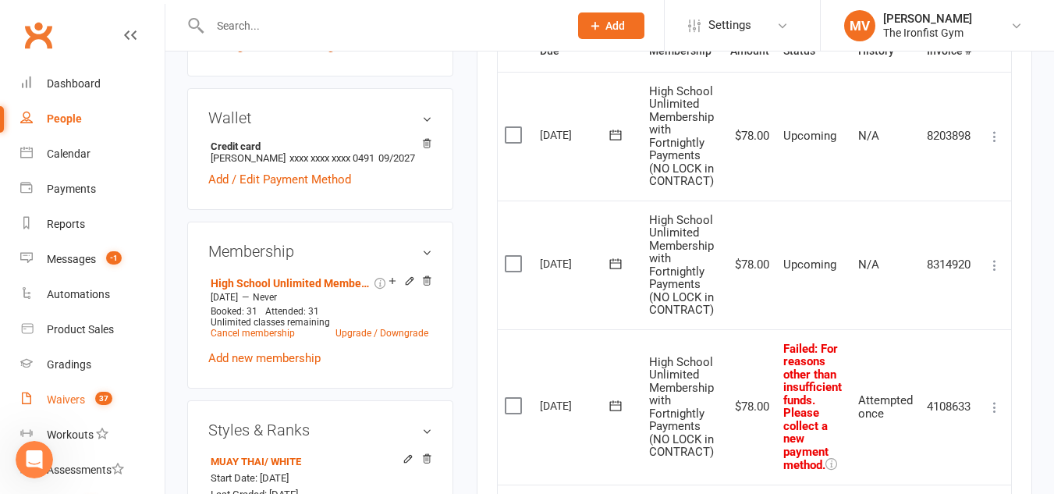
click at [59, 396] on div "Waivers" at bounding box center [66, 399] width 38 height 12
select select "100"
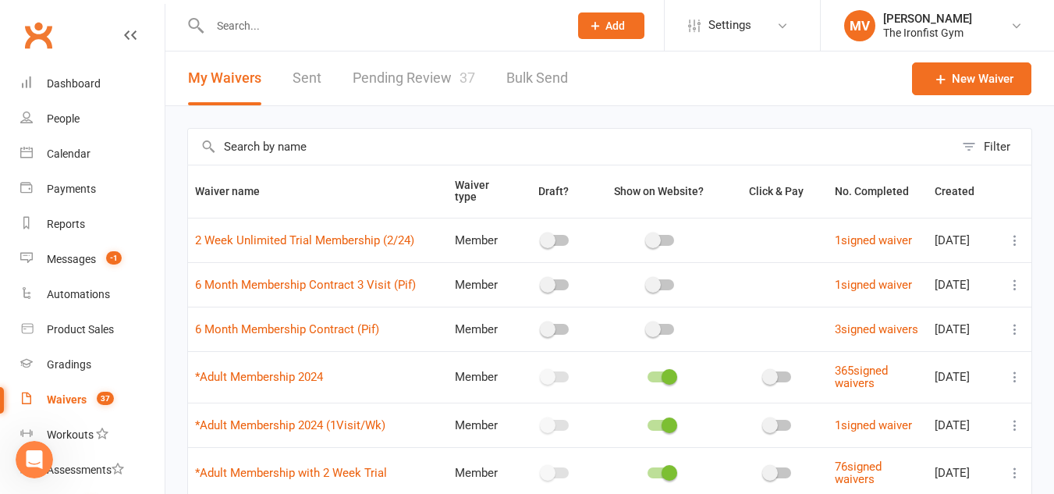
click at [414, 76] on link "Pending Review 37" at bounding box center [414, 79] width 123 height 54
select select "100"
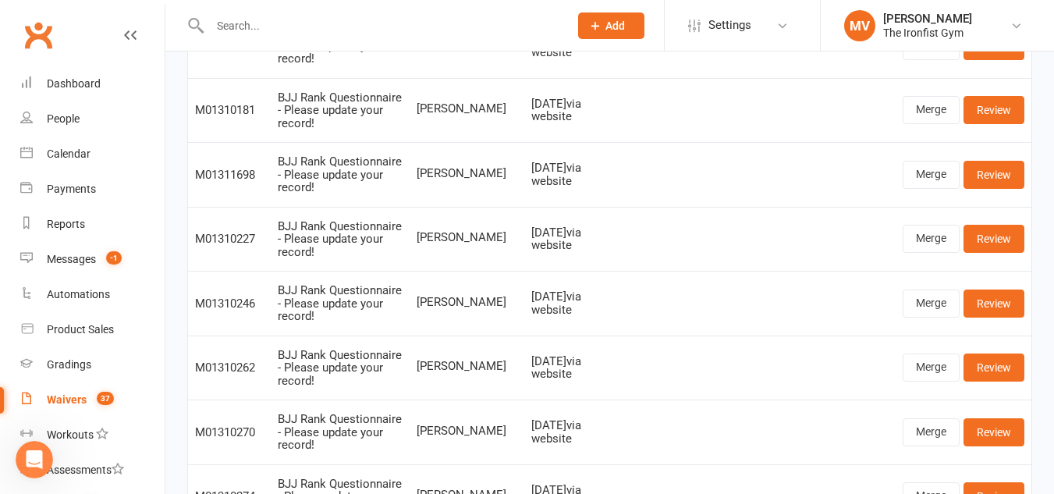
scroll to position [702, 0]
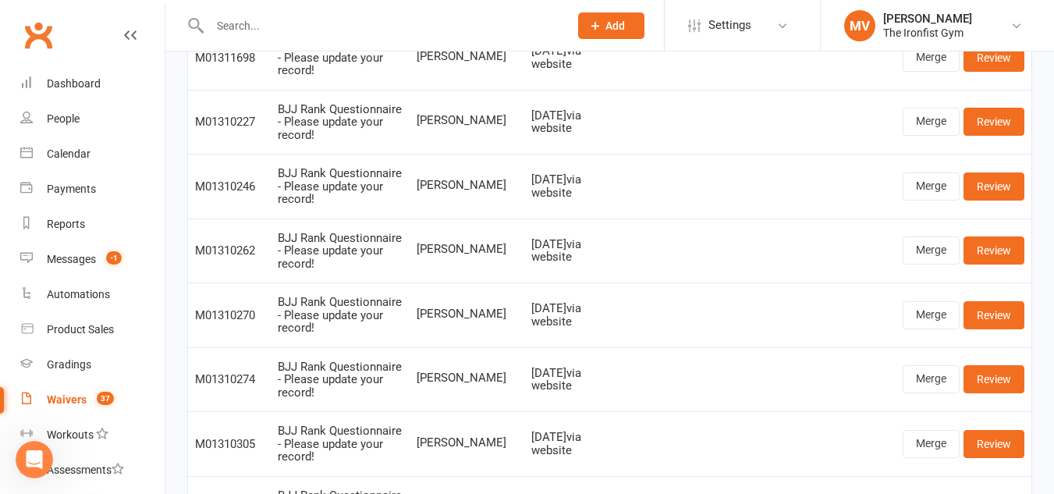
click at [261, 22] on input "text" at bounding box center [381, 26] width 353 height 22
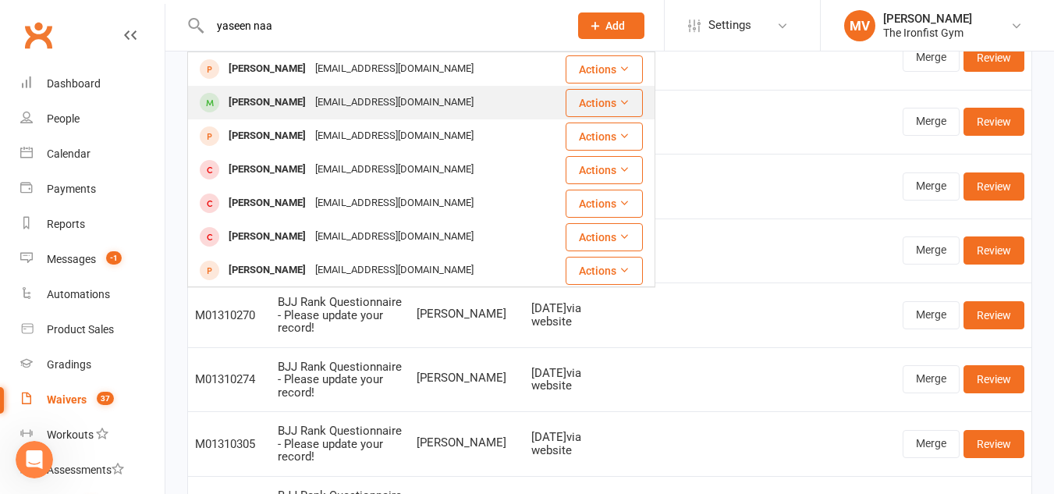
type input "yaseen naa"
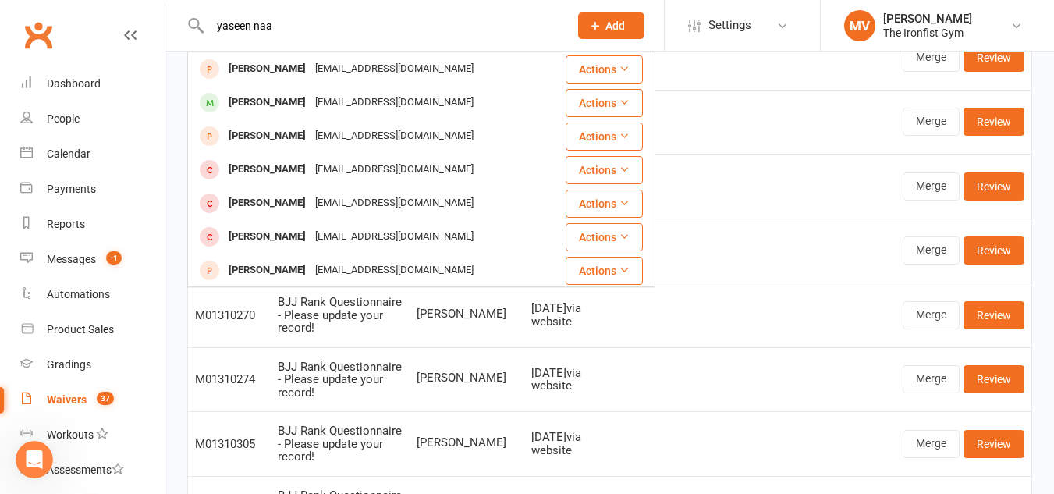
drag, startPoint x: 262, startPoint y: 98, endPoint x: 314, endPoint y: 108, distance: 53.4
click at [261, 98] on div "[PERSON_NAME]" at bounding box center [267, 102] width 87 height 23
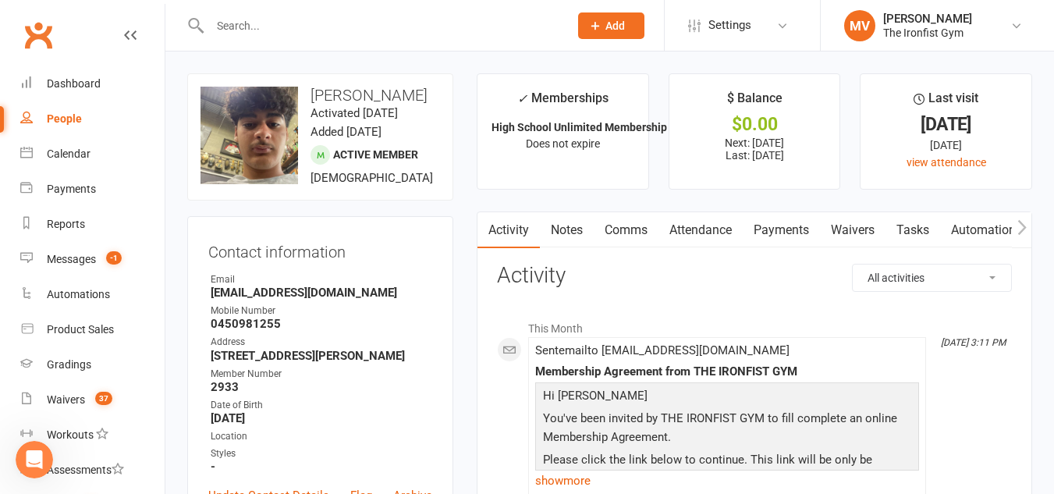
click at [852, 228] on link "Waivers" at bounding box center [853, 230] width 66 height 36
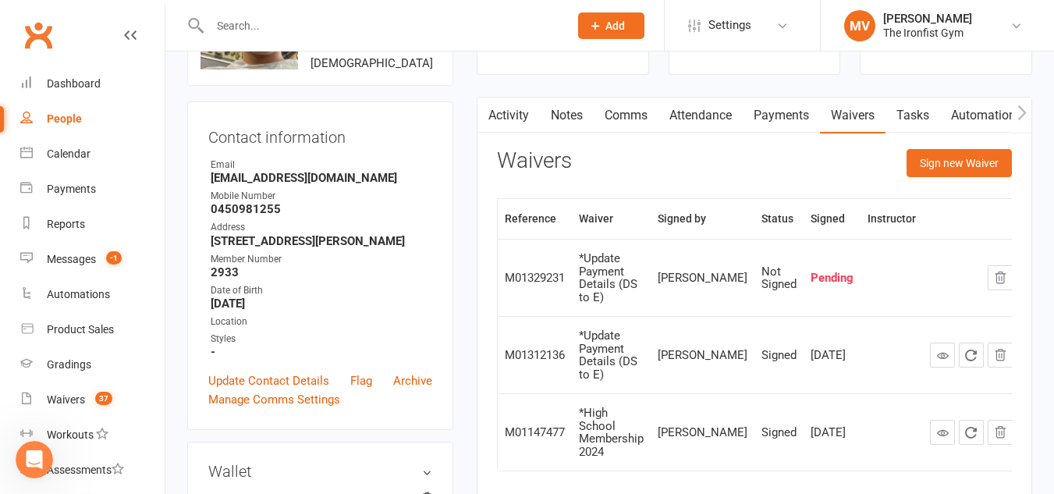
scroll to position [78, 0]
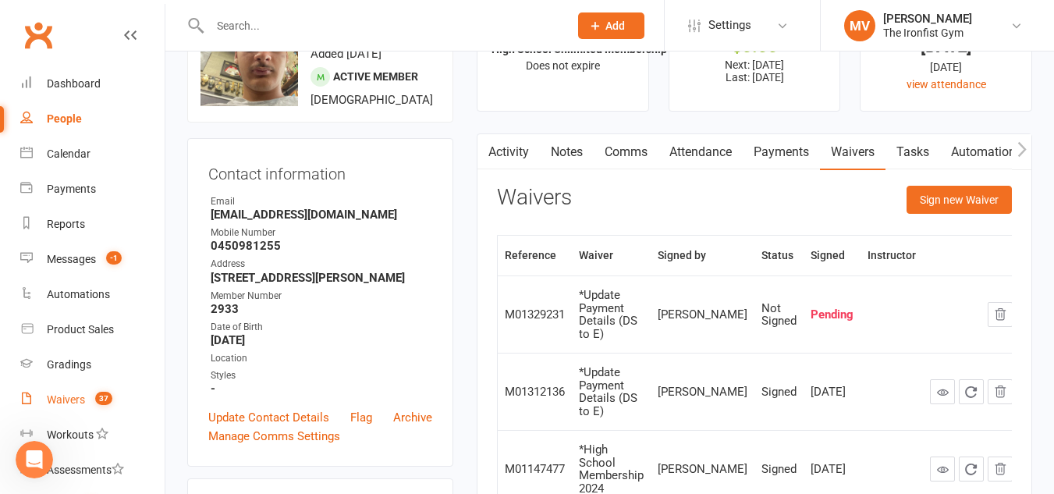
click at [70, 391] on link "Waivers 37" at bounding box center [92, 399] width 144 height 35
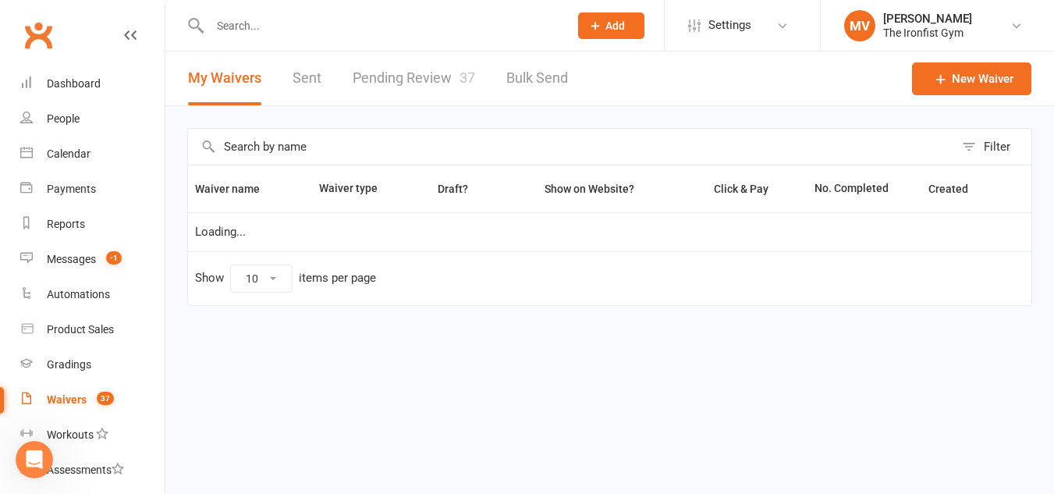
click at [69, 392] on link "Waivers 37" at bounding box center [92, 399] width 144 height 35
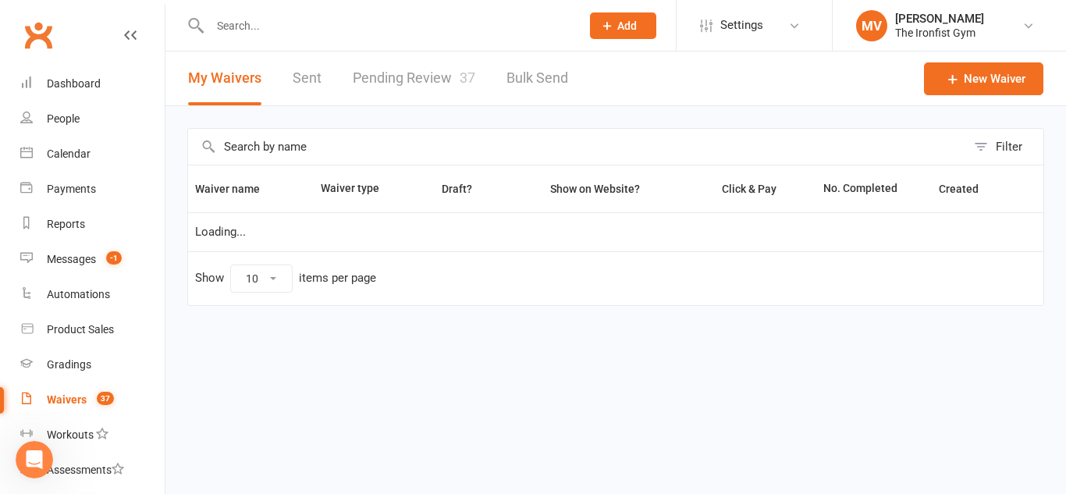
select select "100"
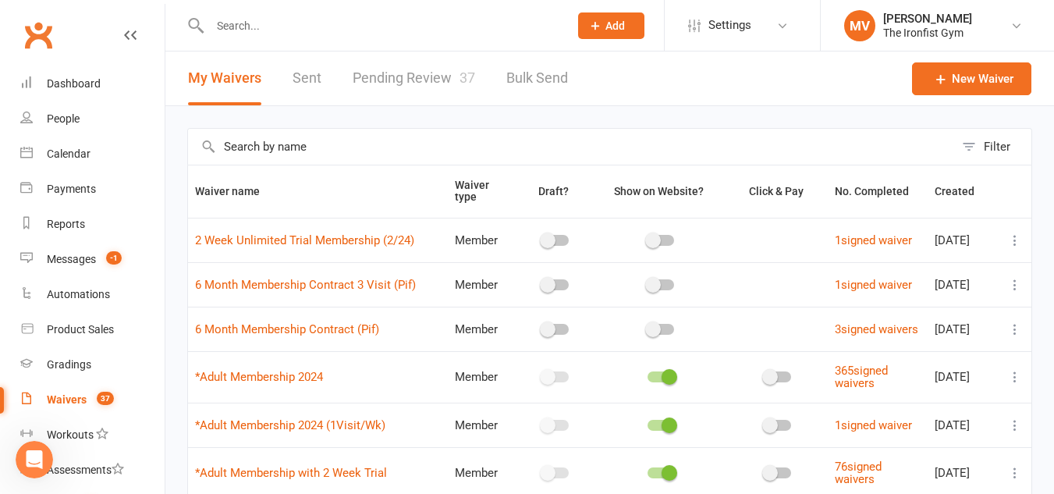
click at [404, 79] on link "Pending Review 37" at bounding box center [414, 79] width 123 height 54
select select "100"
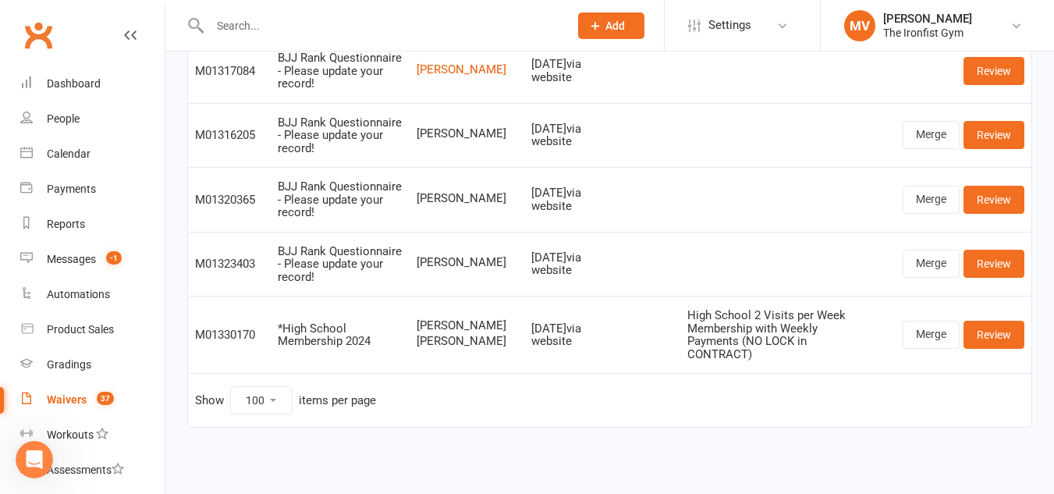
scroll to position [2240, 0]
drag, startPoint x: 680, startPoint y: 316, endPoint x: 840, endPoint y: 357, distance: 165.0
click at [843, 353] on td "High School 2 Visits per Week Membership with Weekly Payments (NO LOCK in CONTR…" at bounding box center [773, 334] width 187 height 77
click at [930, 327] on link "Merge" at bounding box center [931, 335] width 57 height 28
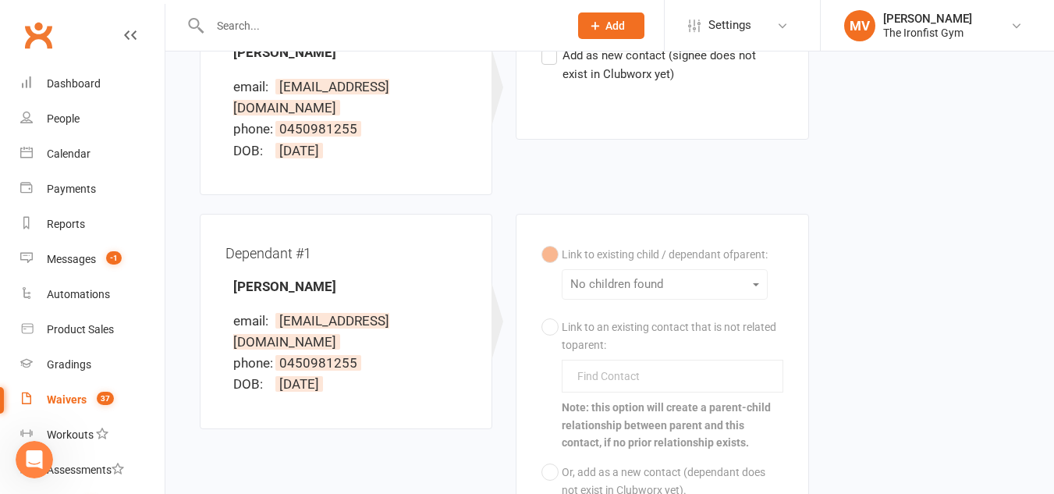
scroll to position [44, 0]
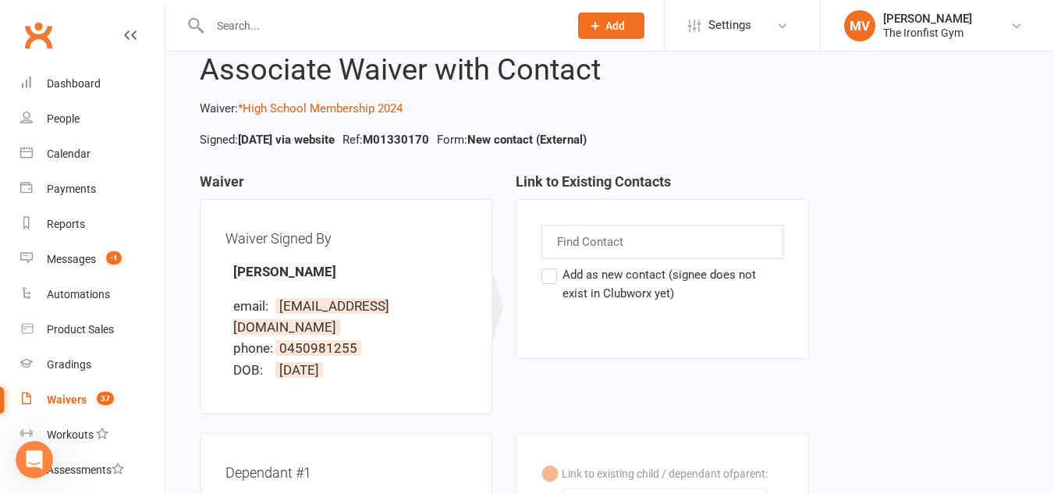
select select "100"
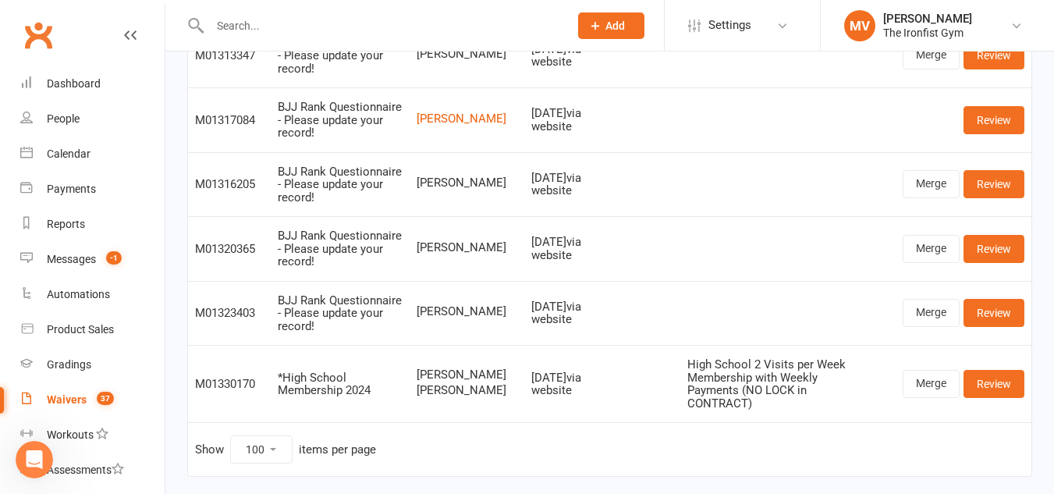
scroll to position [2240, 0]
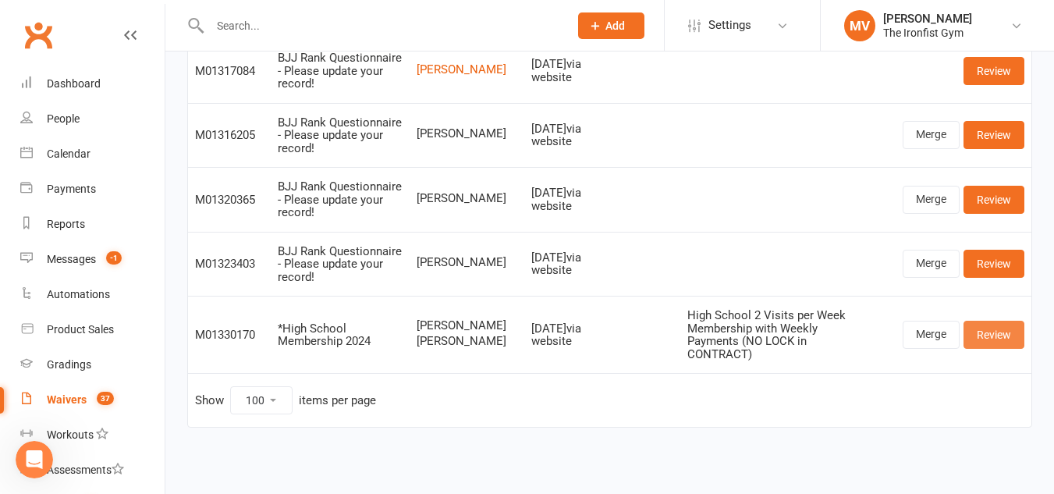
click at [1011, 329] on link "Review" at bounding box center [994, 335] width 61 height 28
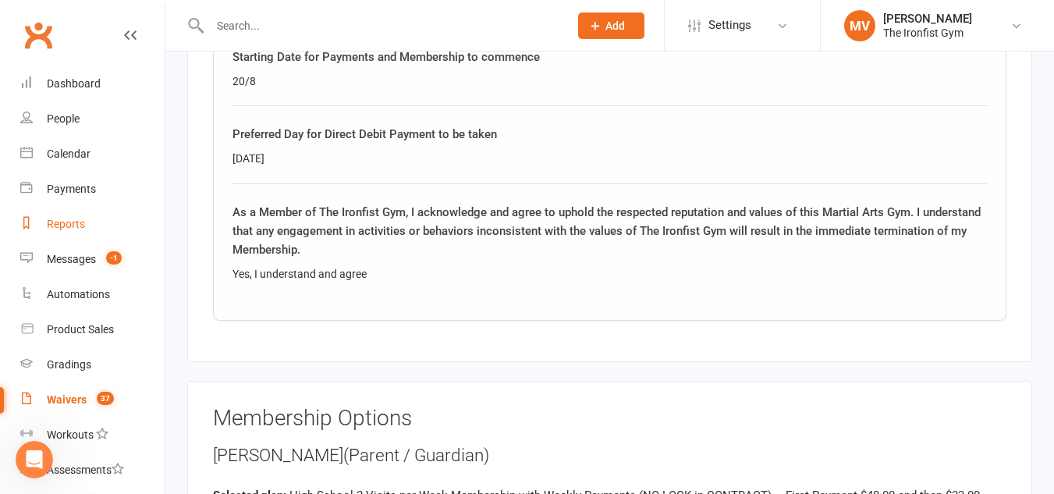
scroll to position [1717, 0]
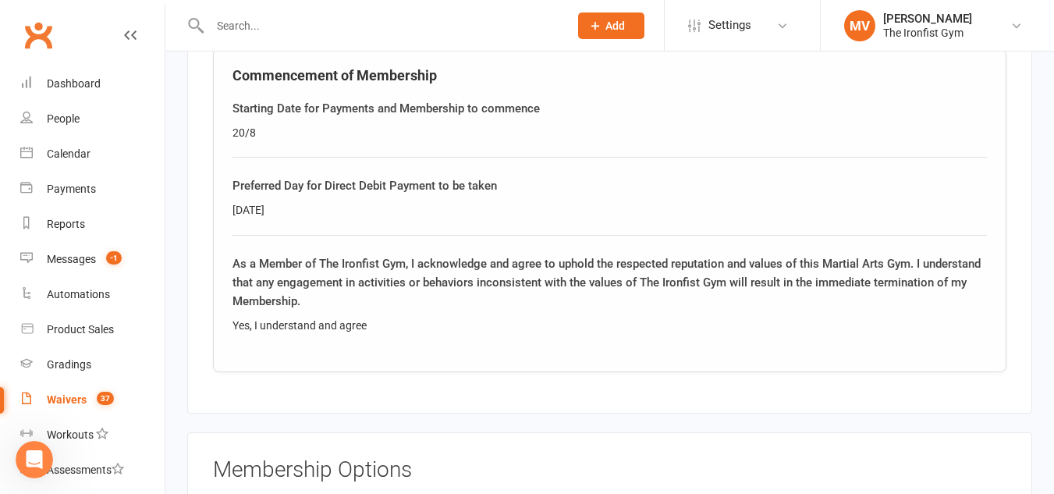
drag, startPoint x: 51, startPoint y: 393, endPoint x: 287, endPoint y: 357, distance: 239.2
click at [51, 391] on link "Waivers 37" at bounding box center [92, 399] width 144 height 35
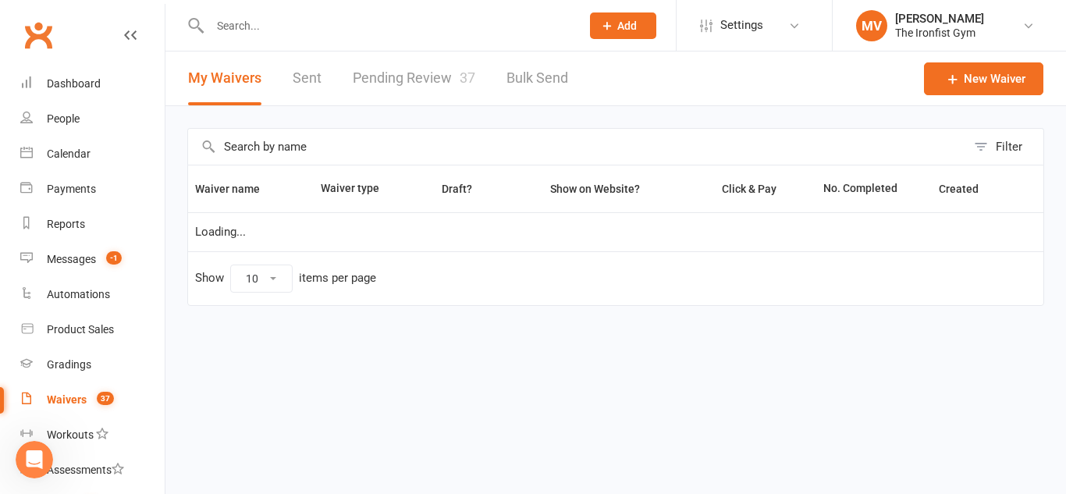
select select "100"
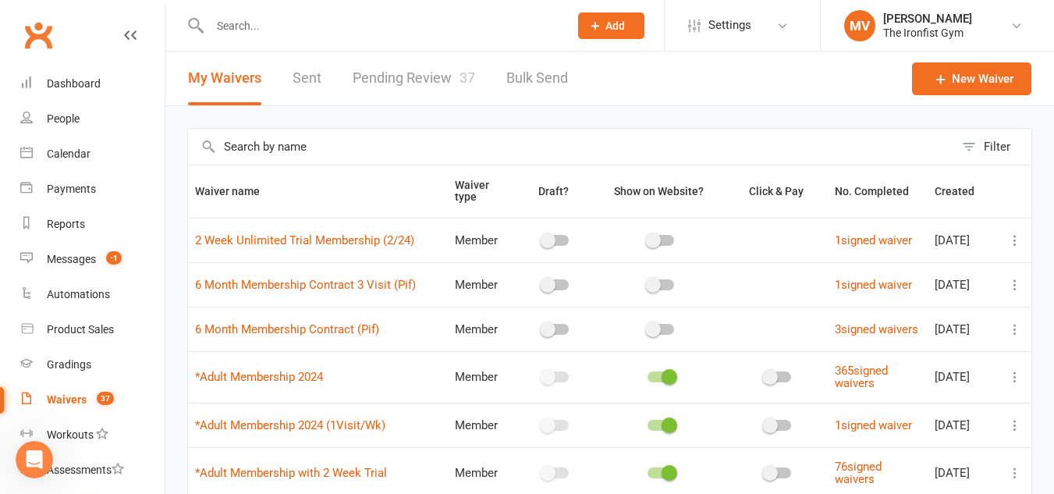
click at [396, 79] on link "Pending Review 37" at bounding box center [414, 79] width 123 height 54
select select "100"
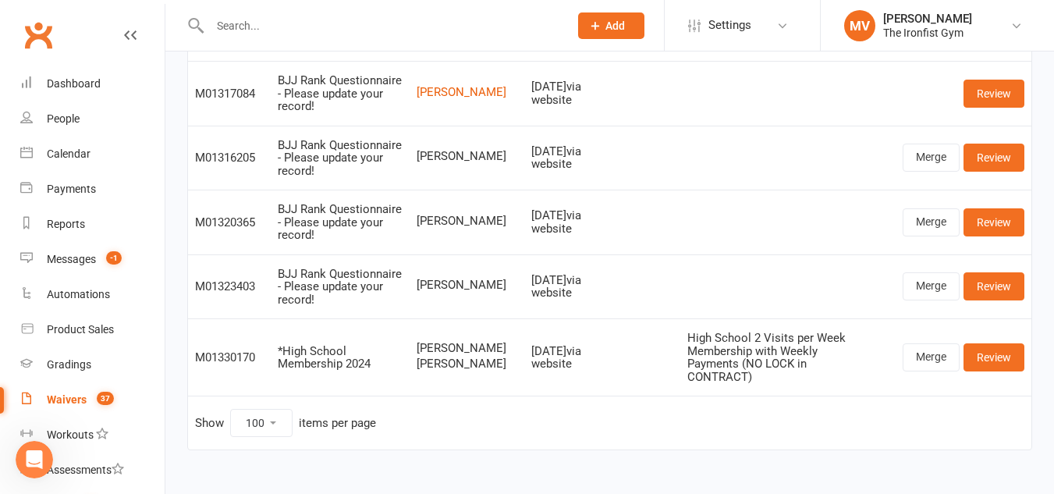
scroll to position [2240, 0]
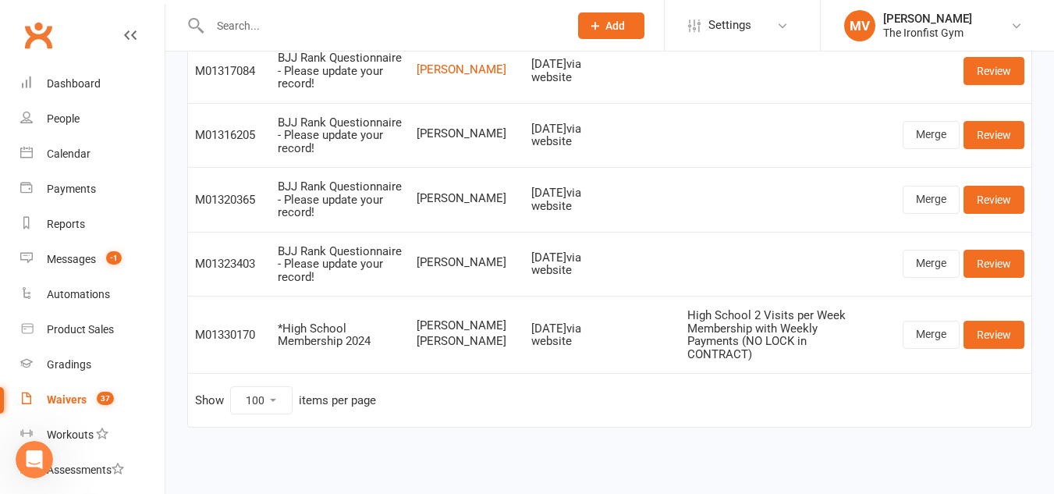
drag, startPoint x: 435, startPoint y: 311, endPoint x: 448, endPoint y: 329, distance: 22.3
click at [456, 319] on span "[PERSON_NAME]" at bounding box center [467, 325] width 101 height 13
drag, startPoint x: 431, startPoint y: 355, endPoint x: 474, endPoint y: 358, distance: 43.0
click at [491, 361] on td "[PERSON_NAME] [PERSON_NAME]" at bounding box center [467, 334] width 115 height 77
drag, startPoint x: 424, startPoint y: 311, endPoint x: 480, endPoint y: 355, distance: 71.7
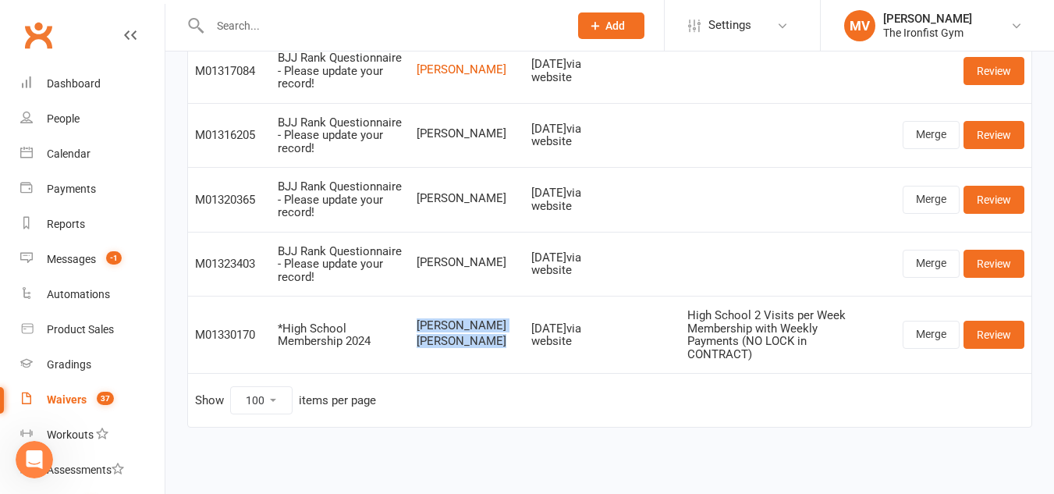
click at [466, 348] on div "[PERSON_NAME] [PERSON_NAME]" at bounding box center [467, 333] width 101 height 29
click at [991, 335] on link "Review" at bounding box center [994, 335] width 61 height 28
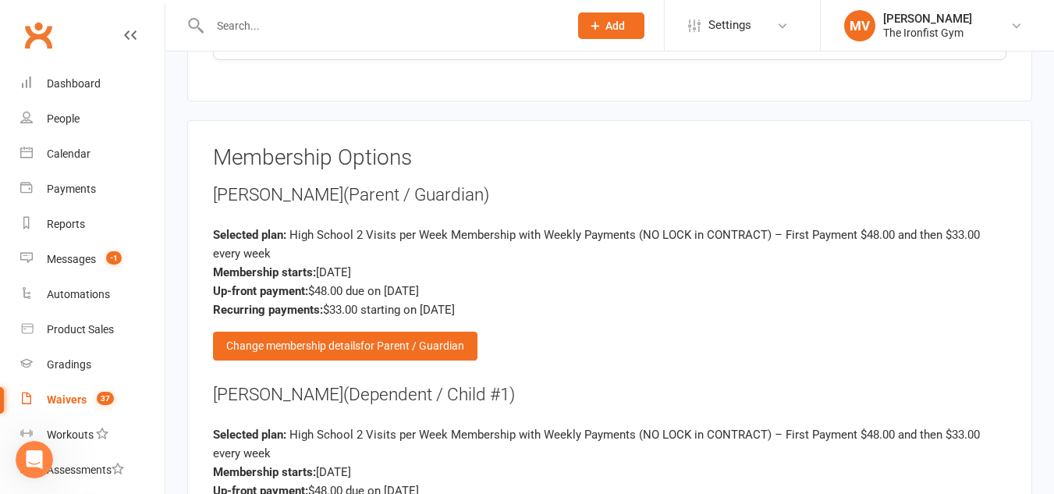
scroll to position [1561, 0]
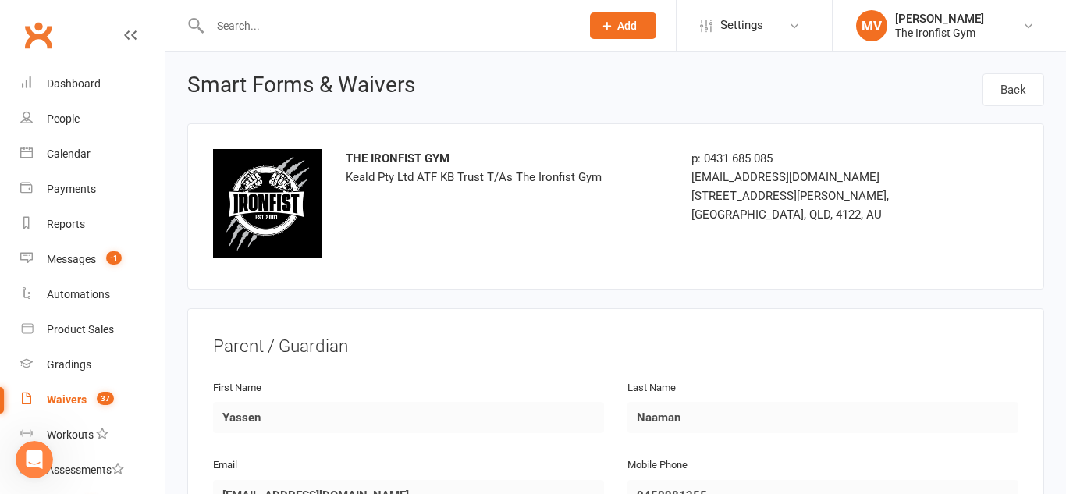
select select "100"
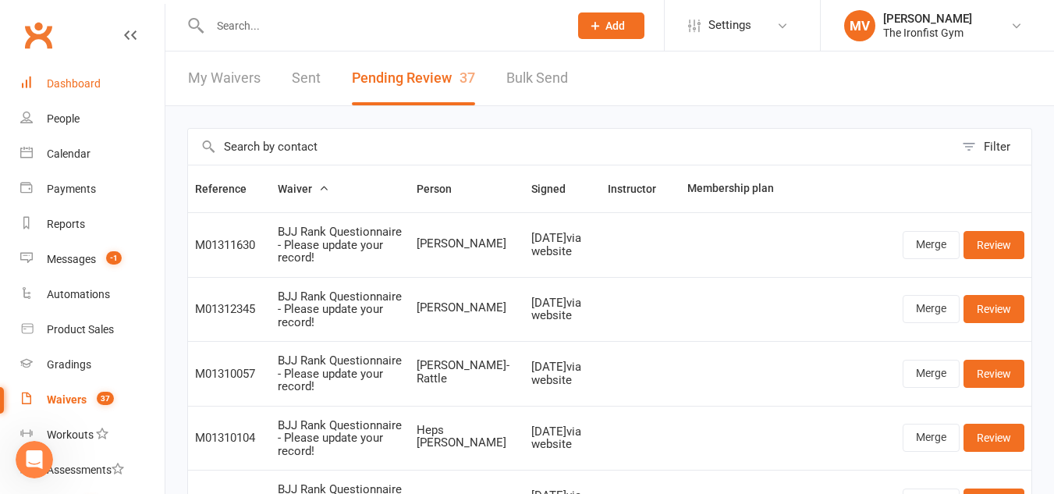
click at [66, 87] on div "Dashboard" at bounding box center [74, 83] width 54 height 12
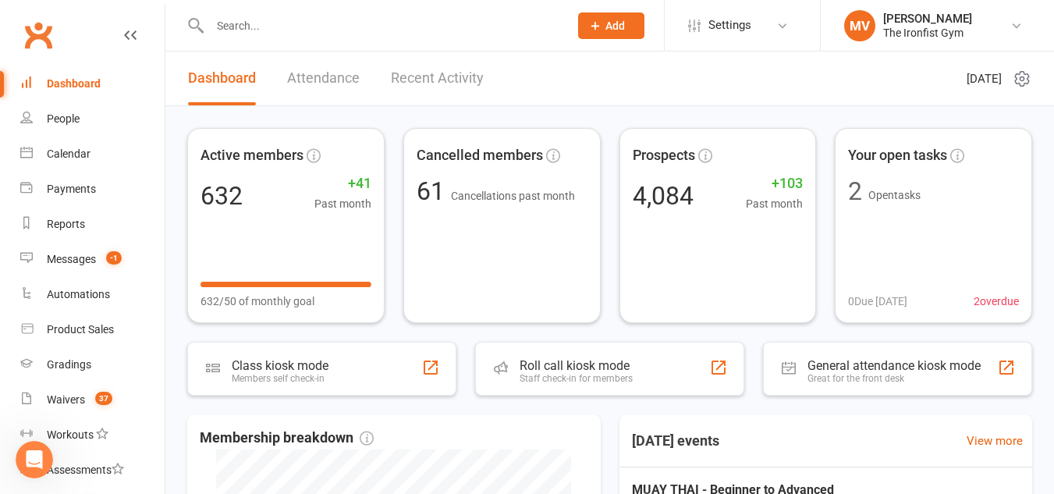
click at [76, 76] on link "Dashboard" at bounding box center [92, 83] width 144 height 35
click at [85, 80] on div "Dashboard" at bounding box center [74, 83] width 54 height 12
click at [70, 83] on div "Dashboard" at bounding box center [74, 83] width 54 height 12
click at [259, 30] on input "text" at bounding box center [381, 26] width 353 height 22
type input "o"
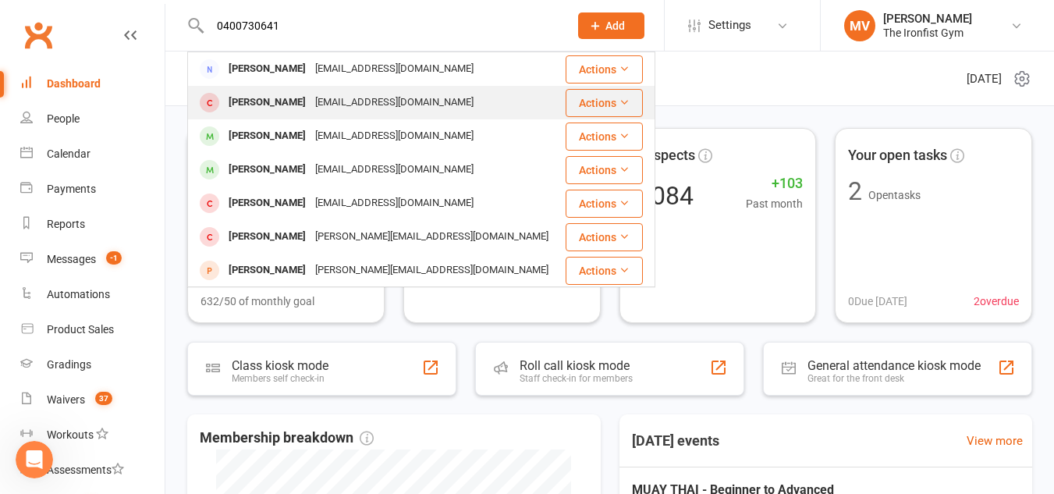
type input "0400730641"
click at [241, 101] on div "[PERSON_NAME]" at bounding box center [267, 102] width 87 height 23
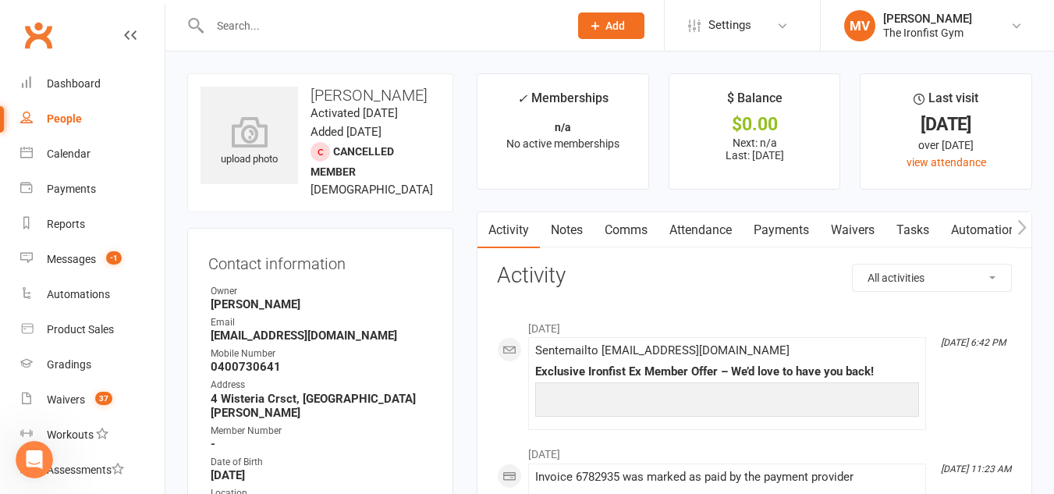
click at [865, 233] on link "Waivers" at bounding box center [853, 230] width 66 height 36
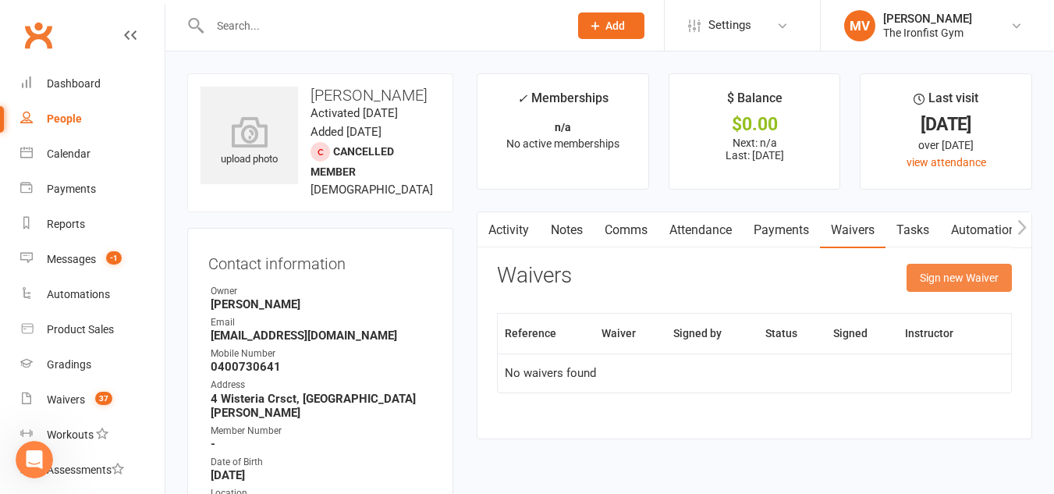
click at [978, 279] on button "Sign new Waiver" at bounding box center [959, 278] width 105 height 28
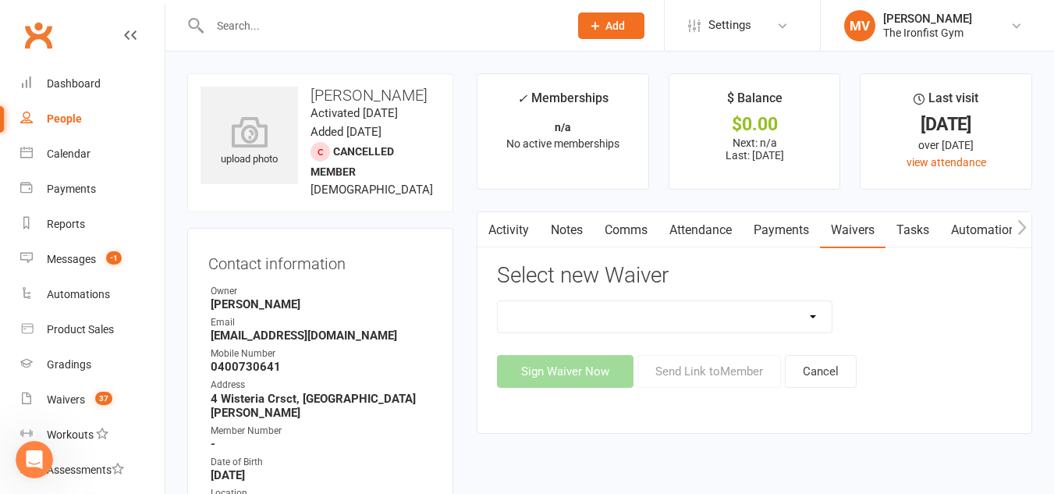
click at [812, 315] on select "2 Week Unlimited Trial Membership (2/24) 6 Month Membership Contract 3 Visit (P…" at bounding box center [665, 316] width 334 height 31
select select "13105"
click at [498, 301] on select "2 Week Unlimited Trial Membership (2/24) 6 Month Membership Contract 3 Visit (P…" at bounding box center [665, 316] width 334 height 31
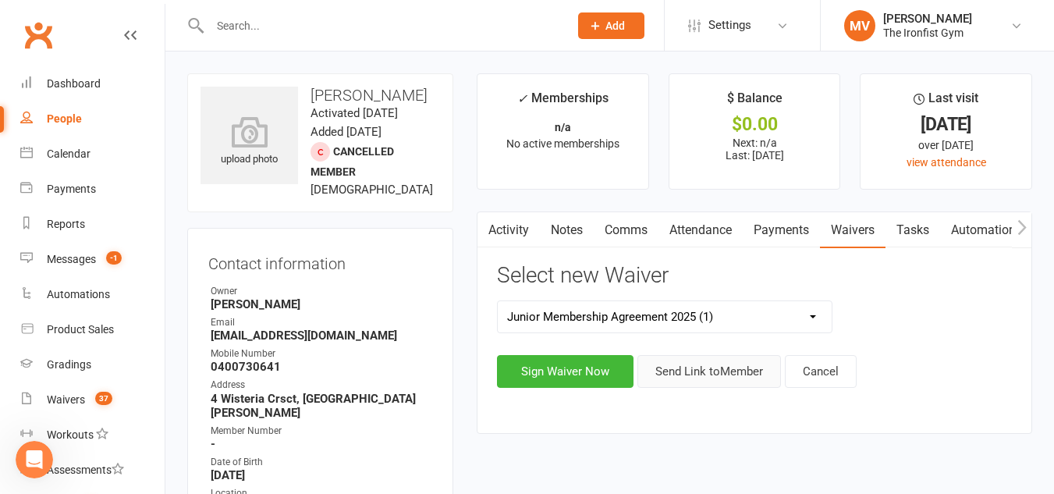
click at [728, 370] on button "Send Link to Member" at bounding box center [710, 371] width 144 height 33
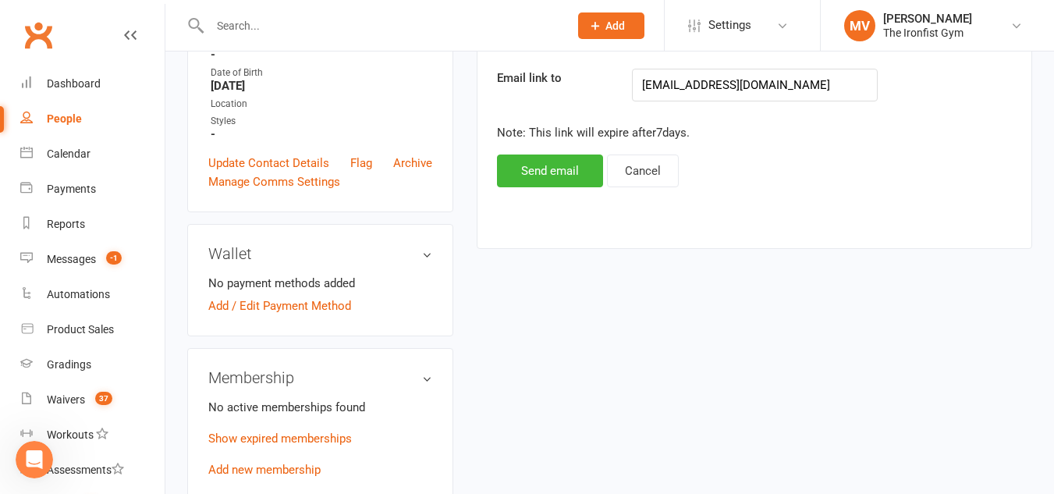
scroll to position [390, 0]
click at [572, 172] on button "Send email" at bounding box center [550, 170] width 106 height 33
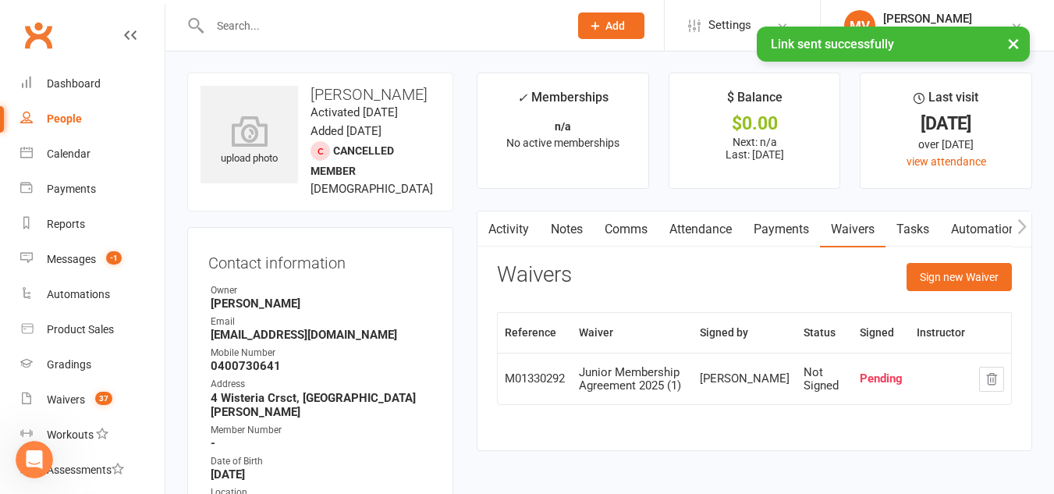
scroll to position [0, 0]
click at [282, 19] on input "text" at bounding box center [381, 26] width 353 height 22
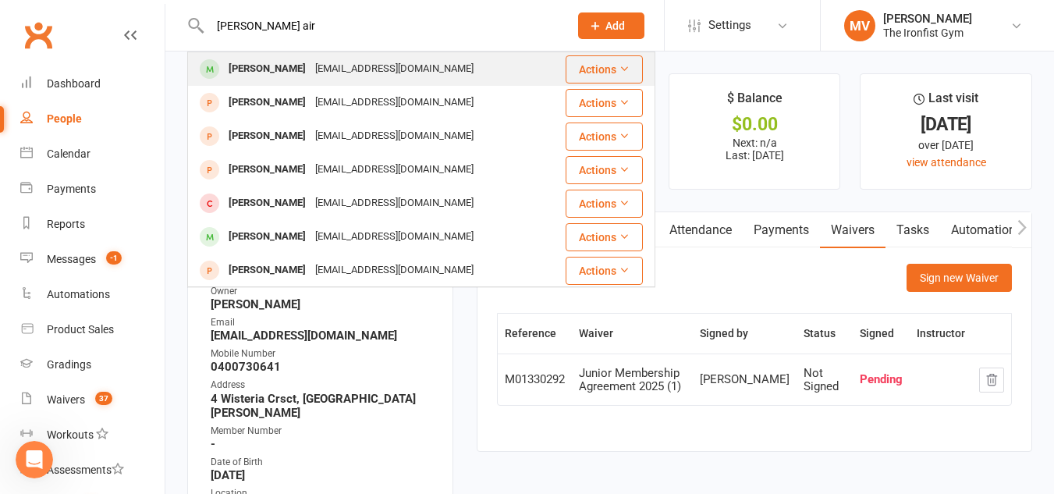
type input "[PERSON_NAME] air"
click at [258, 73] on div "[PERSON_NAME]" at bounding box center [267, 69] width 87 height 23
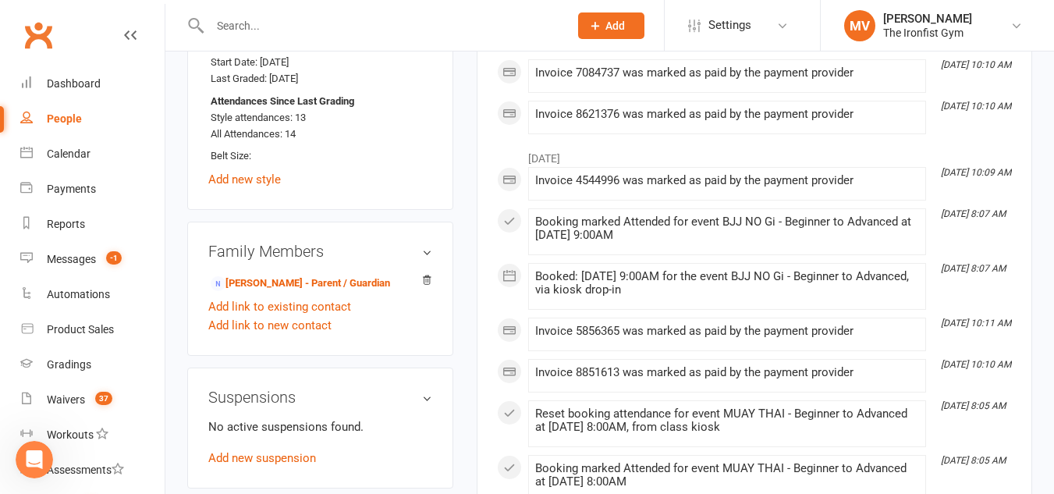
scroll to position [1171, 0]
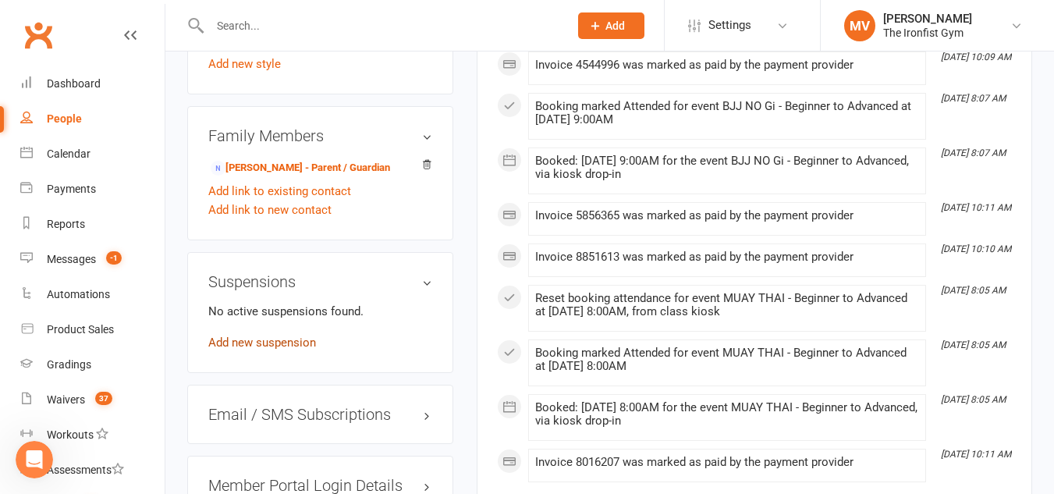
click at [250, 350] on link "Add new suspension" at bounding box center [262, 343] width 108 height 14
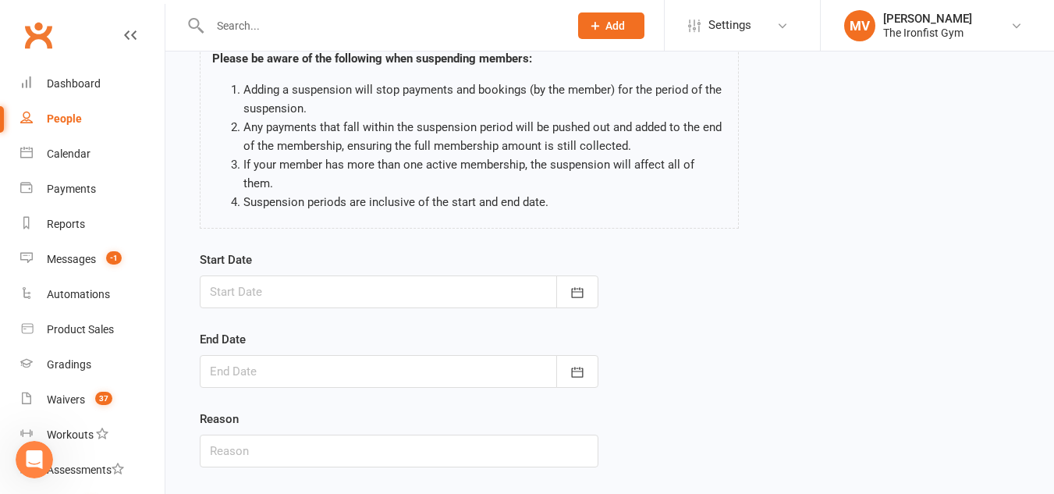
scroll to position [156, 0]
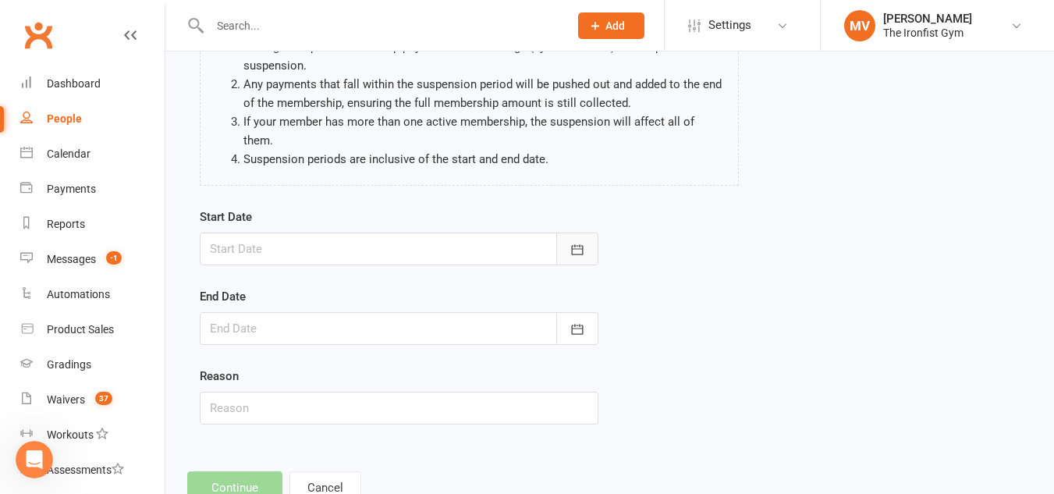
click at [579, 244] on icon "button" at bounding box center [577, 249] width 12 height 10
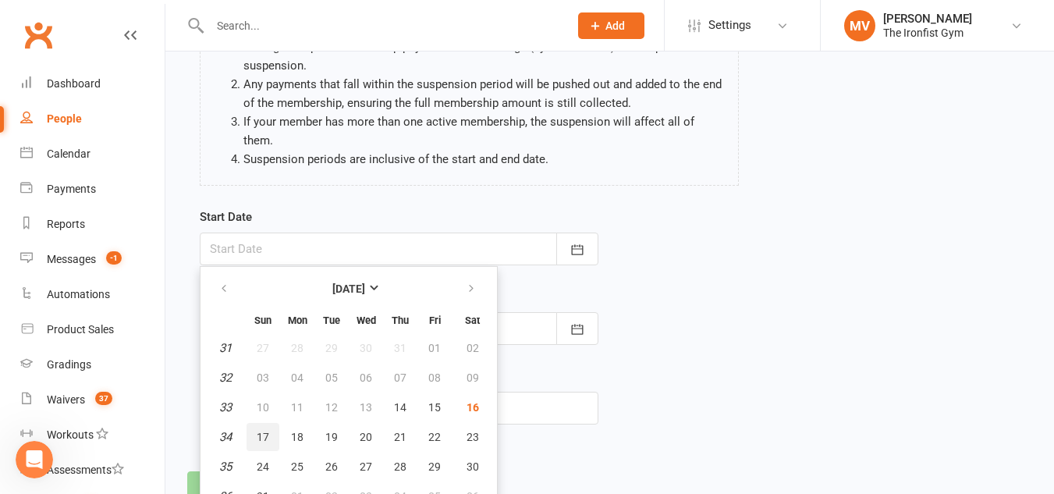
click at [261, 431] on span "17" at bounding box center [263, 437] width 12 height 12
type input "[DATE]"
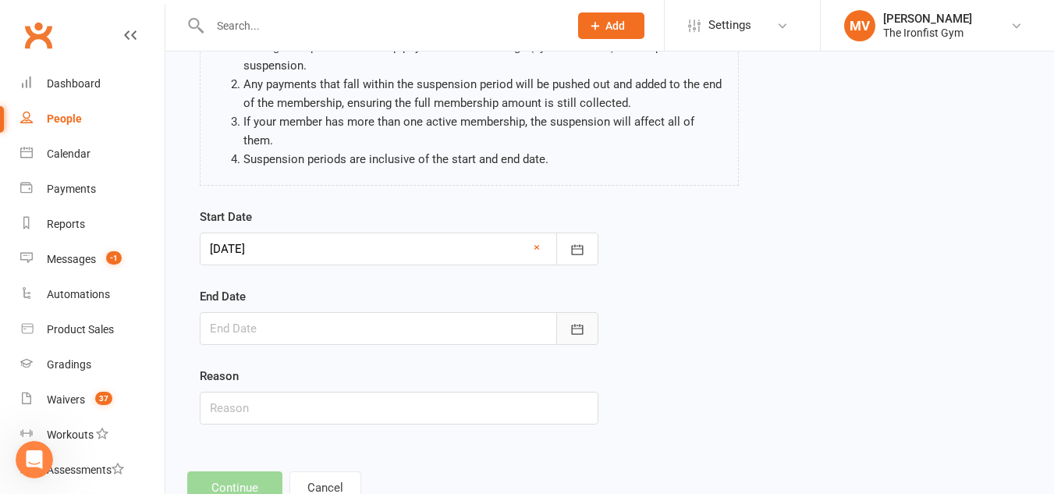
click at [574, 322] on icon "button" at bounding box center [578, 330] width 16 height 16
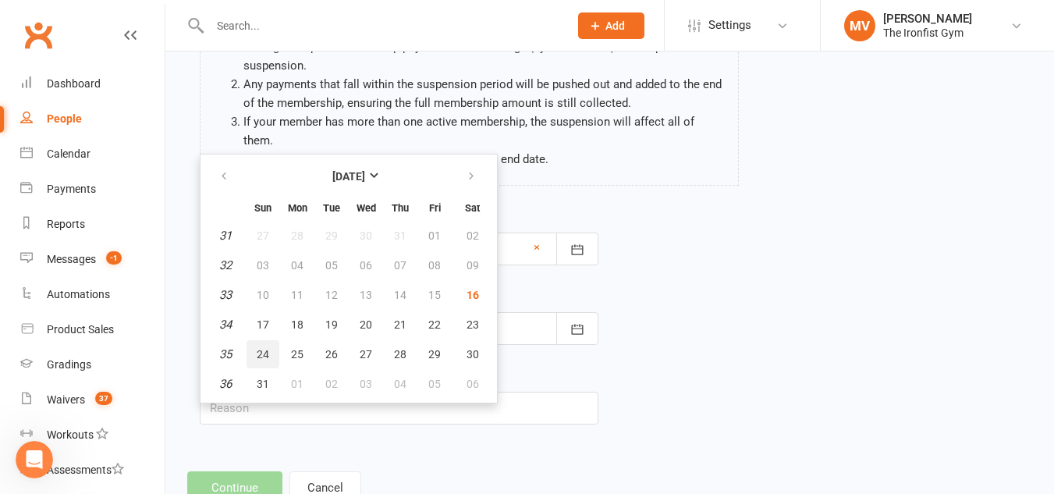
click at [267, 348] on span "24" at bounding box center [263, 354] width 12 height 12
type input "[DATE]"
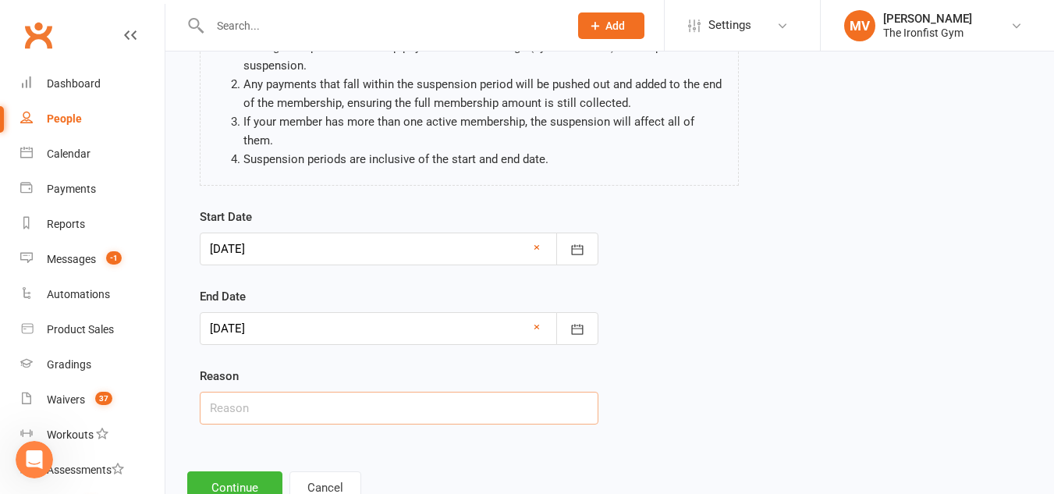
click at [244, 392] on input "text" at bounding box center [399, 408] width 399 height 33
drag, startPoint x: 291, startPoint y: 389, endPoint x: 447, endPoint y: 389, distance: 156.1
click at [447, 392] on input "Email Request - Holidays" at bounding box center [399, 408] width 399 height 33
type input "Email Request -"
click at [263, 474] on button "Continue" at bounding box center [234, 487] width 95 height 33
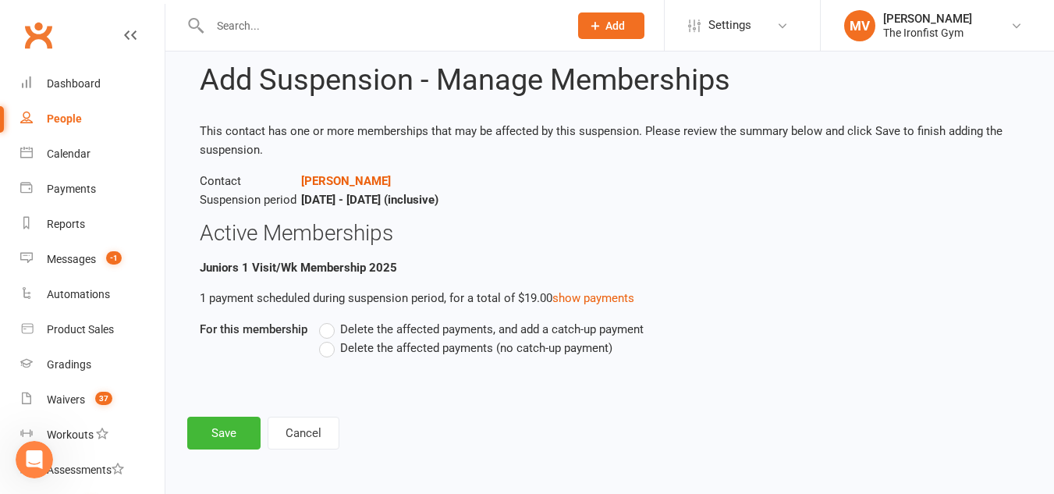
scroll to position [0, 0]
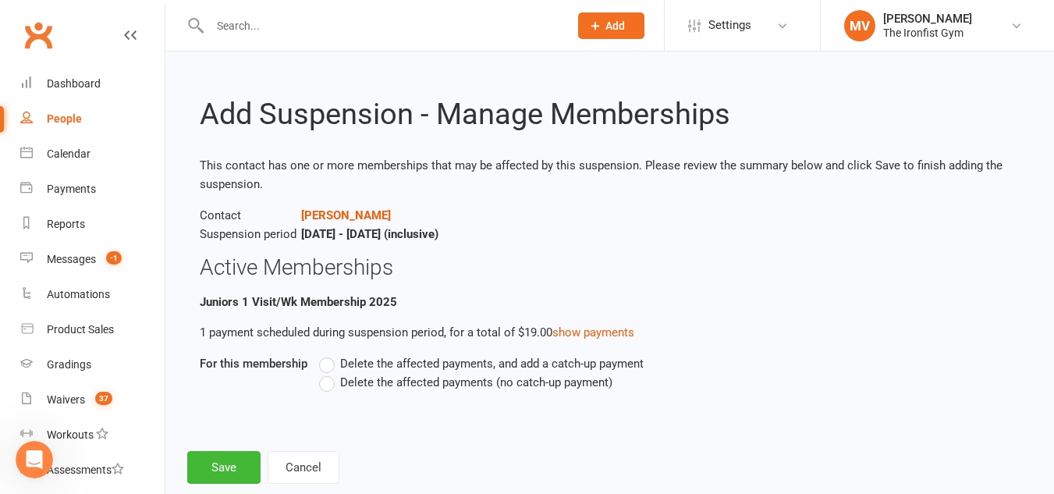
click at [328, 385] on label "Delete the affected payments (no catch-up payment)" at bounding box center [465, 382] width 293 height 19
click at [328, 373] on input "Delete the affected payments (no catch-up payment)" at bounding box center [324, 373] width 10 height 0
click at [246, 460] on button "Save" at bounding box center [223, 467] width 73 height 33
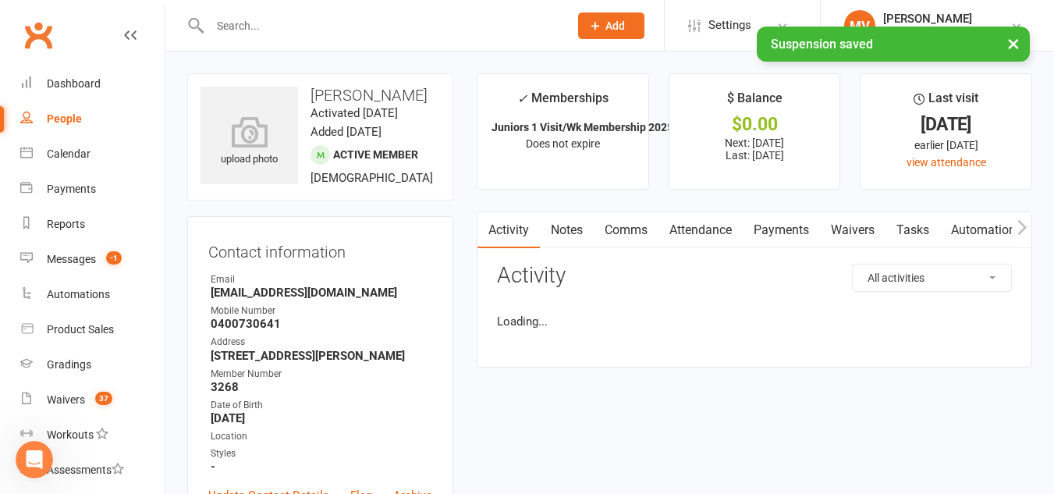
click at [280, 27] on div "× Suspension saved" at bounding box center [517, 27] width 1034 height 0
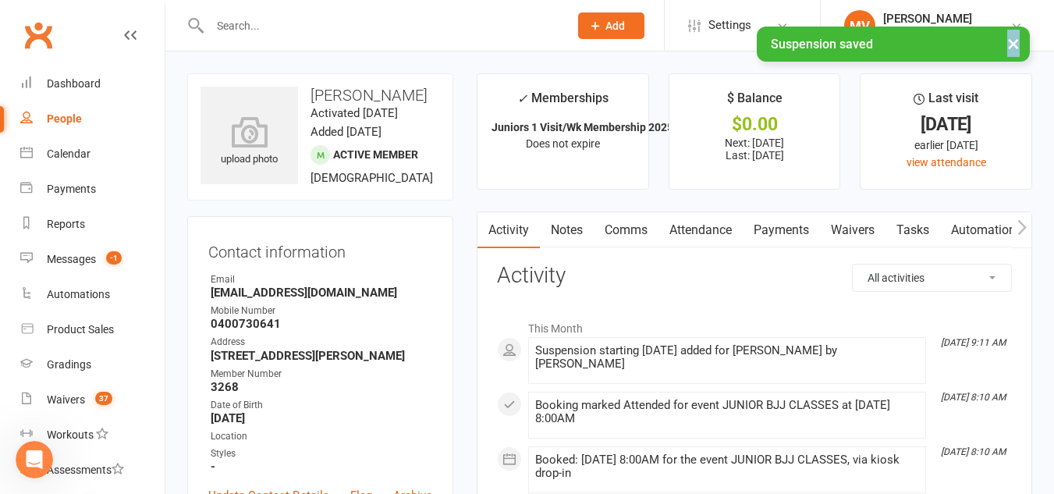
click at [280, 27] on div "× Suspension saved" at bounding box center [517, 27] width 1034 height 0
click at [279, 26] on input "text" at bounding box center [381, 26] width 353 height 22
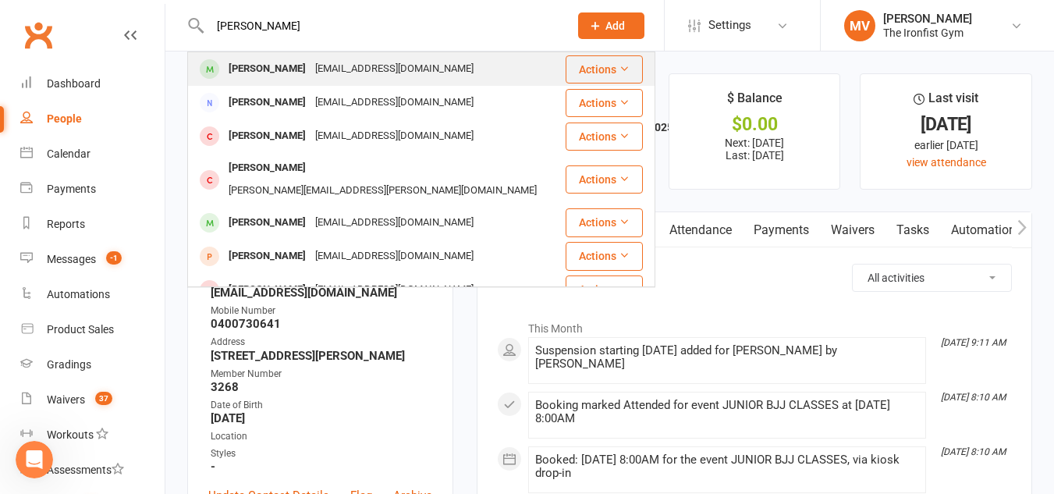
type input "[PERSON_NAME]"
click at [275, 72] on div "[PERSON_NAME]" at bounding box center [267, 69] width 87 height 23
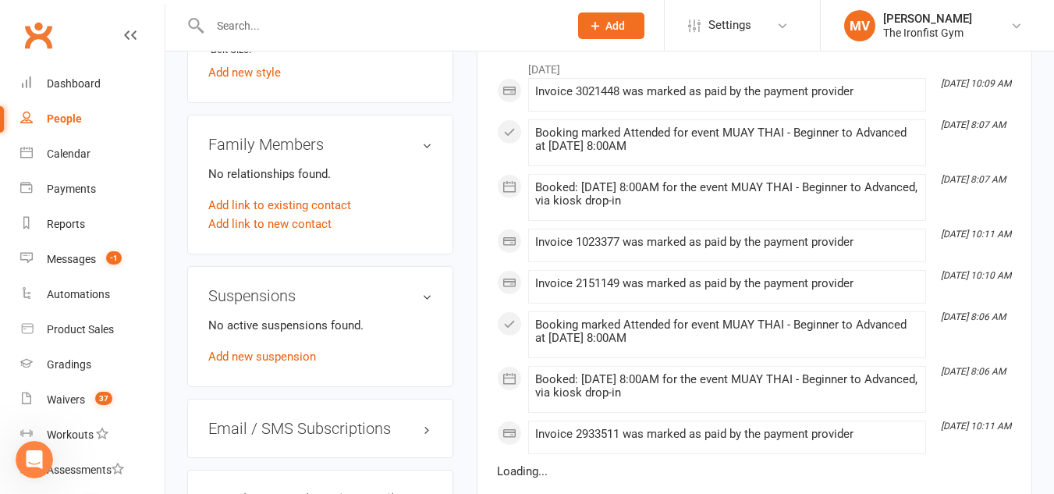
scroll to position [1171, 0]
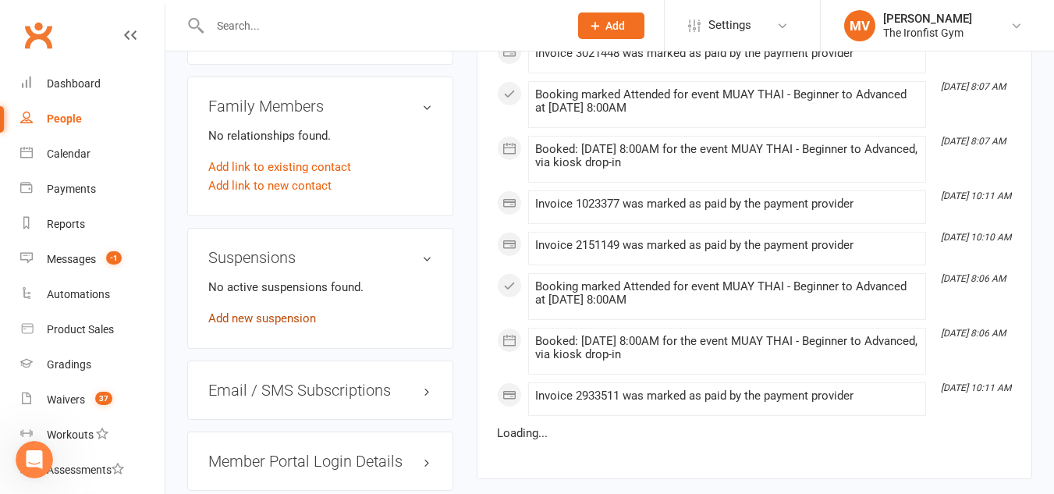
click at [258, 325] on link "Add new suspension" at bounding box center [262, 318] width 108 height 14
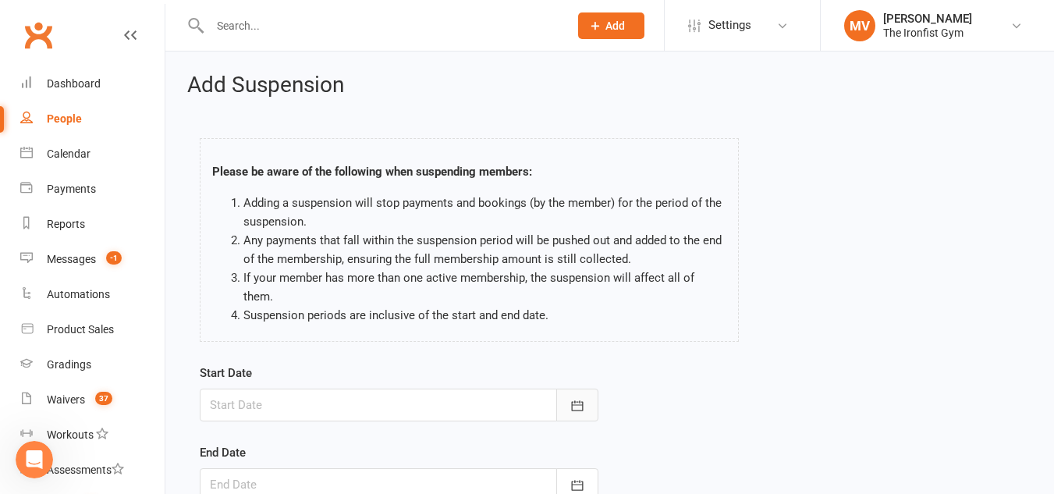
click at [581, 398] on icon "button" at bounding box center [578, 406] width 16 height 16
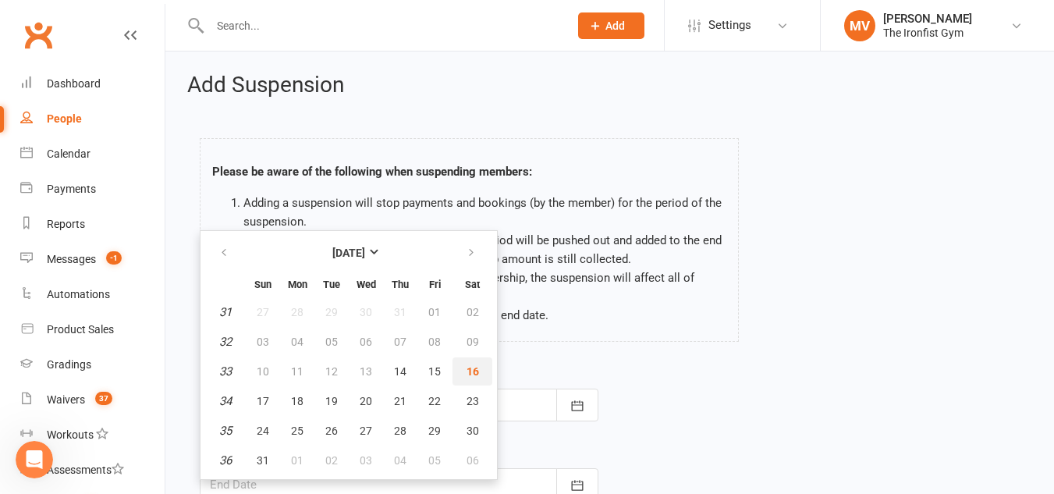
click at [481, 357] on button "16" at bounding box center [473, 371] width 40 height 28
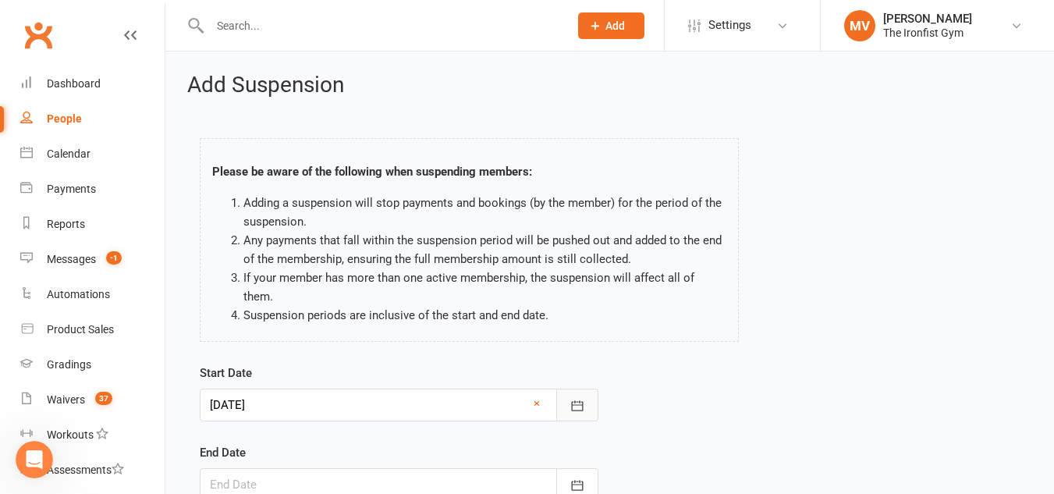
click at [588, 389] on button "button" at bounding box center [577, 405] width 42 height 33
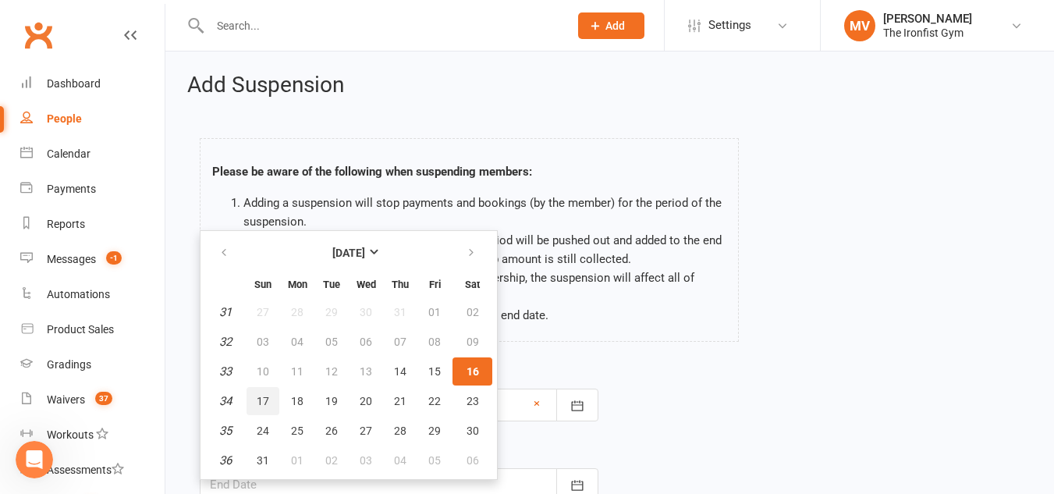
click at [265, 395] on span "17" at bounding box center [263, 401] width 12 height 12
type input "[DATE]"
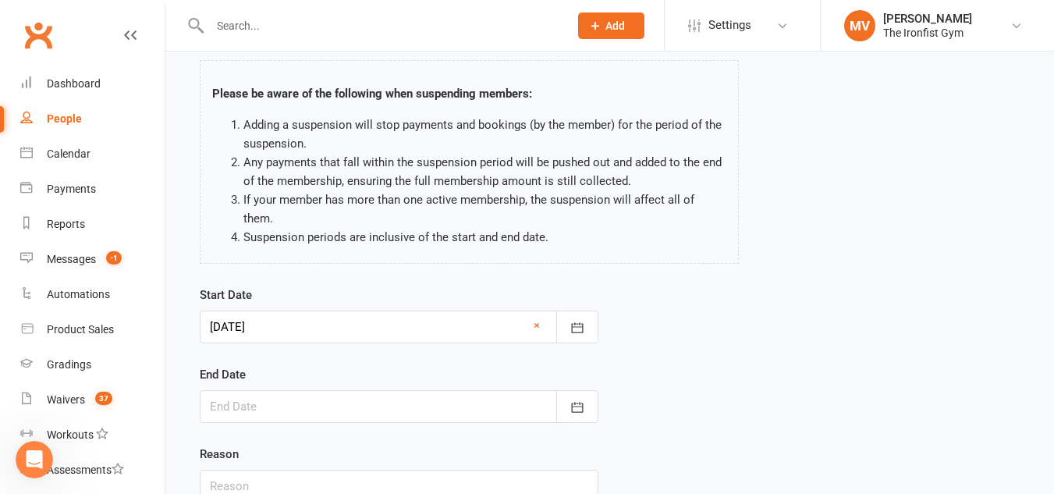
scroll to position [156, 0]
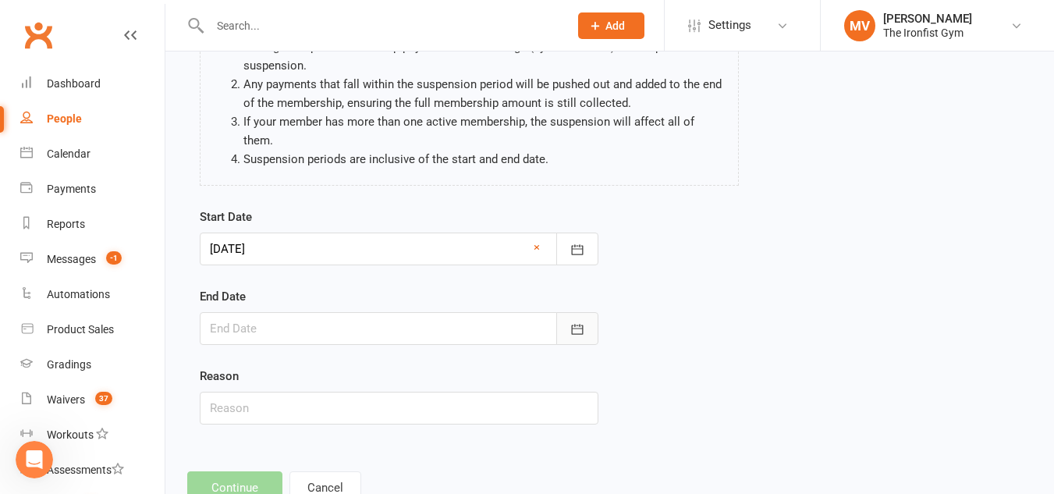
click at [581, 324] on icon "button" at bounding box center [577, 329] width 12 height 10
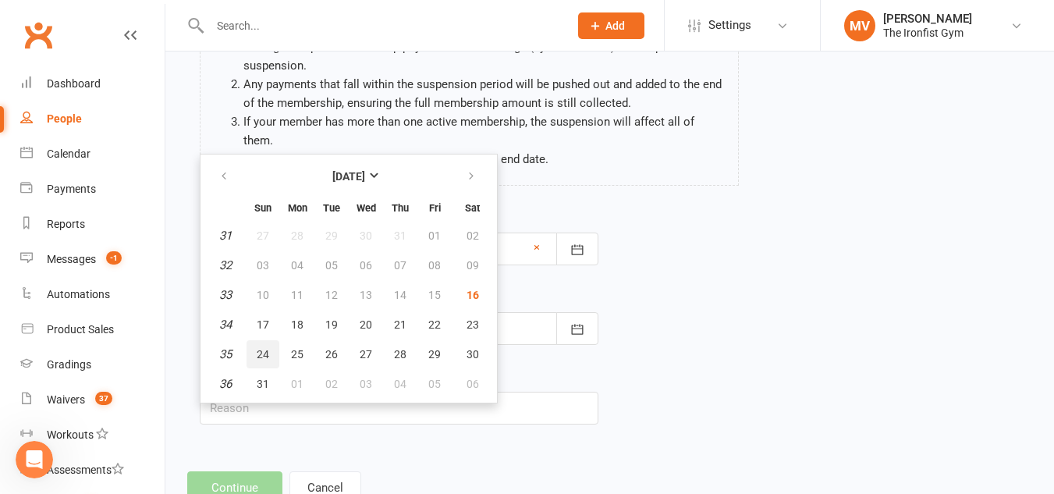
click at [258, 348] on span "24" at bounding box center [263, 354] width 12 height 12
type input "[DATE]"
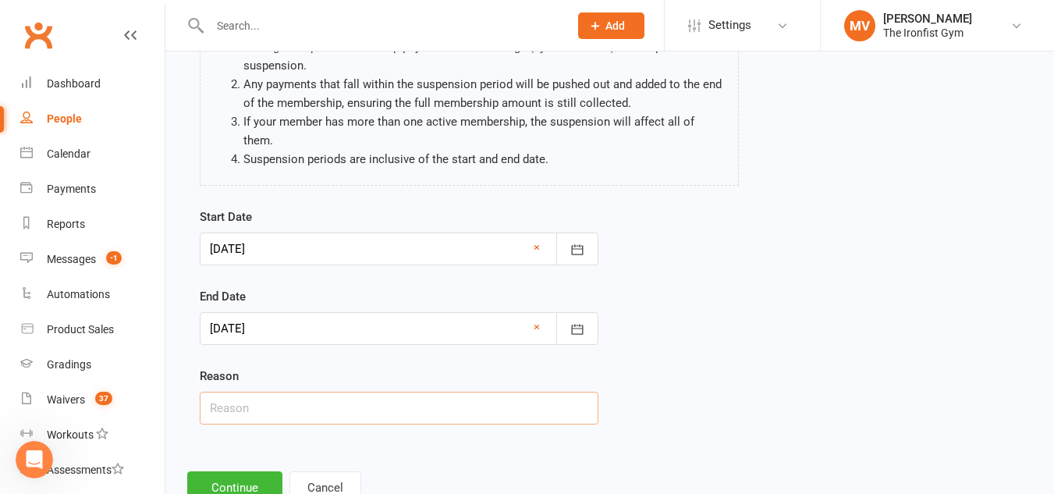
click at [290, 394] on input "text" at bounding box center [399, 408] width 399 height 33
drag, startPoint x: 287, startPoint y: 389, endPoint x: 502, endPoint y: 382, distance: 214.7
click at [487, 392] on input "Email Request - Holidays" at bounding box center [399, 408] width 399 height 33
type input "Email Request"
click at [238, 471] on button "Continue" at bounding box center [234, 487] width 95 height 33
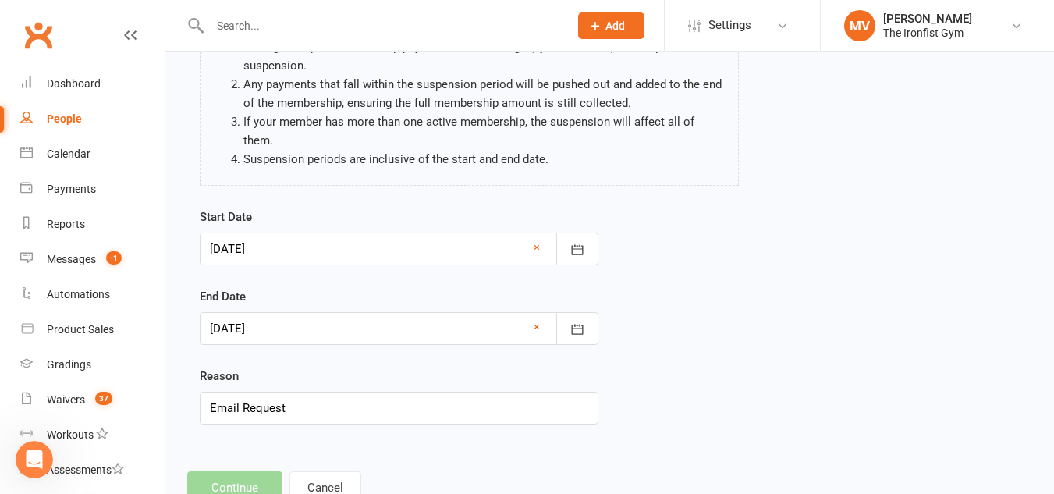
scroll to position [0, 0]
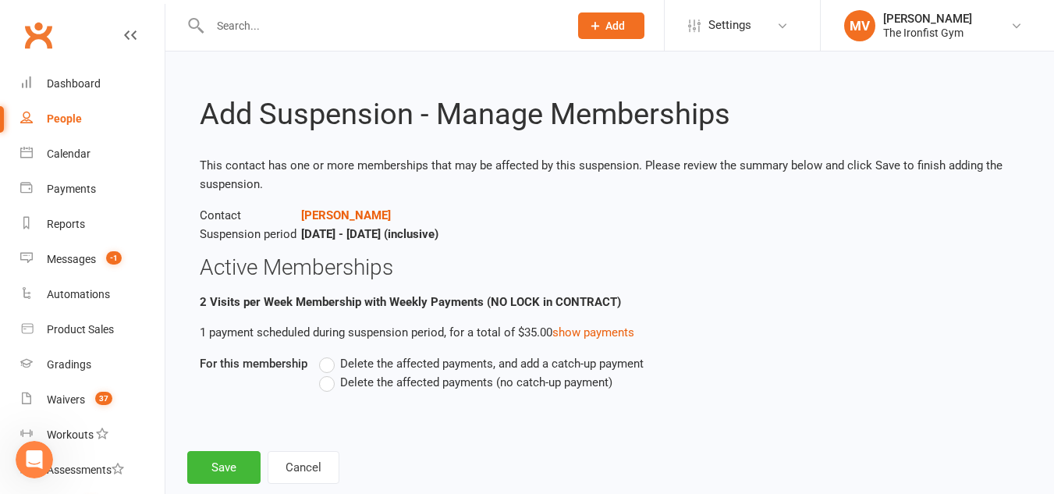
click at [322, 361] on label "Delete the affected payments, and add a catch-up payment" at bounding box center [481, 363] width 325 height 19
click at [322, 354] on input "Delete the affected payments, and add a catch-up payment" at bounding box center [324, 354] width 10 height 0
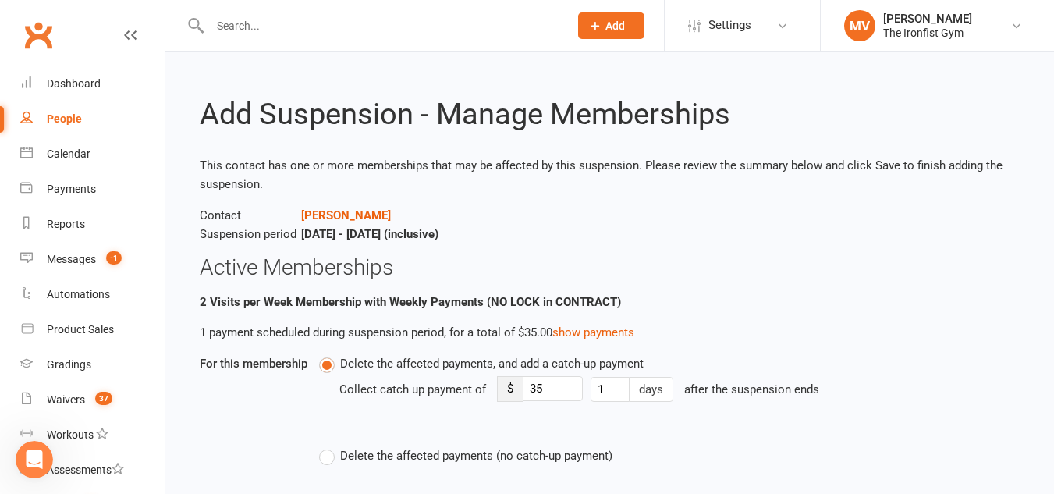
click at [331, 389] on div "Delete the affected payments, and add a catch-up payment Collect catch up payme…" at bounding box center [581, 409] width 524 height 111
click at [329, 365] on label "Delete the affected payments, and add a catch-up payment" at bounding box center [481, 363] width 325 height 19
click at [329, 354] on input "Delete the affected payments, and add a catch-up payment" at bounding box center [324, 354] width 10 height 0
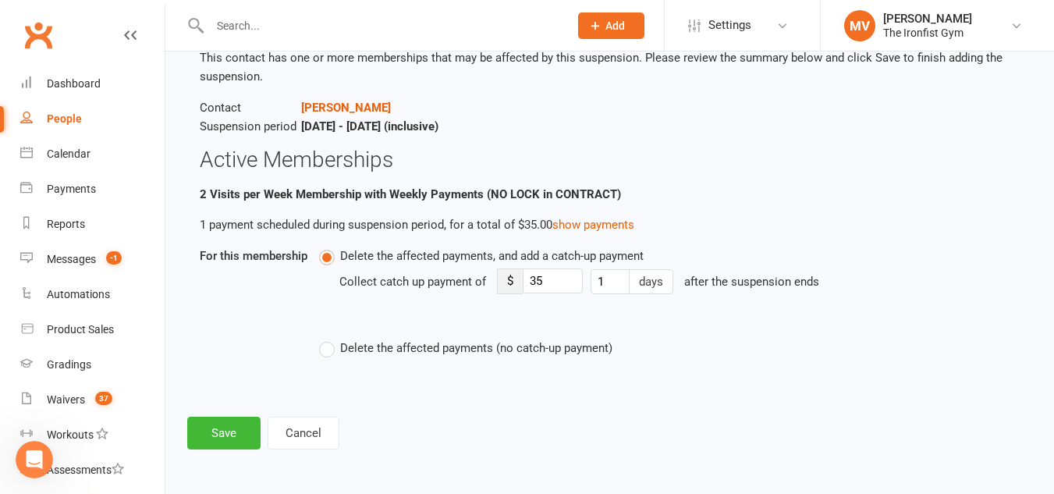
click at [324, 354] on label "Delete the affected payments (no catch-up payment)" at bounding box center [465, 348] width 293 height 19
click at [324, 339] on input "Delete the affected payments (no catch-up payment)" at bounding box center [324, 339] width 10 height 0
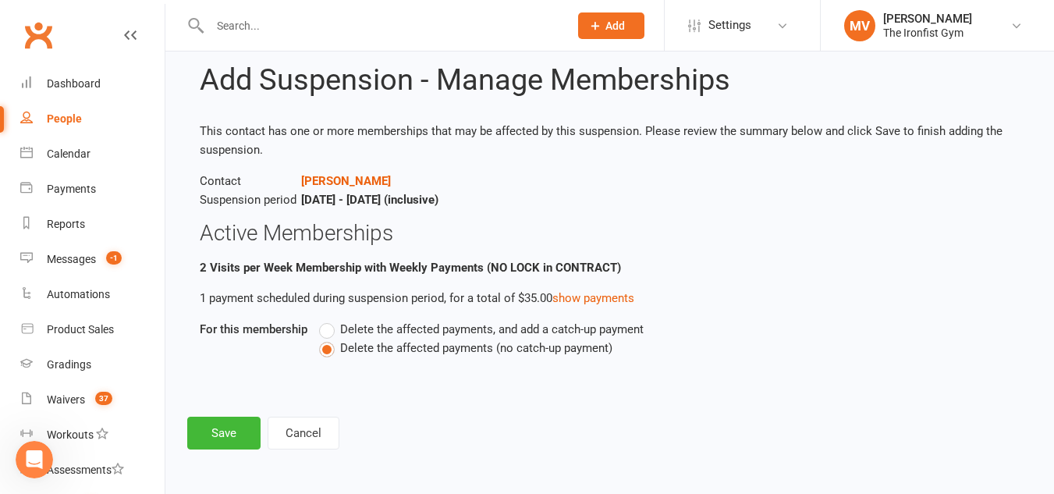
scroll to position [34, 0]
click at [250, 432] on button "Save" at bounding box center [223, 433] width 73 height 33
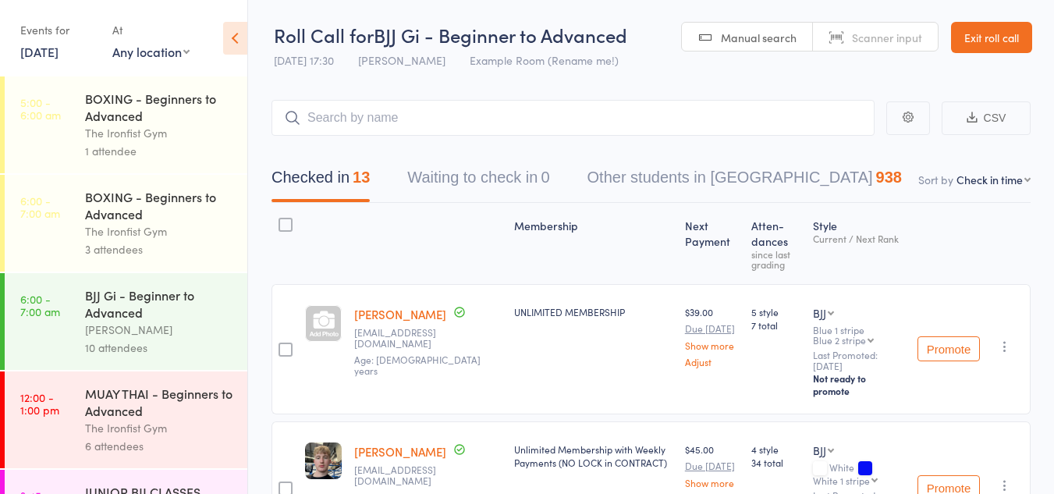
select select "4"
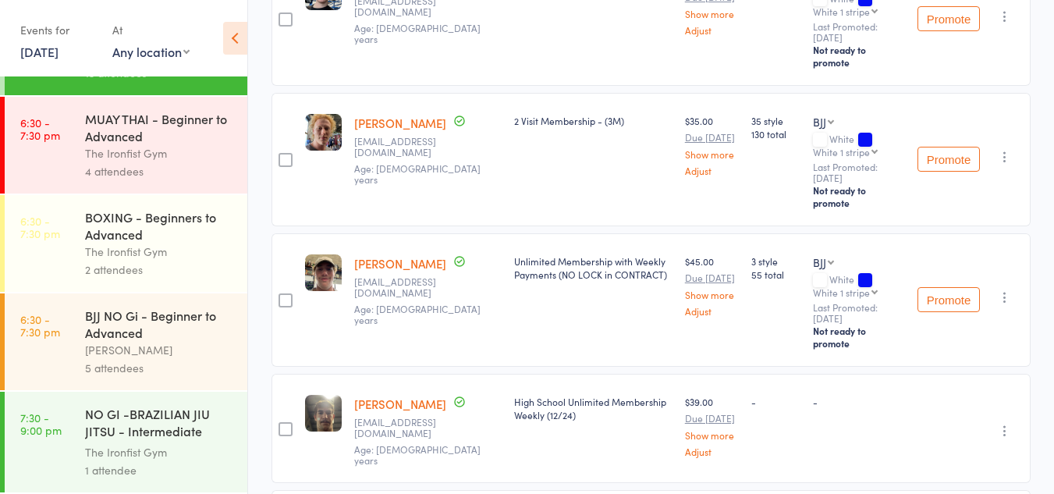
scroll to position [469, 0]
click at [147, 342] on div "[PERSON_NAME]" at bounding box center [159, 350] width 149 height 18
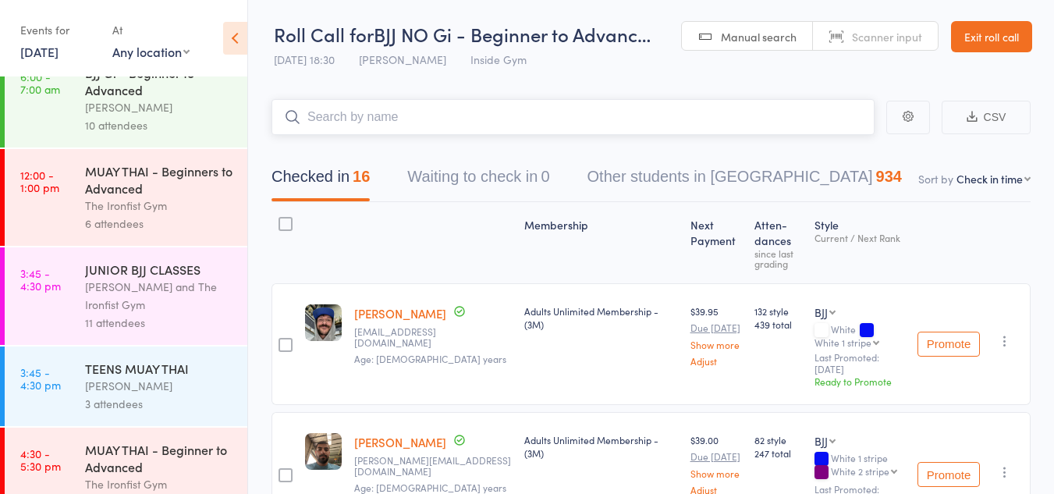
scroll to position [234, 0]
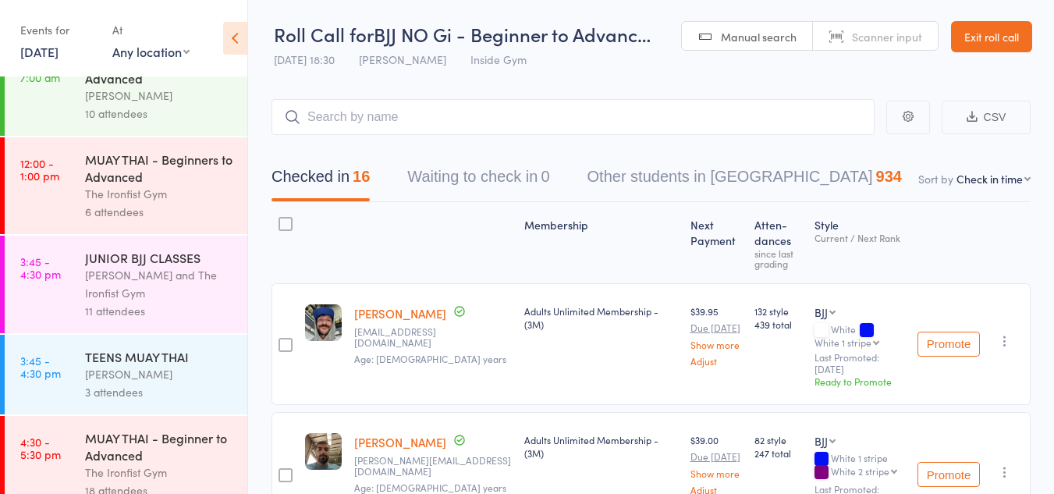
drag, startPoint x: 131, startPoint y: 287, endPoint x: 388, endPoint y: 189, distance: 274.9
click at [131, 286] on div "Lianne Bell and The Ironfist Gym" at bounding box center [159, 284] width 149 height 36
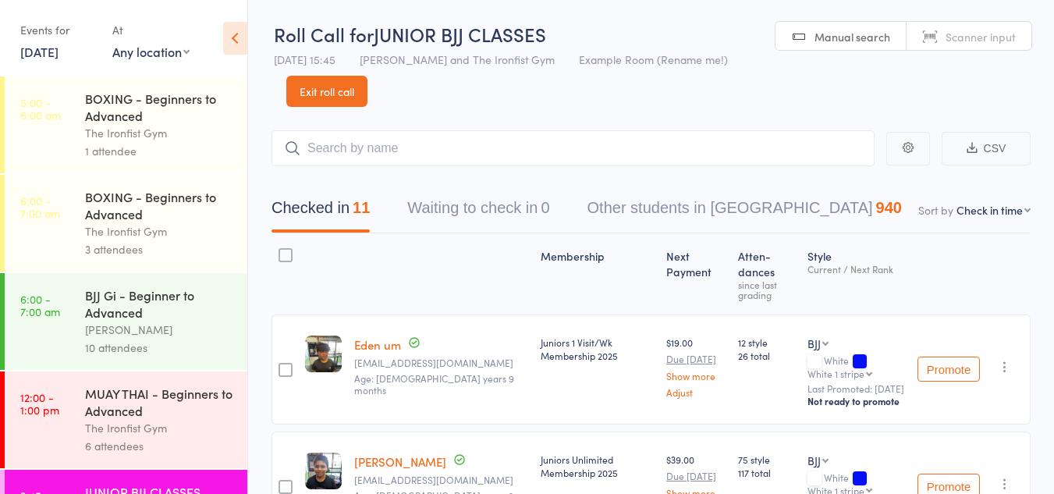
type input "i"
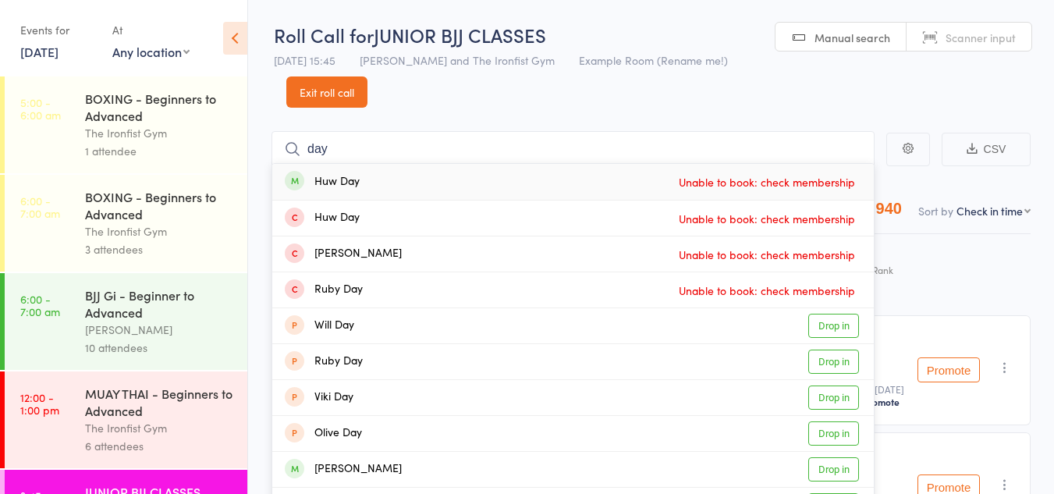
drag, startPoint x: 282, startPoint y: 147, endPoint x: 268, endPoint y: 146, distance: 14.1
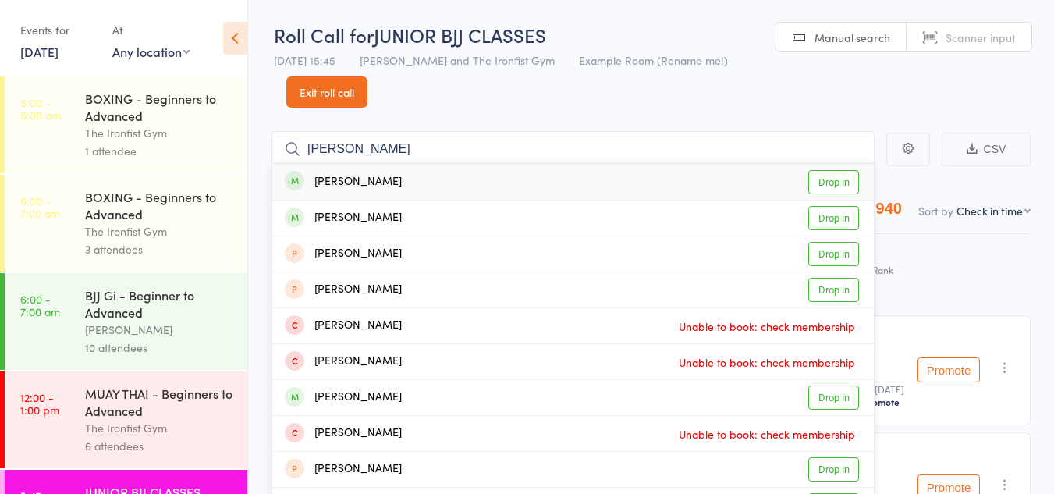
type input "isaac day"
click at [842, 183] on link "Drop in" at bounding box center [833, 182] width 51 height 24
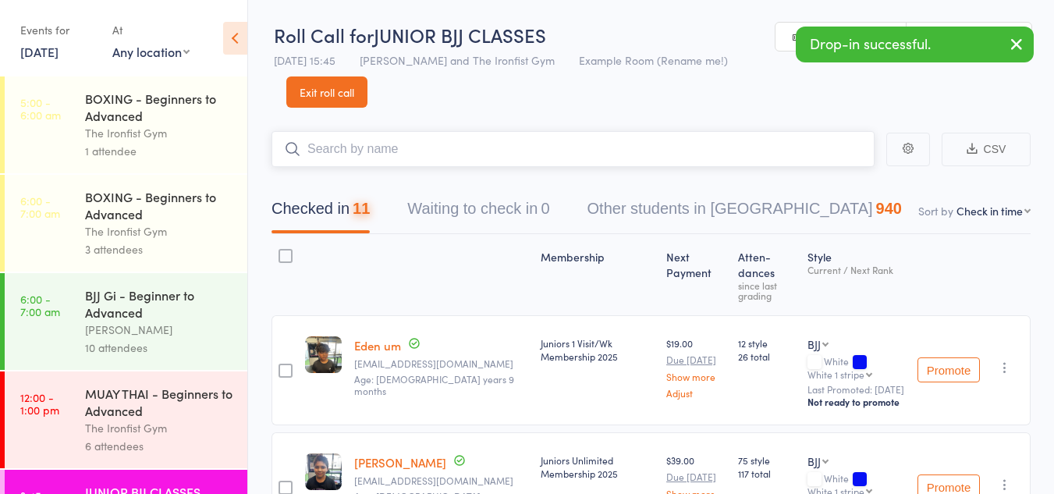
click at [339, 152] on input "search" at bounding box center [573, 149] width 603 height 36
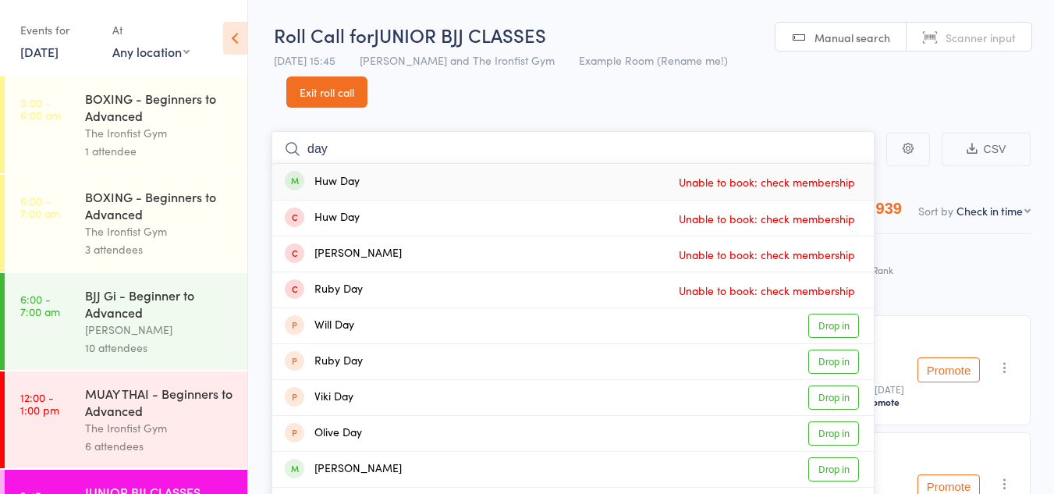
drag, startPoint x: 339, startPoint y: 148, endPoint x: 265, endPoint y: 145, distance: 73.4
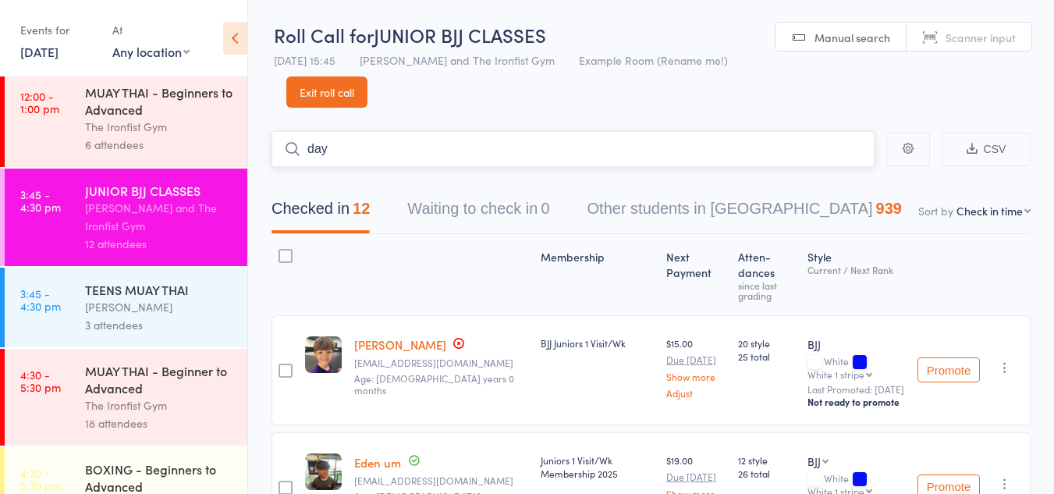
scroll to position [312, 0]
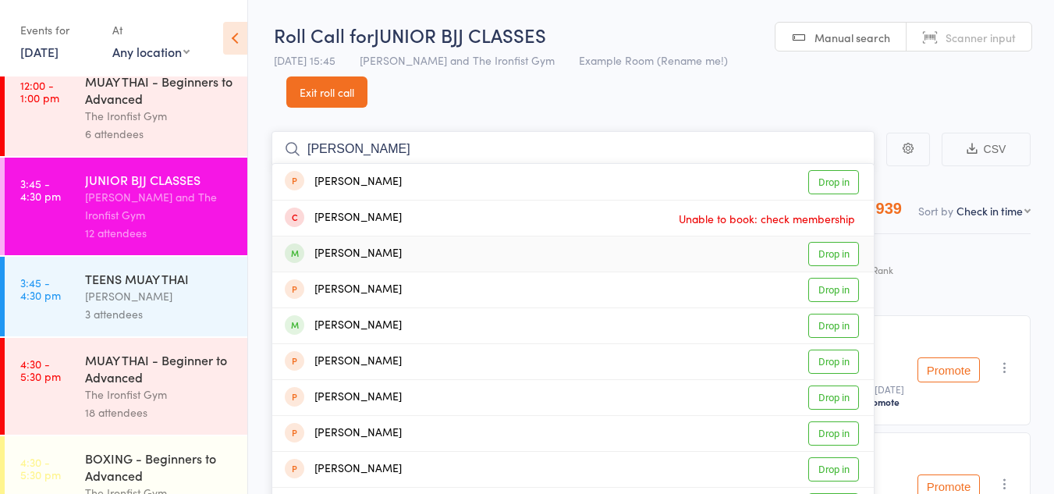
type input "isabelle"
click at [840, 254] on link "Drop in" at bounding box center [833, 254] width 51 height 24
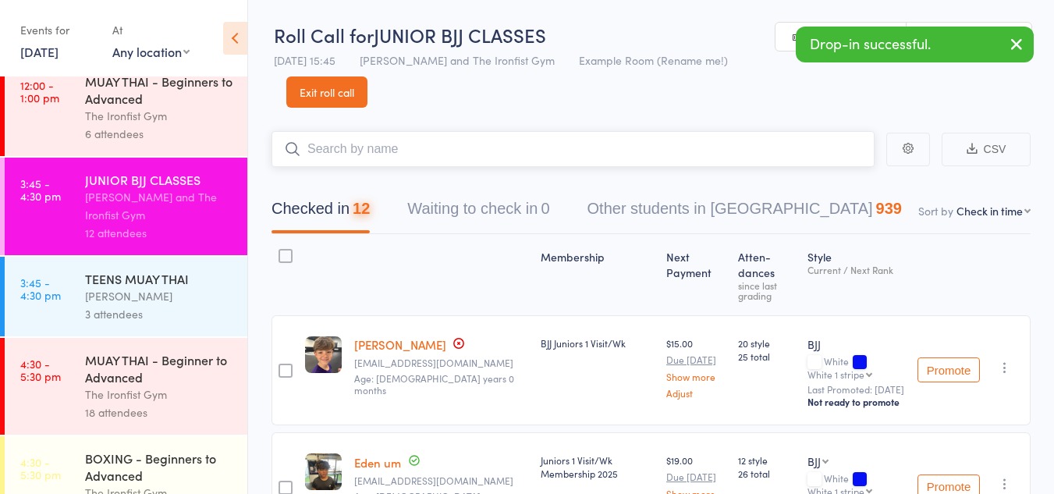
click at [356, 151] on input "search" at bounding box center [573, 149] width 603 height 36
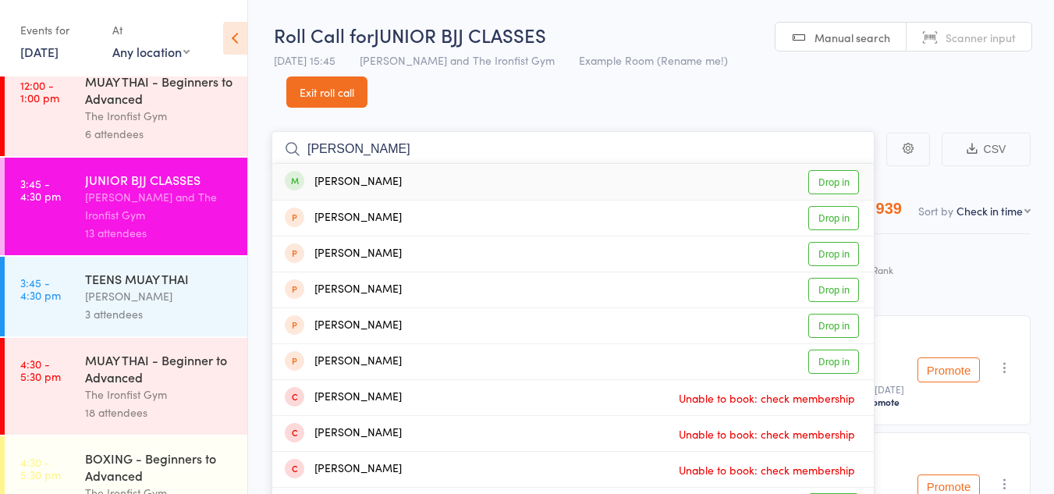
type input "jack gatw"
click at [827, 179] on link "Drop in" at bounding box center [833, 182] width 51 height 24
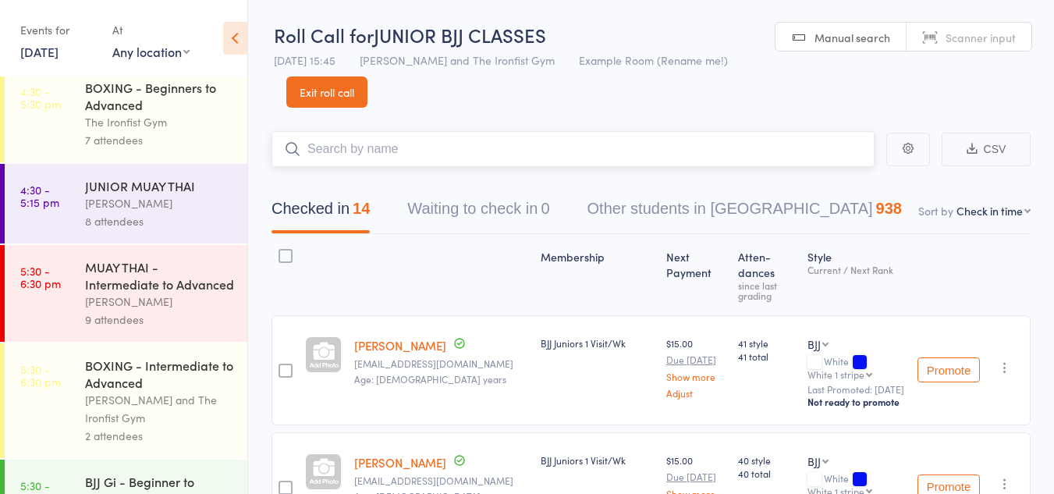
scroll to position [680, 0]
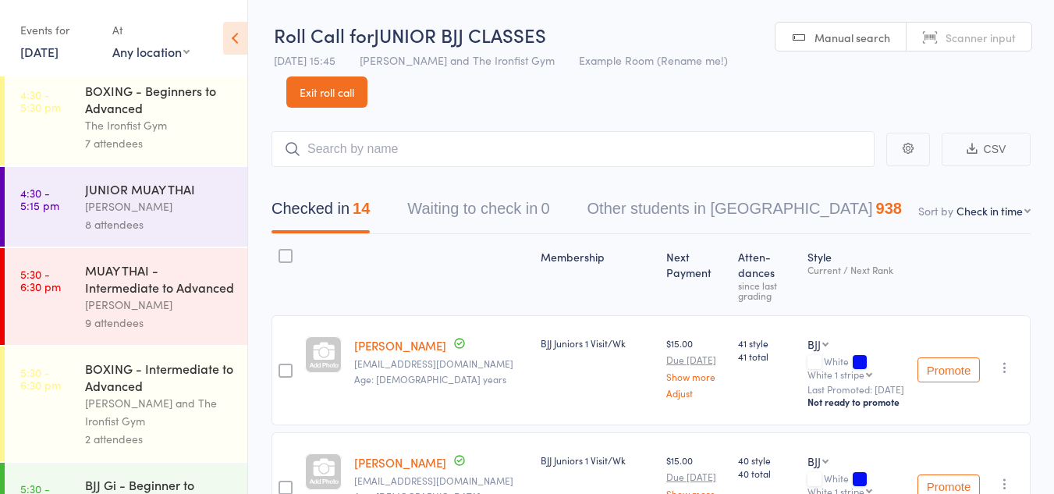
click at [92, 49] on div "Events for 14 Aug, 2025 14 Aug, 2025 August 2025 Sun Mon Tue Wed Thu Fri Sat 31…" at bounding box center [58, 40] width 76 height 46
click at [59, 50] on link "14 Aug, 2025" at bounding box center [39, 51] width 38 height 17
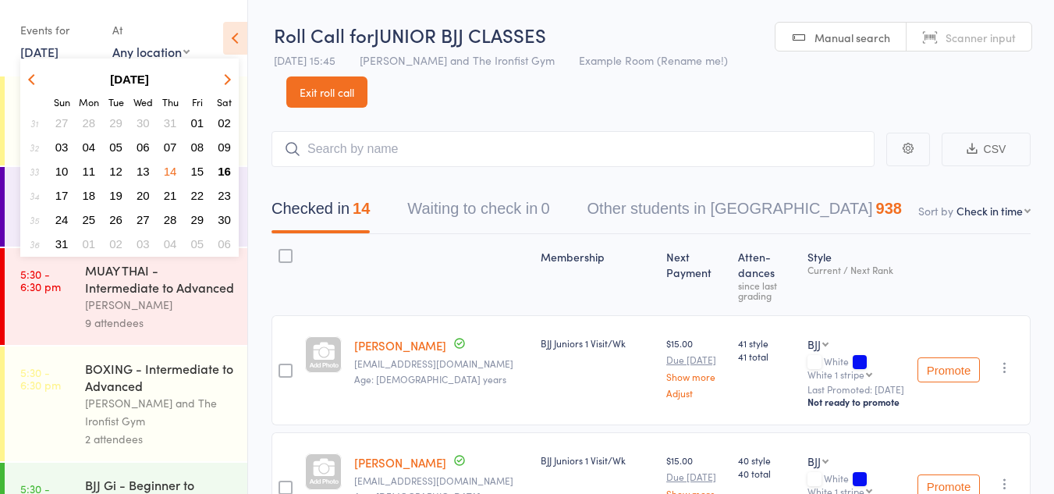
click at [228, 168] on span "16" at bounding box center [224, 171] width 13 height 13
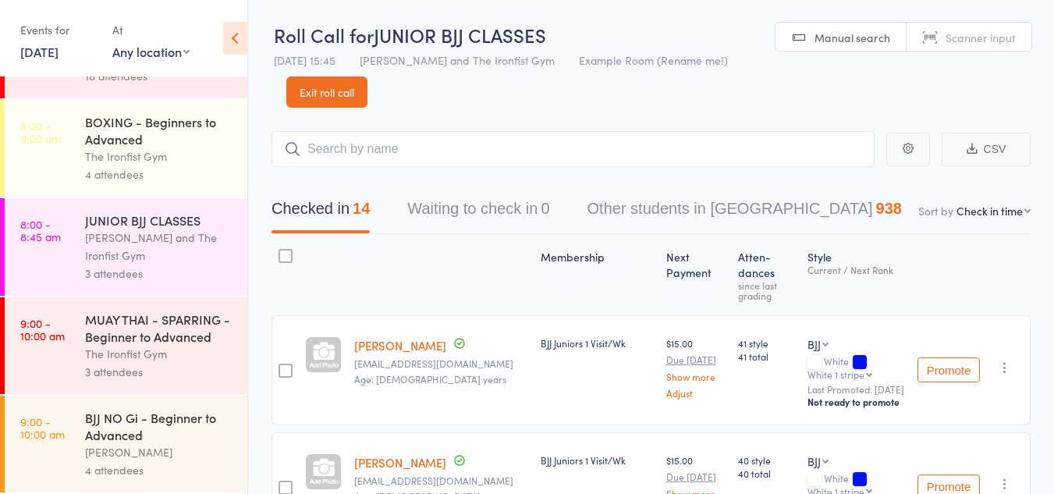
scroll to position [254, 0]
click at [456, 154] on input "search" at bounding box center [573, 149] width 603 height 36
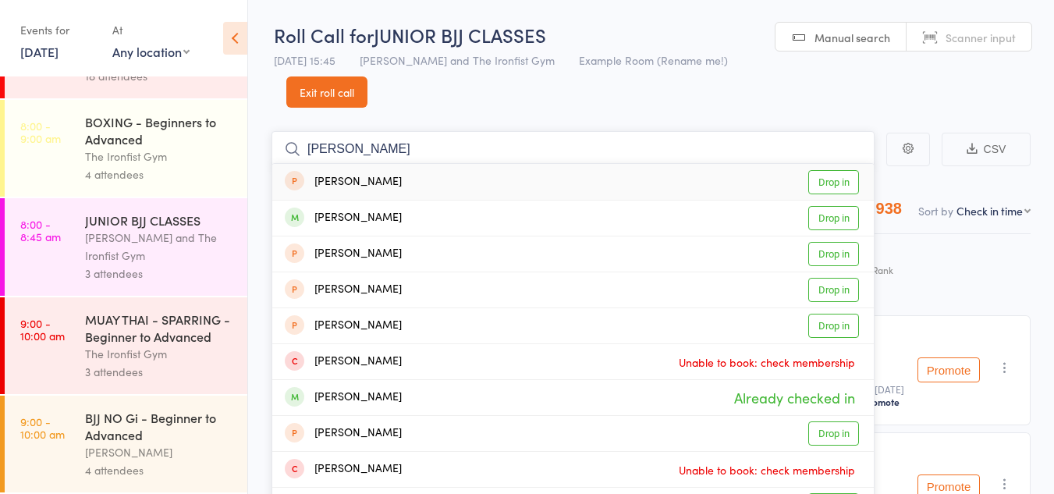
drag, startPoint x: 371, startPoint y: 151, endPoint x: 183, endPoint y: 144, distance: 188.2
click at [183, 144] on div "Roll Call for JUNIOR BJJ CLASSES 14 Aug 15:45 Lianne Bell and The Ironfist Gym …" at bounding box center [527, 247] width 1054 height 494
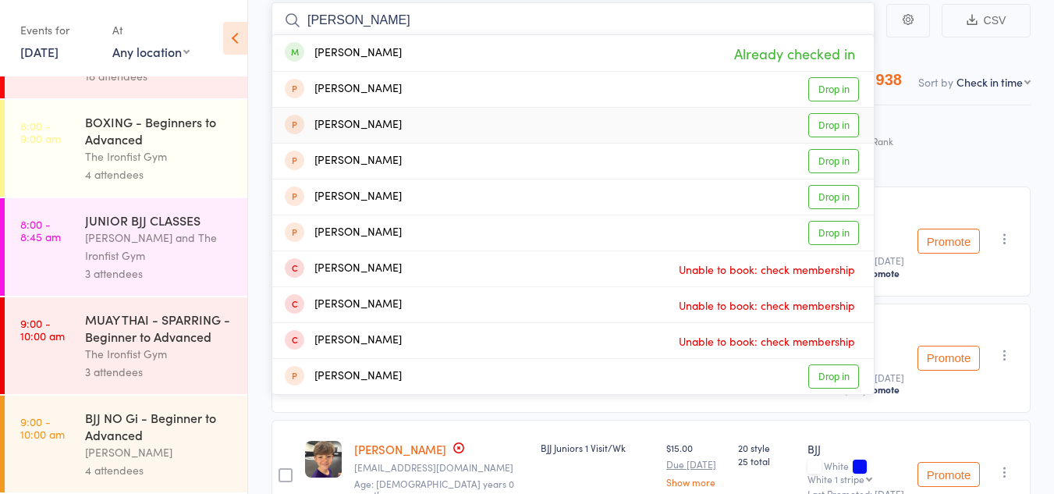
scroll to position [156, 0]
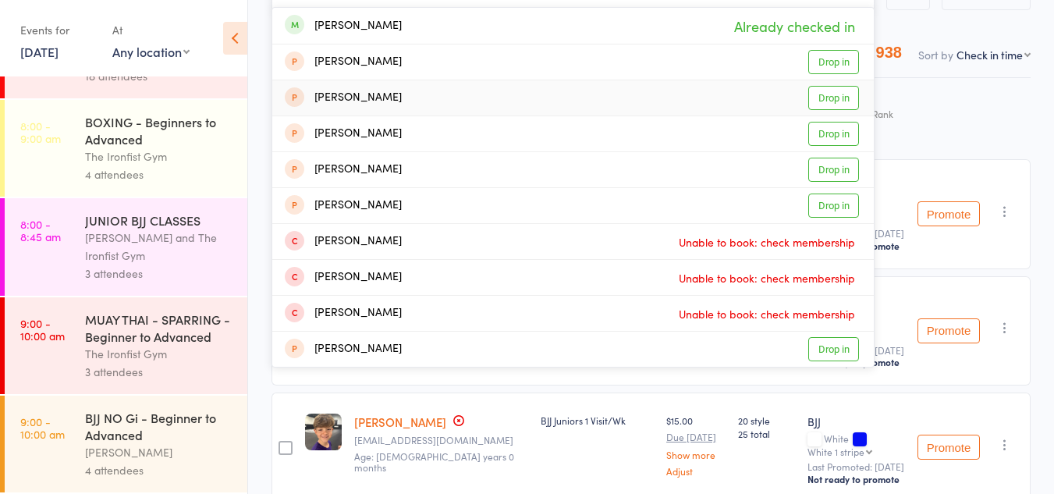
type input "jack gat"
click at [125, 429] on div "BJJ NO Gi - Beginner to Advanced" at bounding box center [159, 426] width 149 height 34
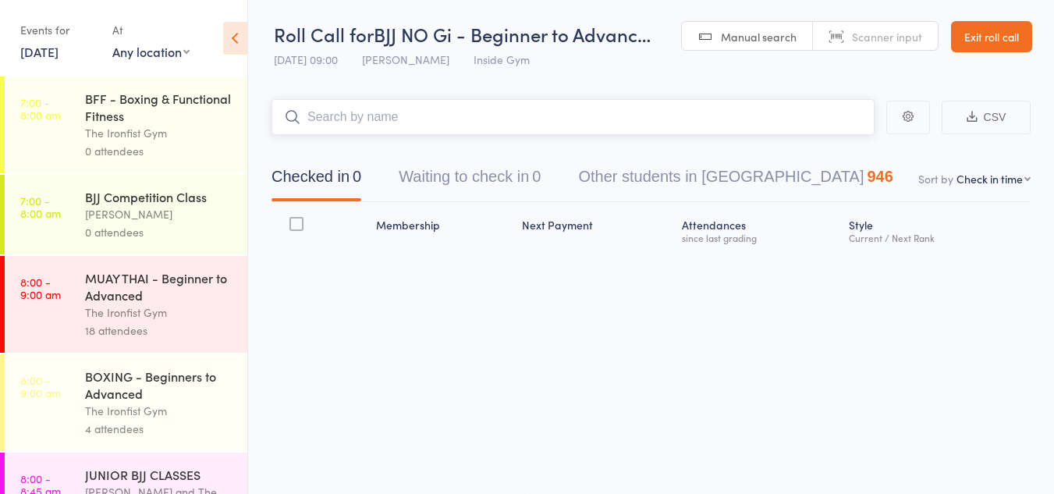
scroll to position [1, 0]
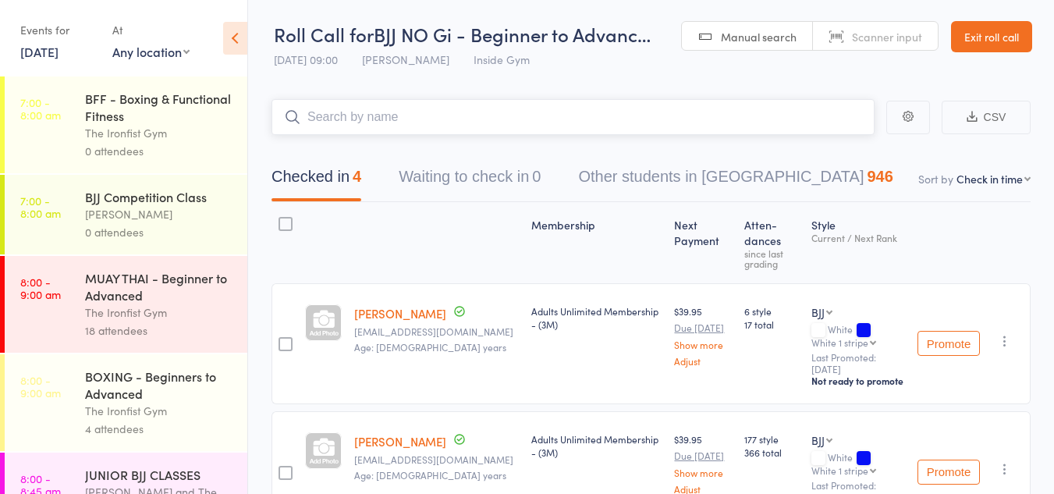
click at [346, 121] on input "search" at bounding box center [573, 117] width 603 height 36
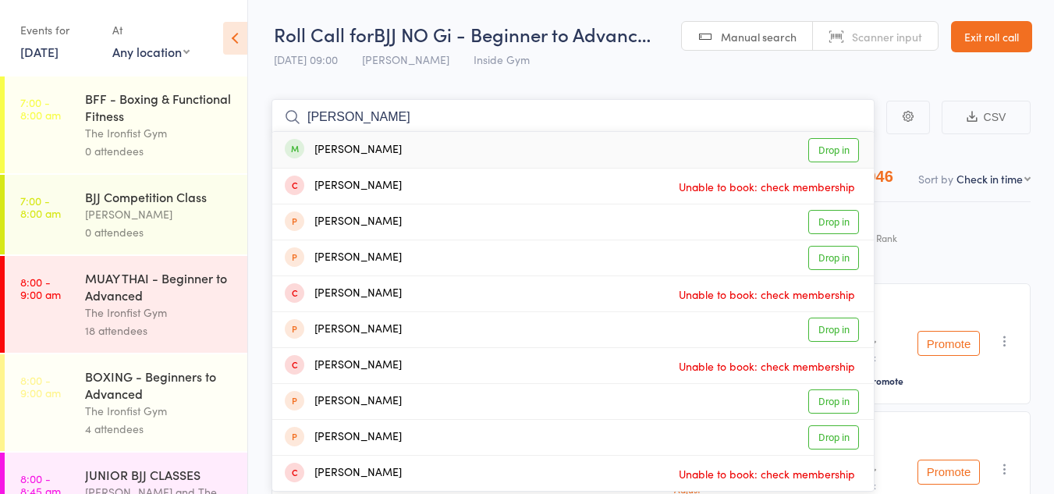
type input "peter gatw"
drag, startPoint x: 826, startPoint y: 143, endPoint x: 812, endPoint y: 147, distance: 15.5
click at [826, 144] on link "Drop in" at bounding box center [833, 150] width 51 height 24
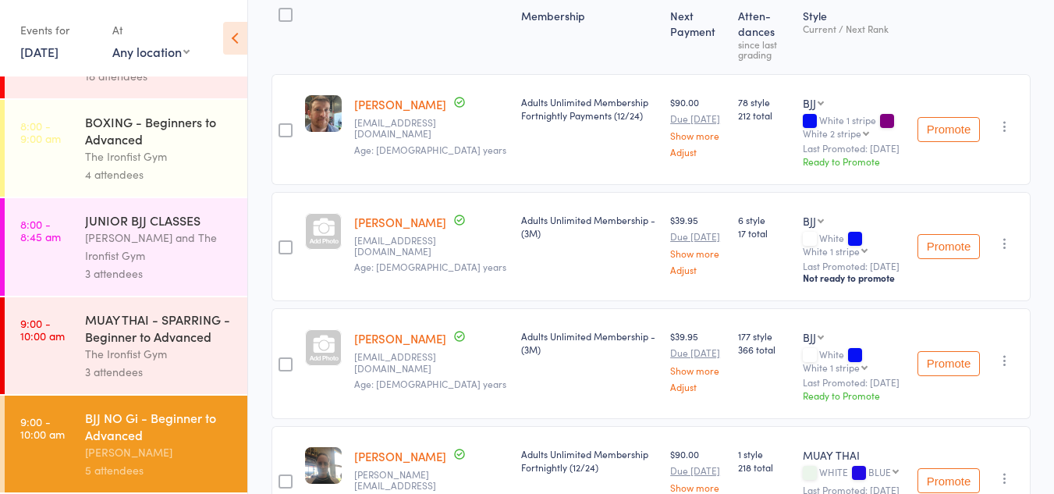
scroll to position [234, 0]
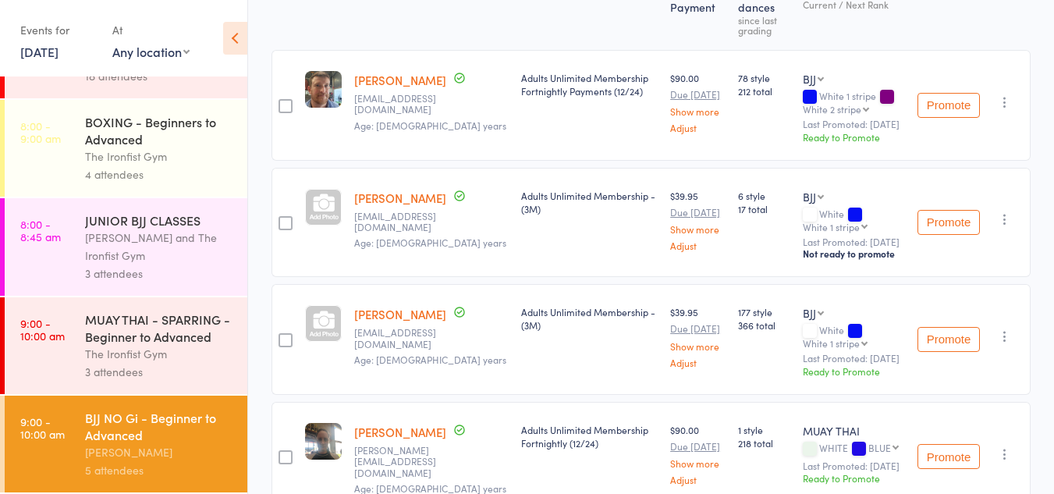
click at [128, 442] on div "BJJ NO Gi - Beginner to Advanced" at bounding box center [159, 426] width 149 height 34
